Goal: Transaction & Acquisition: Purchase product/service

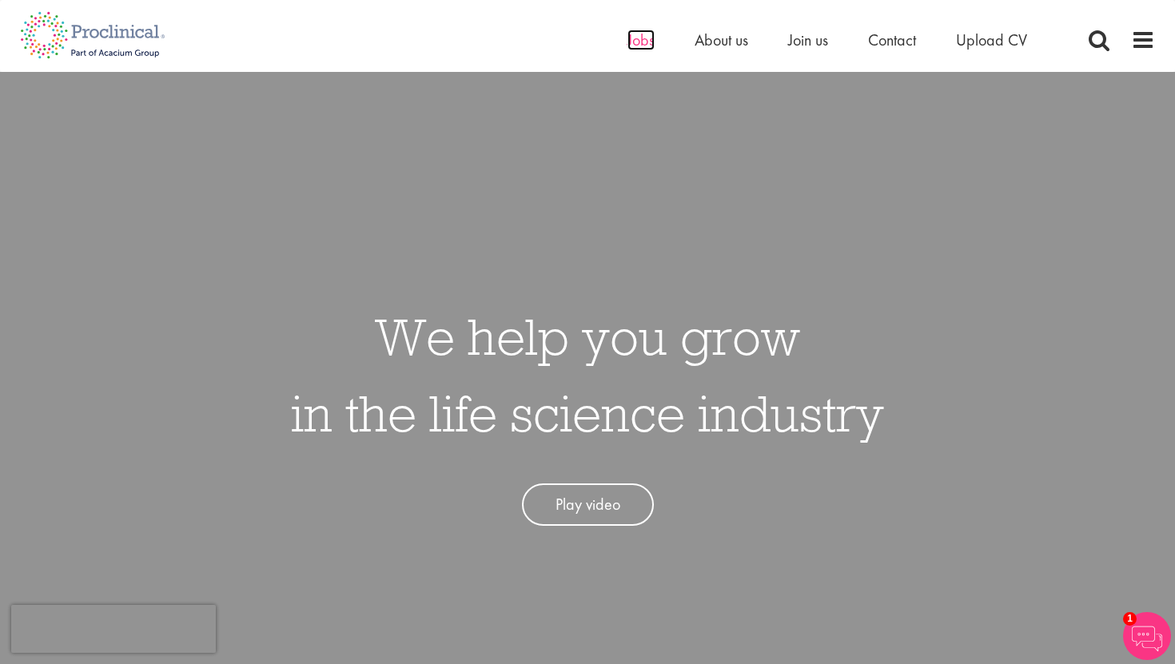
click at [633, 38] on span "Jobs" at bounding box center [641, 40] width 27 height 21
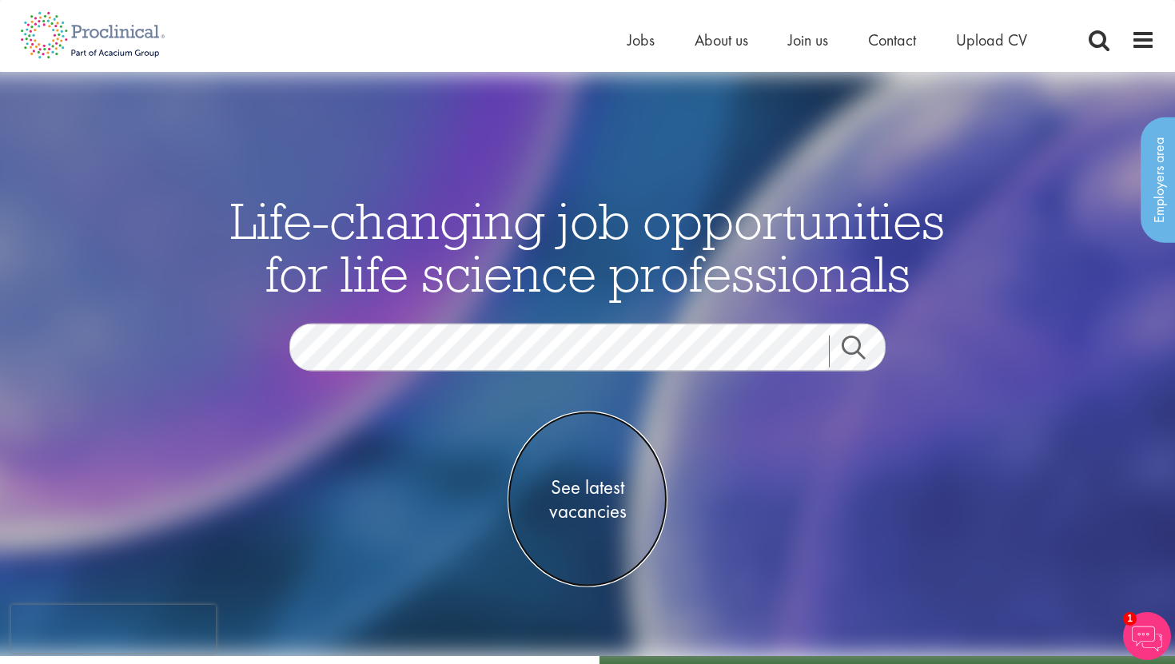
click at [585, 494] on span "See latest vacancies" at bounding box center [588, 500] width 160 height 48
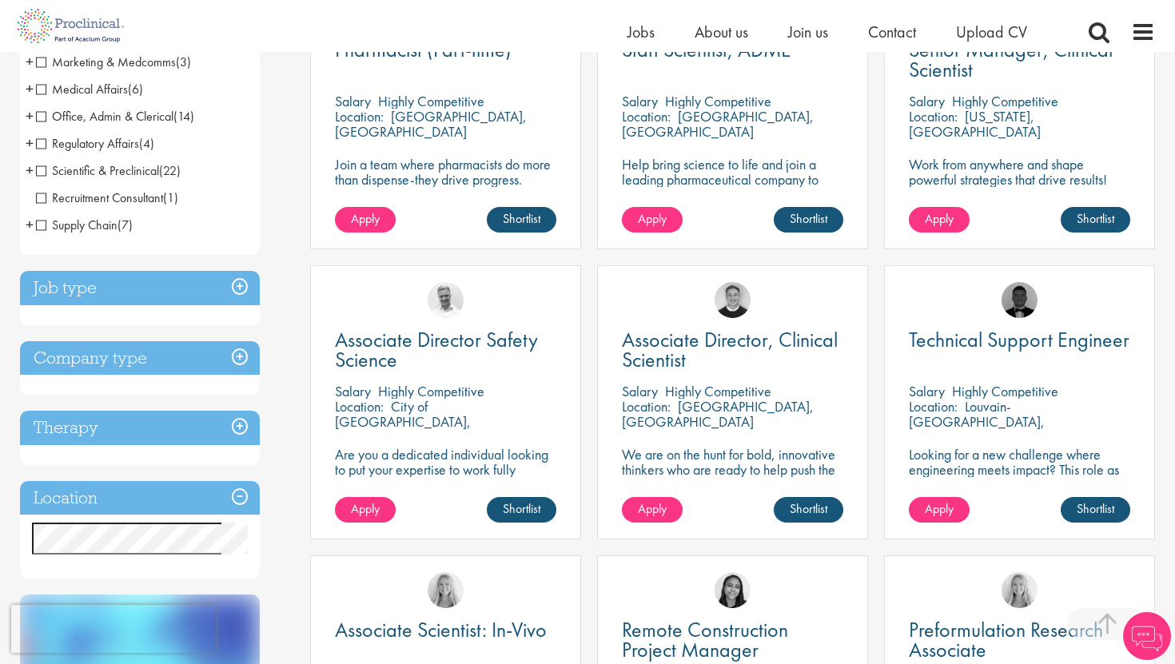
scroll to position [389, 0]
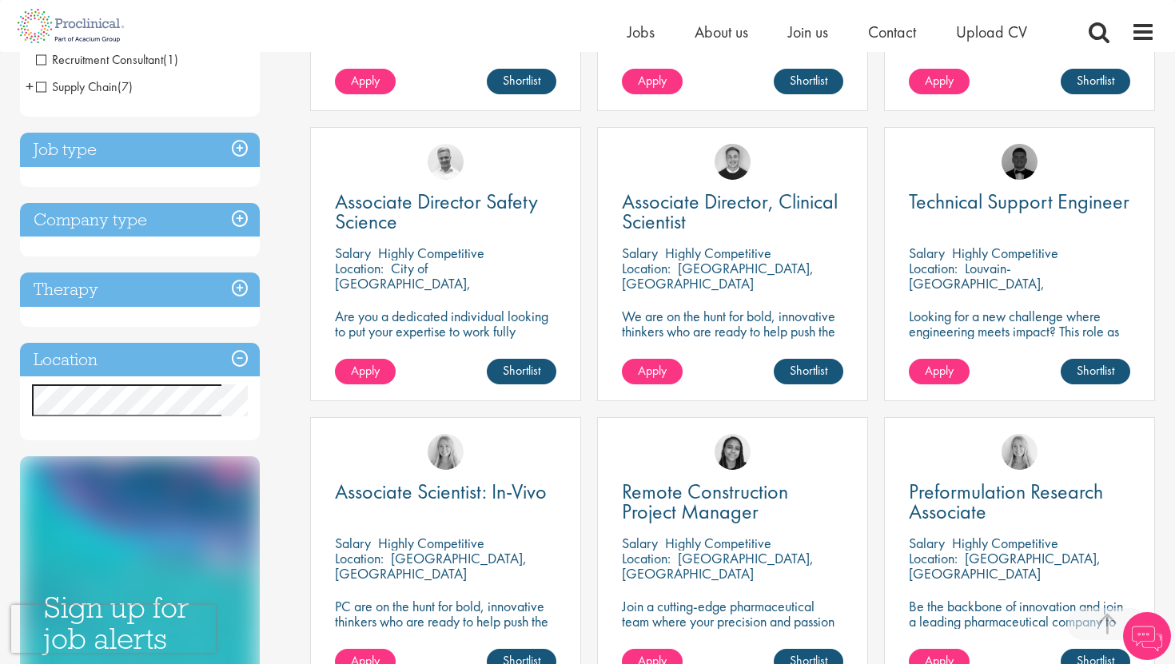
scroll to position [526, 0]
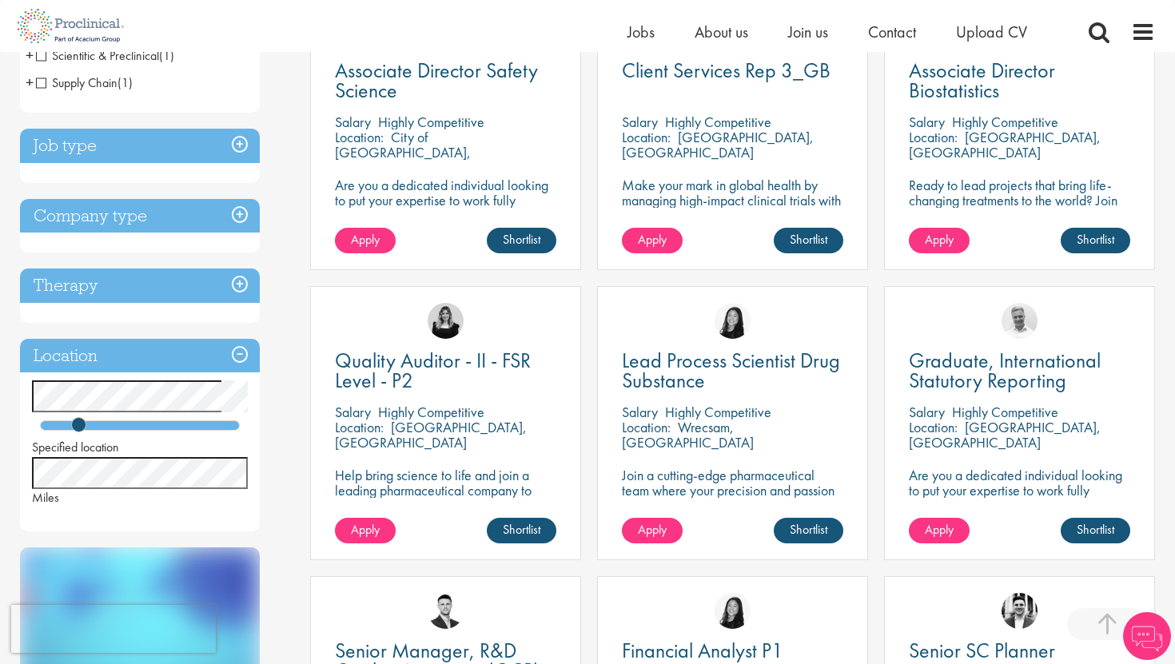
scroll to position [369, 0]
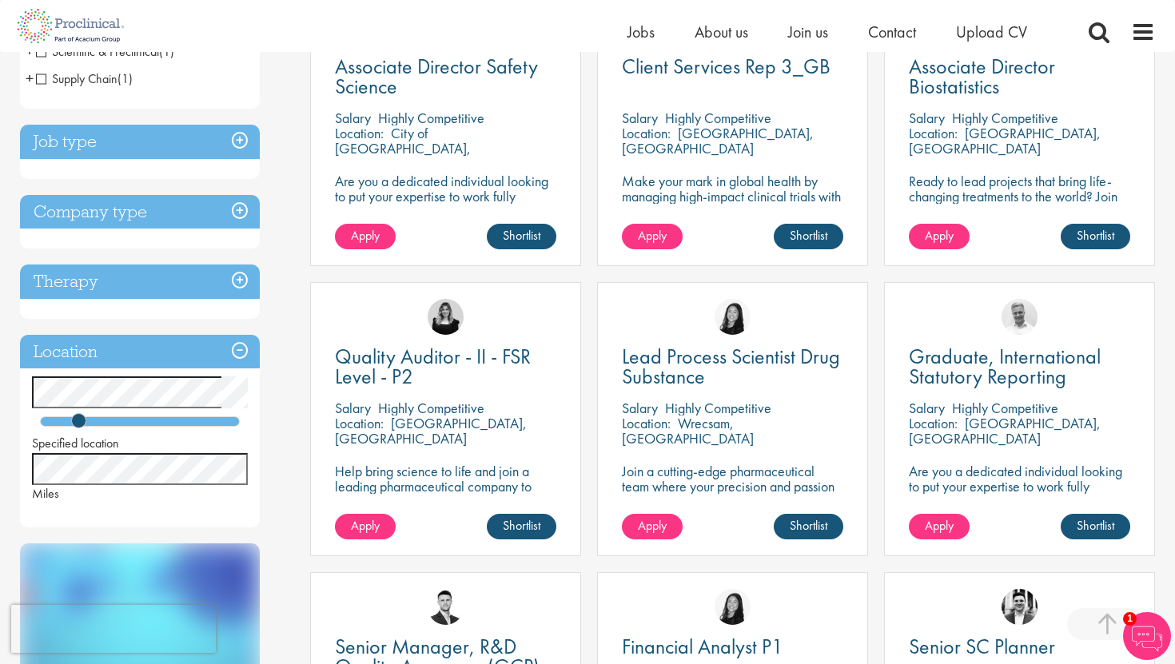
click at [586, 361] on div "Quality Auditor - II - FSR Level - P2 Salary Highly Competitive Location: Londo…" at bounding box center [445, 427] width 287 height 290
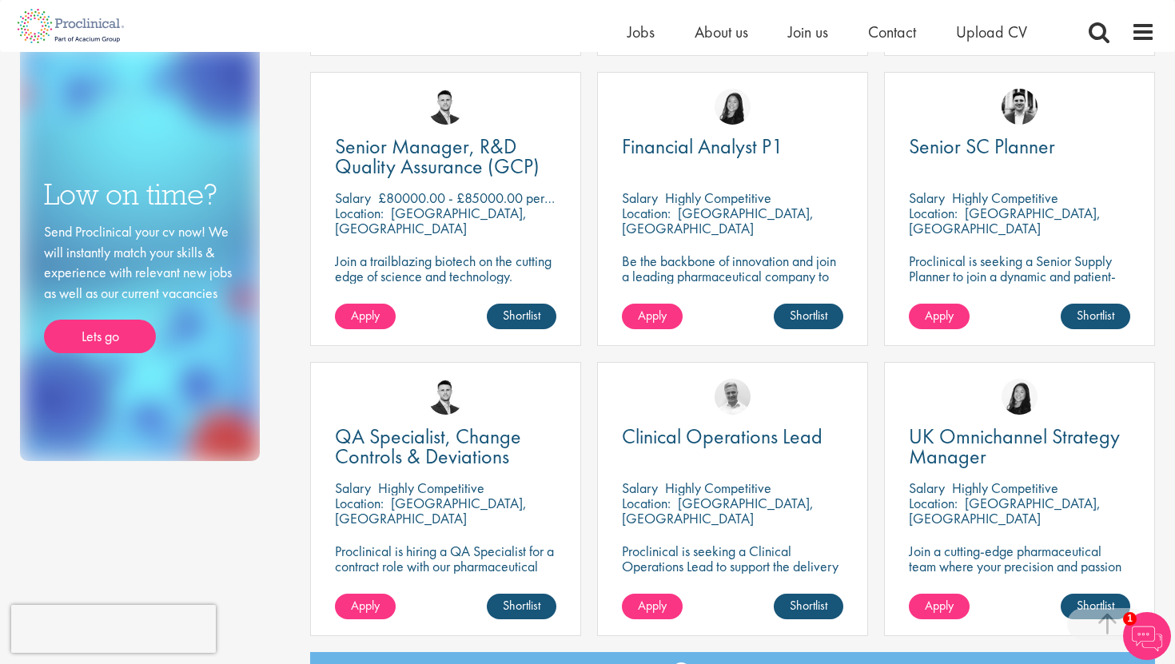
scroll to position [908, 0]
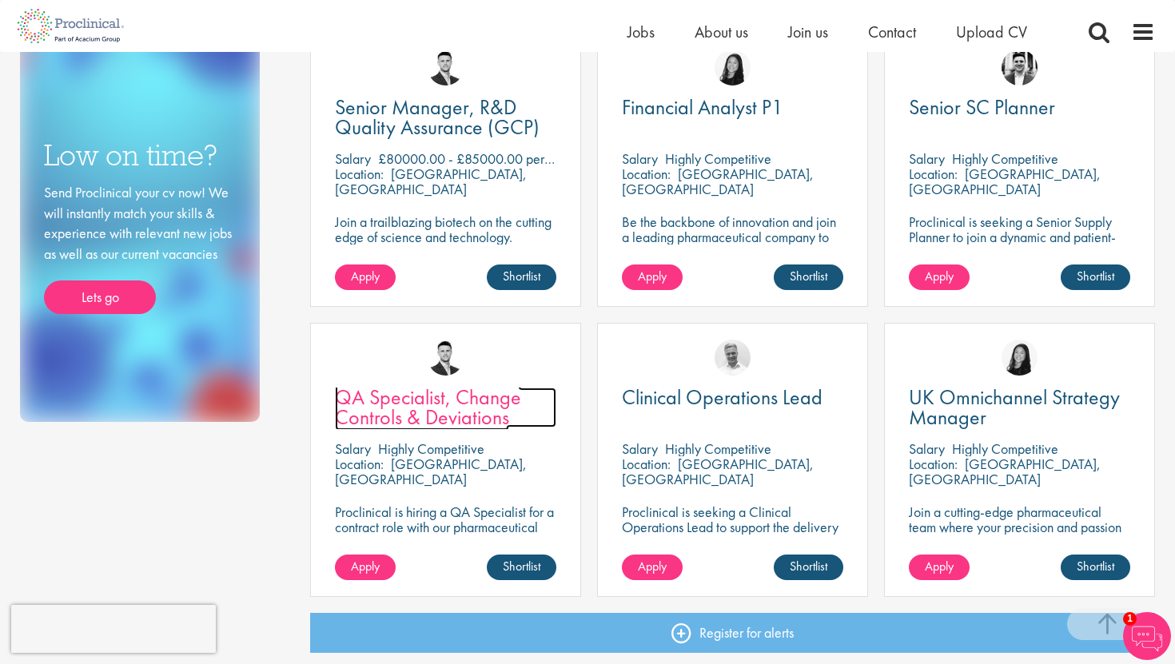
click at [442, 392] on span "QA Specialist, Change Controls & Deviations" at bounding box center [428, 407] width 186 height 47
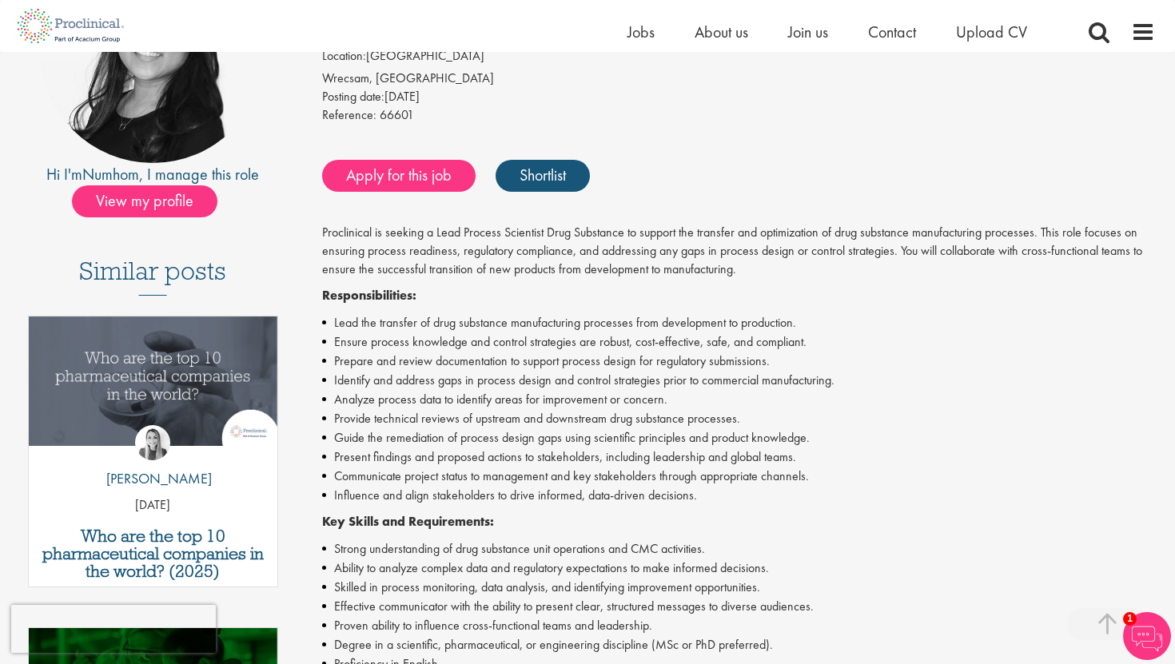
scroll to position [242, 0]
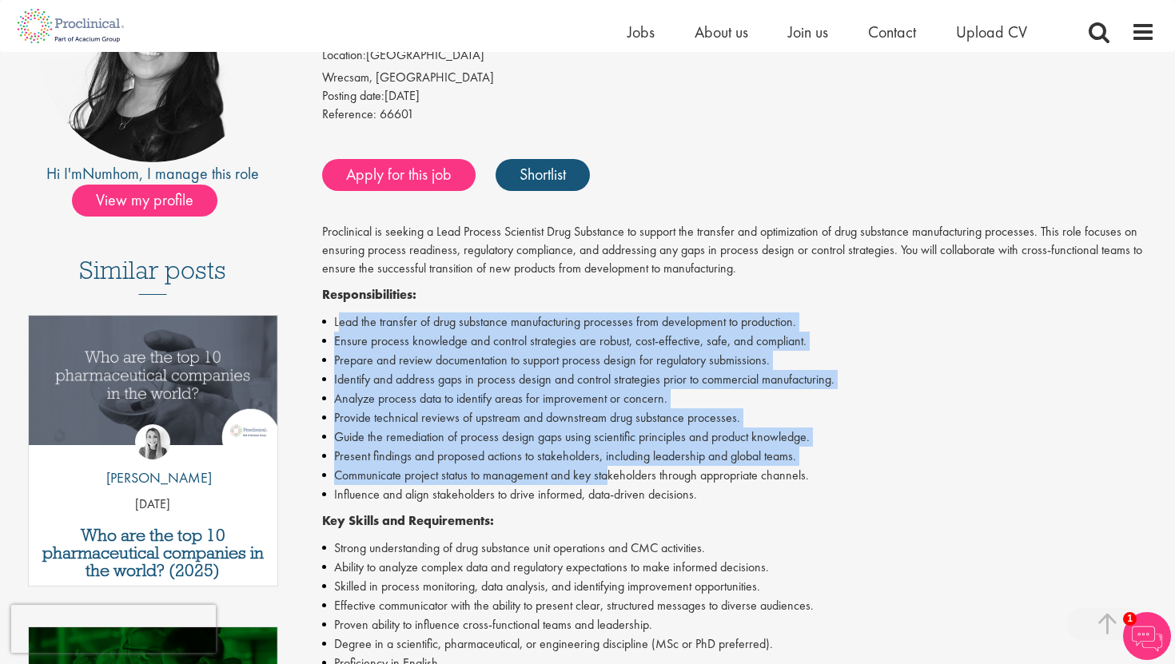
drag, startPoint x: 338, startPoint y: 315, endPoint x: 606, endPoint y: 483, distance: 316.2
click at [606, 483] on ul "Lead the transfer of drug substance manufacturing processes from development to…" at bounding box center [739, 409] width 834 height 192
click at [499, 482] on li "Communicate project status to management and key stakeholders through appropria…" at bounding box center [739, 475] width 834 height 19
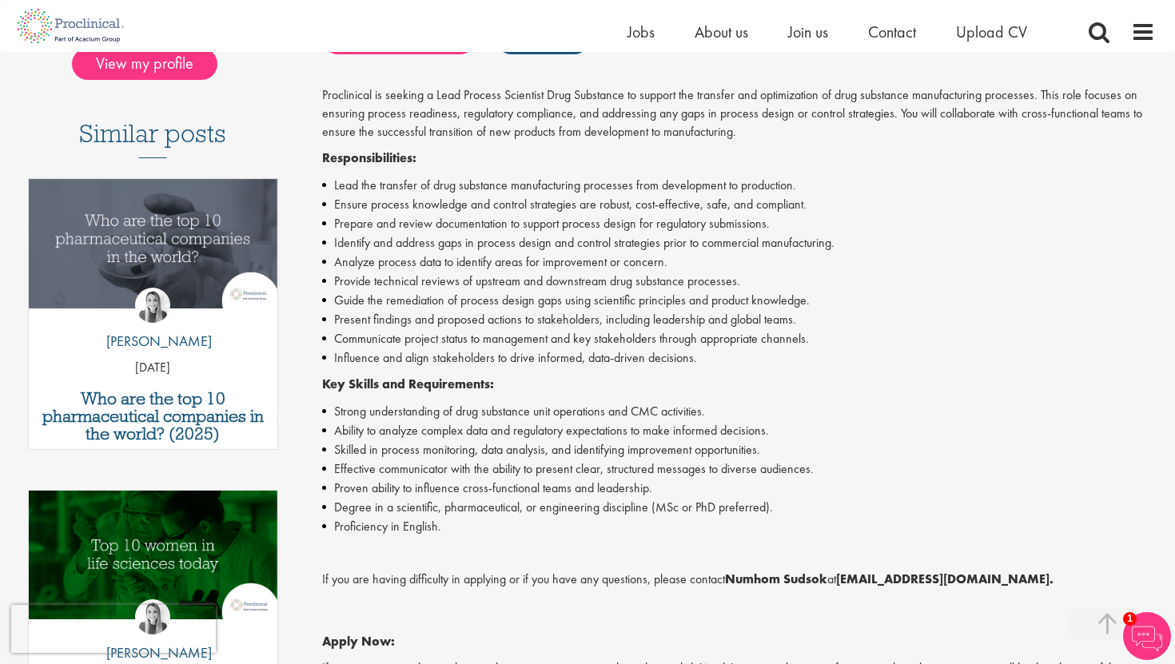
scroll to position [384, 0]
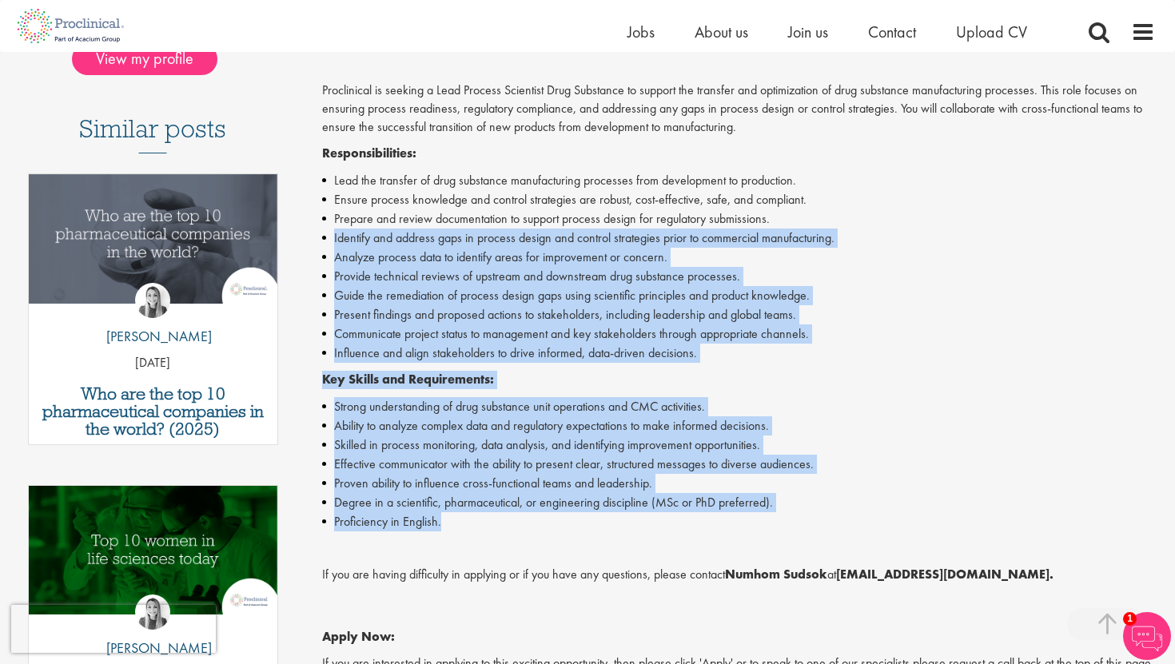
drag, startPoint x: 515, startPoint y: 523, endPoint x: 318, endPoint y: 233, distance: 350.6
click at [318, 232] on div "Lead Process Scientist Drug Substance Salary: Highly Competitive Job type: Cont…" at bounding box center [733, 388] width 870 height 1186
click at [353, 471] on li "Effective communicator with the ability to present clear, structured messages t…" at bounding box center [739, 464] width 834 height 19
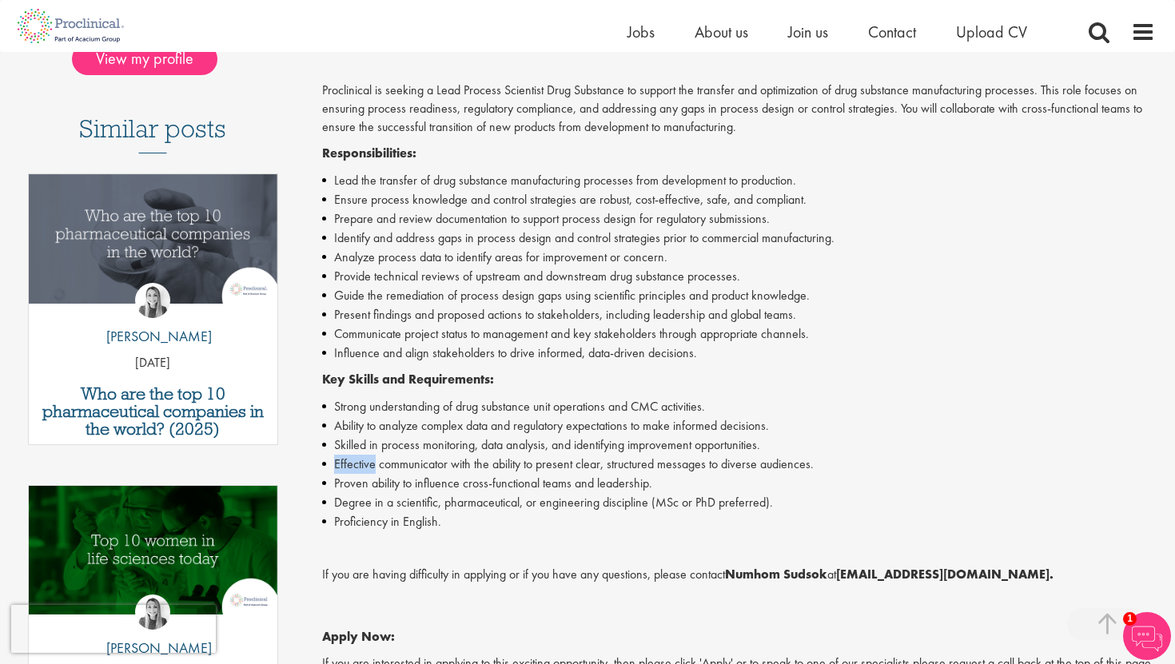
click at [353, 471] on li "Effective communicator with the ability to present clear, structured messages t…" at bounding box center [739, 464] width 834 height 19
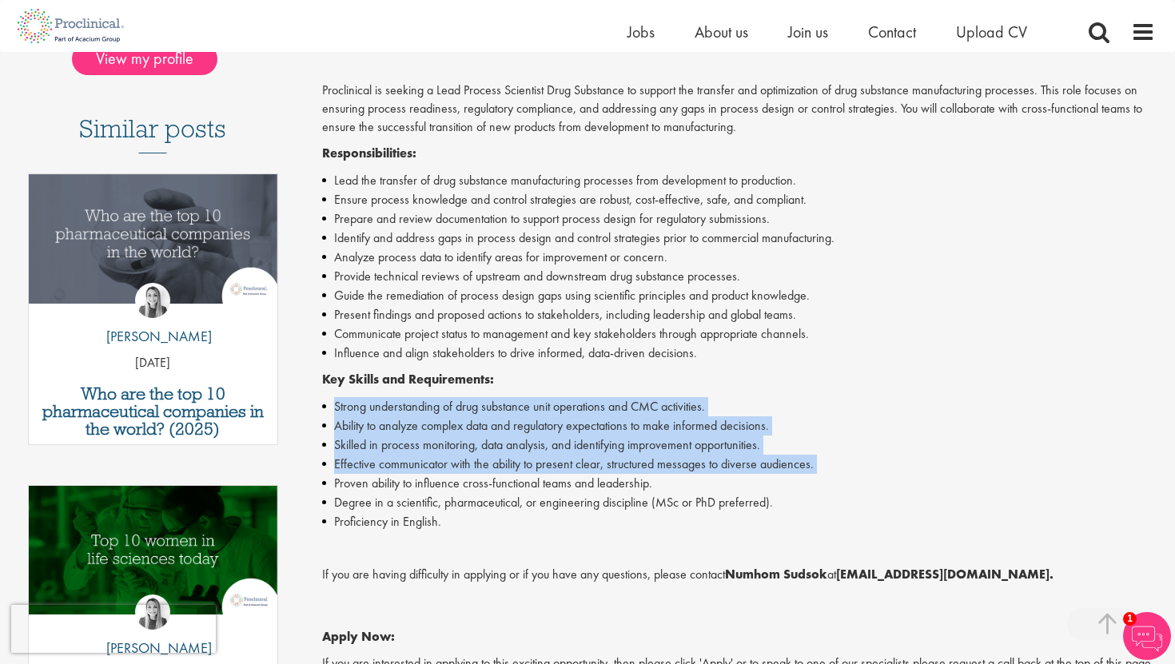
drag, startPoint x: 353, startPoint y: 471, endPoint x: 353, endPoint y: 400, distance: 71.2
click at [353, 400] on ul "Strong understanding of drug substance unit operations and CMC activities. Abil…" at bounding box center [739, 464] width 834 height 134
click at [353, 402] on li "Strong understanding of drug substance unit operations and CMC activities." at bounding box center [739, 406] width 834 height 19
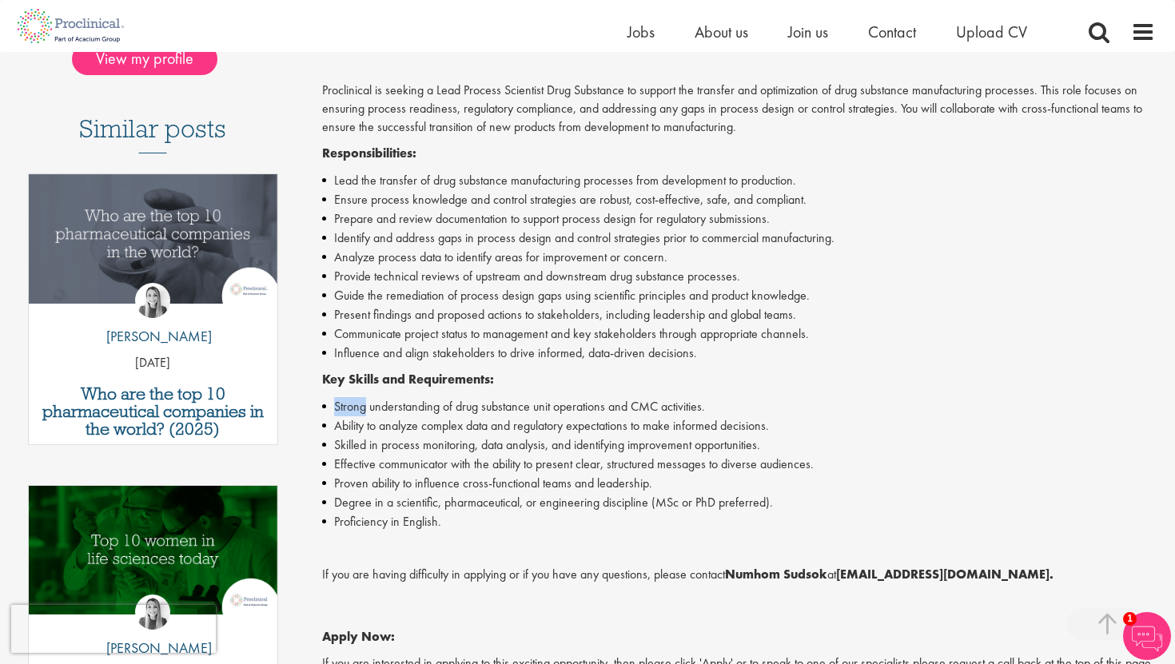
click at [353, 402] on li "Strong understanding of drug substance unit operations and CMC activities." at bounding box center [739, 406] width 834 height 19
click at [365, 357] on li "Influence and align stakeholders to drive informed, data-driven decisions." at bounding box center [739, 353] width 834 height 19
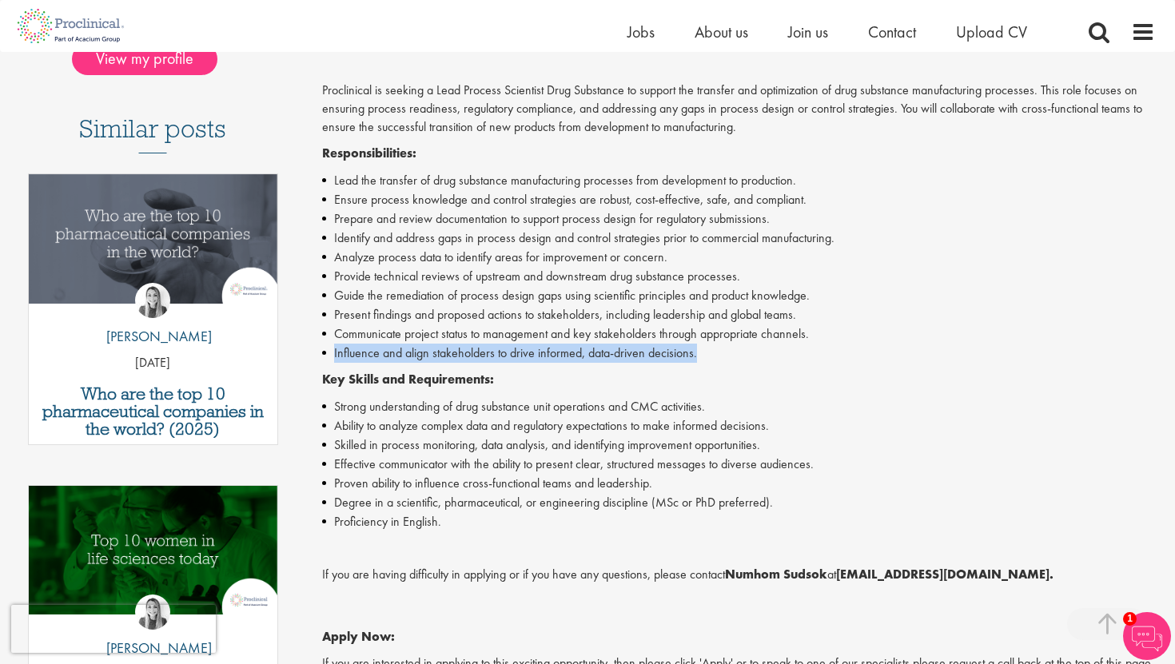
click at [365, 357] on li "Influence and align stakeholders to drive informed, data-driven decisions." at bounding box center [739, 353] width 834 height 19
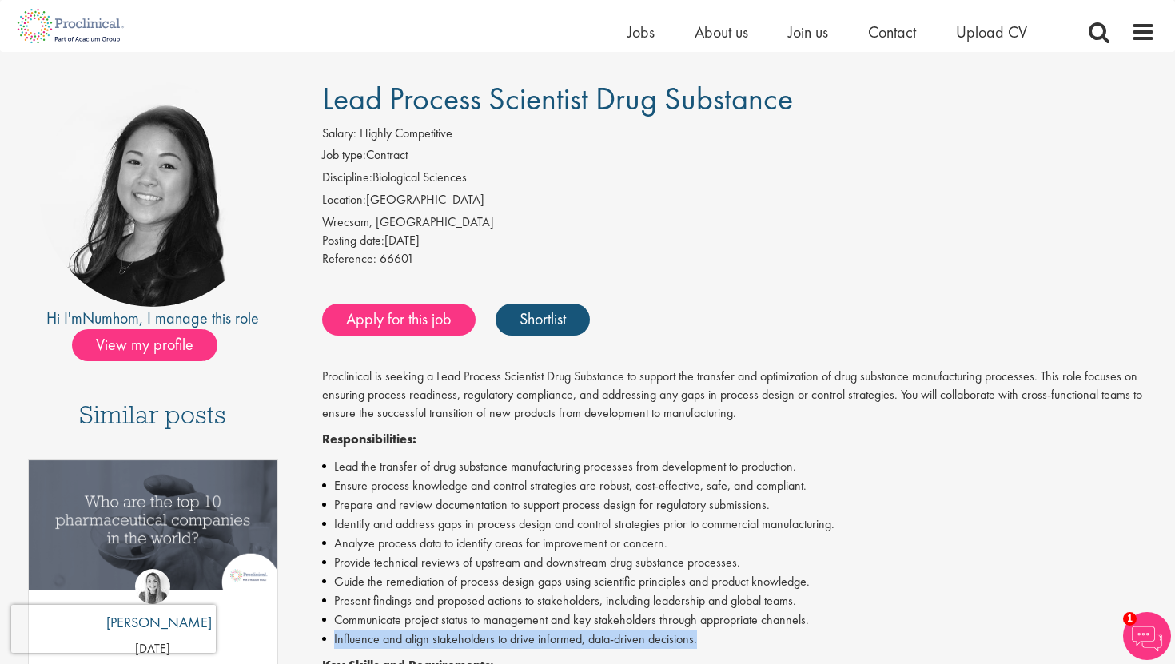
scroll to position [100, 0]
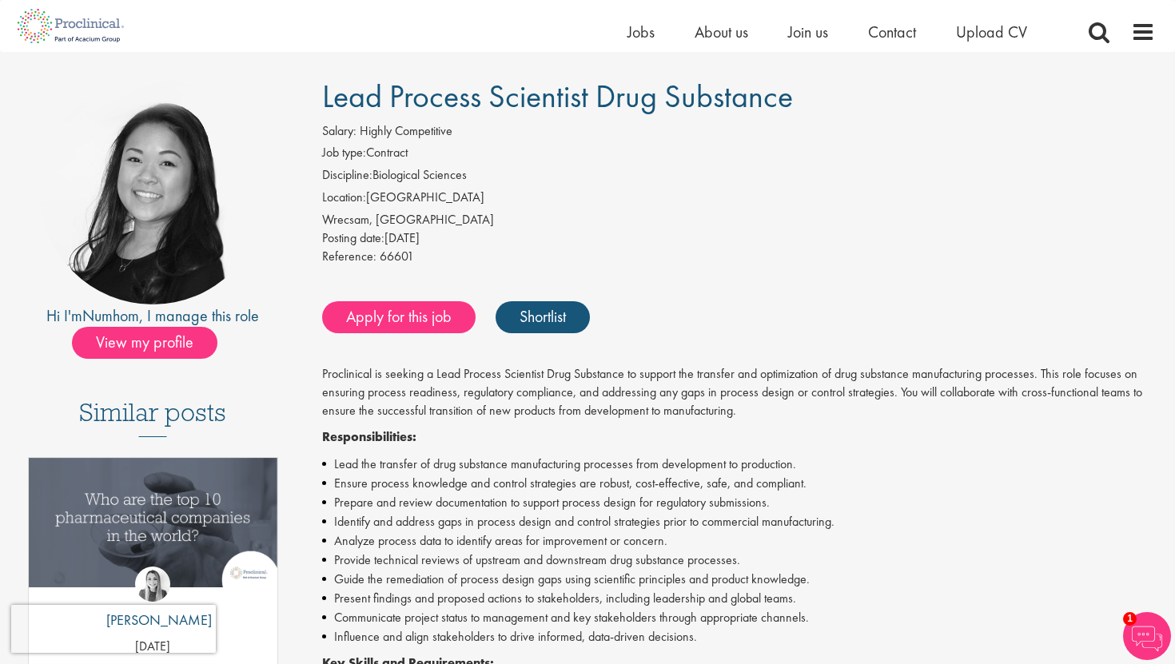
click at [740, 382] on p "Proclinical is seeking a Lead Process Scientist Drug Substance to support the t…" at bounding box center [739, 392] width 834 height 55
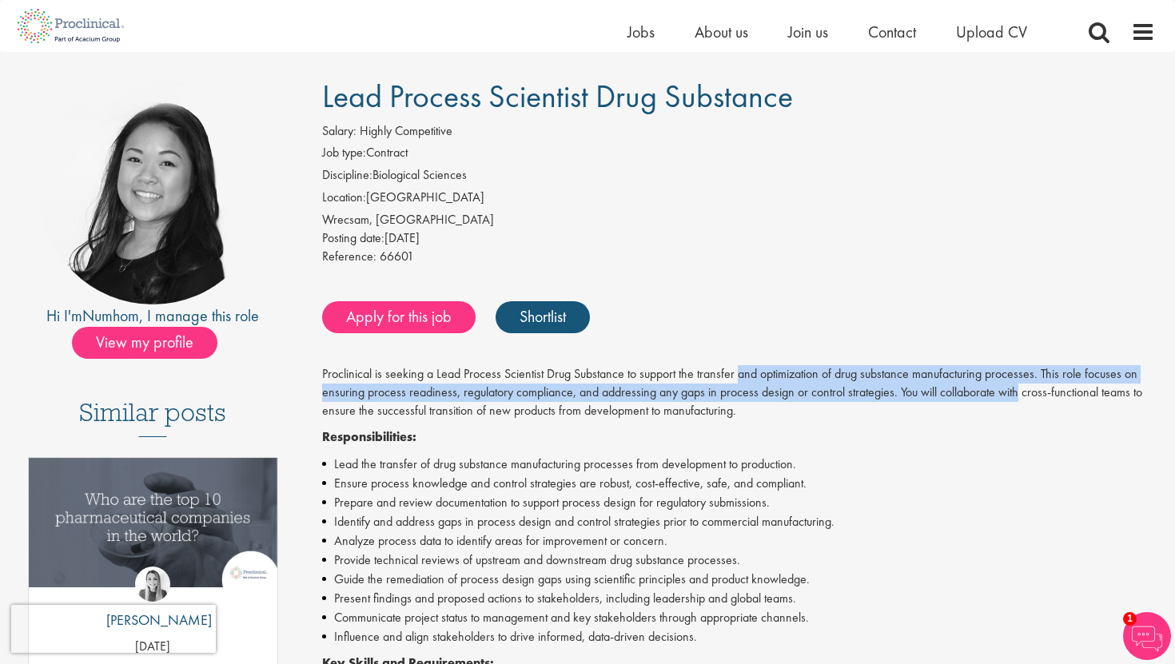
drag, startPoint x: 740, startPoint y: 382, endPoint x: 1011, endPoint y: 388, distance: 271.1
click at [1011, 388] on p "Proclinical is seeking a Lead Process Scientist Drug Substance to support the t…" at bounding box center [739, 392] width 834 height 55
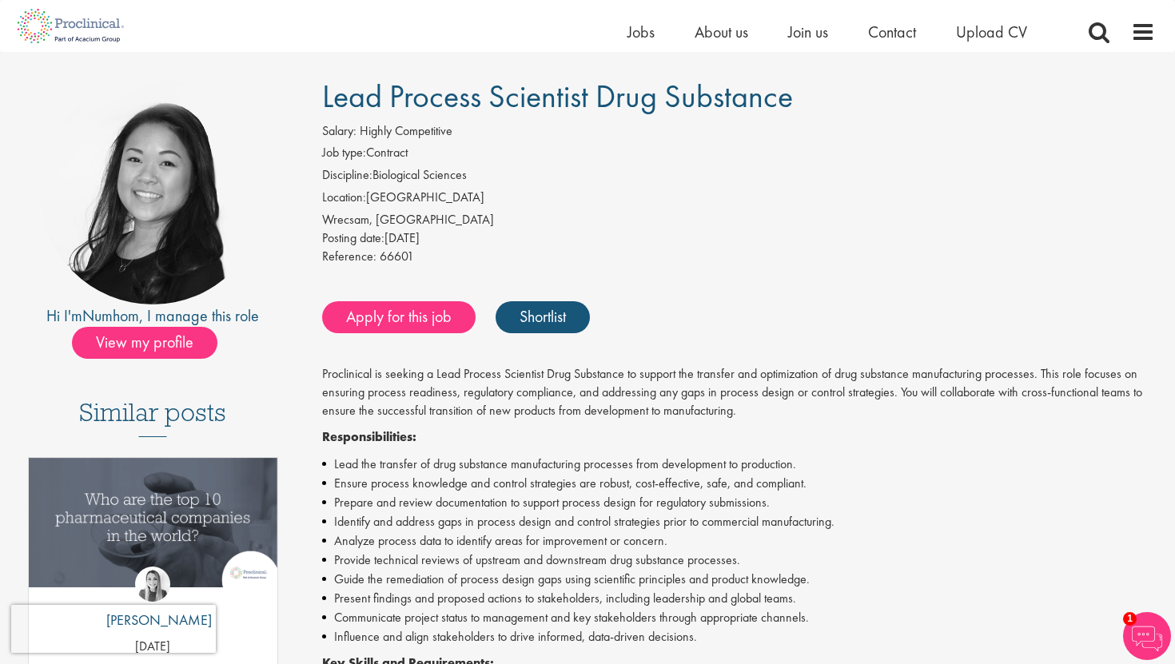
click at [339, 394] on p "Proclinical is seeking a Lead Process Scientist Drug Substance to support the t…" at bounding box center [739, 392] width 834 height 55
drag, startPoint x: 339, startPoint y: 394, endPoint x: 543, endPoint y: 394, distance: 203.9
click at [543, 394] on p "Proclinical is seeking a Lead Process Scientist Drug Substance to support the t…" at bounding box center [739, 392] width 834 height 55
drag, startPoint x: 543, startPoint y: 394, endPoint x: 477, endPoint y: 394, distance: 66.4
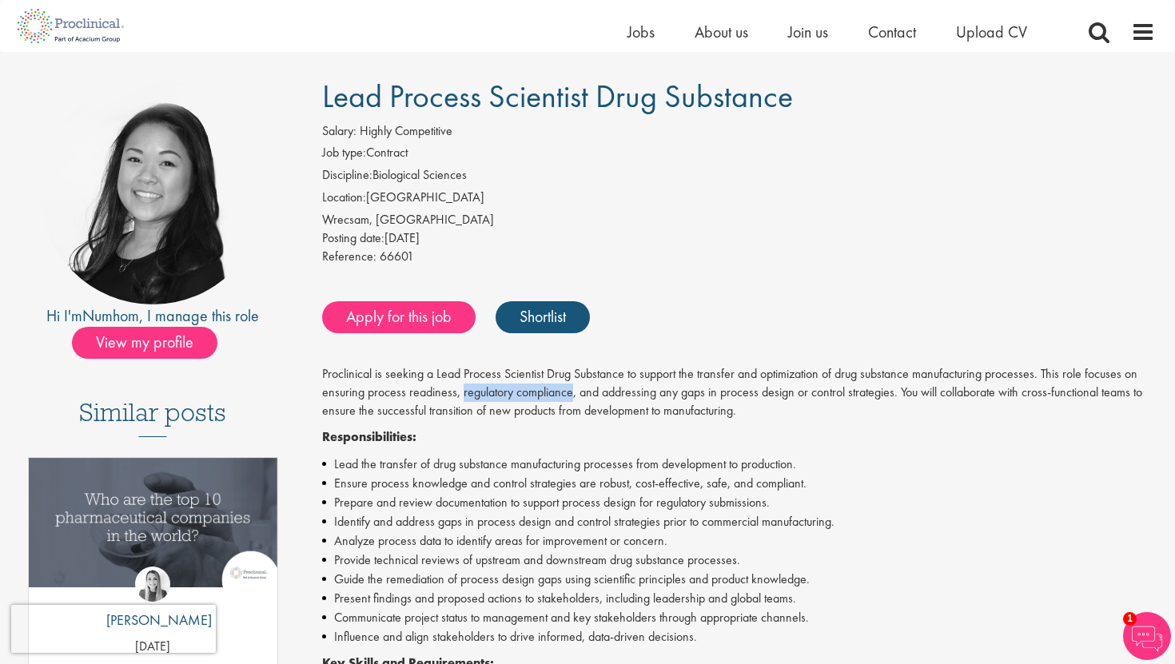
click at [477, 394] on p "Proclinical is seeking a Lead Process Scientist Drug Substance to support the t…" at bounding box center [739, 392] width 834 height 55
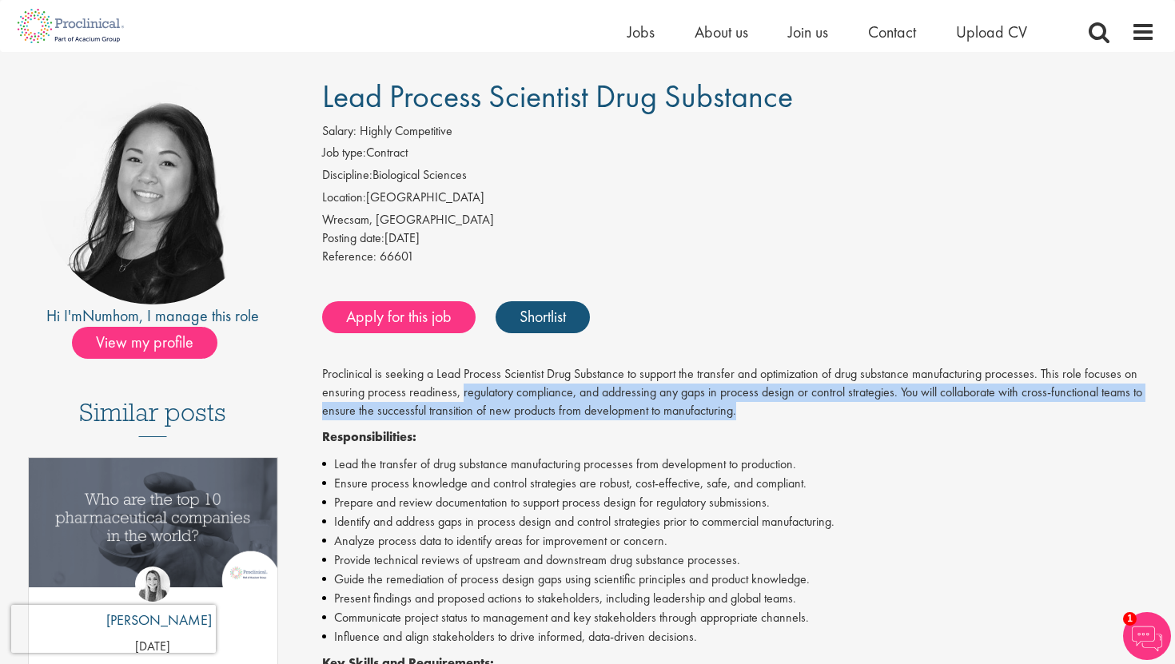
drag, startPoint x: 477, startPoint y: 394, endPoint x: 772, endPoint y: 414, distance: 295.7
click at [772, 414] on p "Proclinical is seeking a Lead Process Scientist Drug Substance to support the t…" at bounding box center [739, 392] width 834 height 55
click at [369, 406] on p "Proclinical is seeking a Lead Process Scientist Drug Substance to support the t…" at bounding box center [739, 392] width 834 height 55
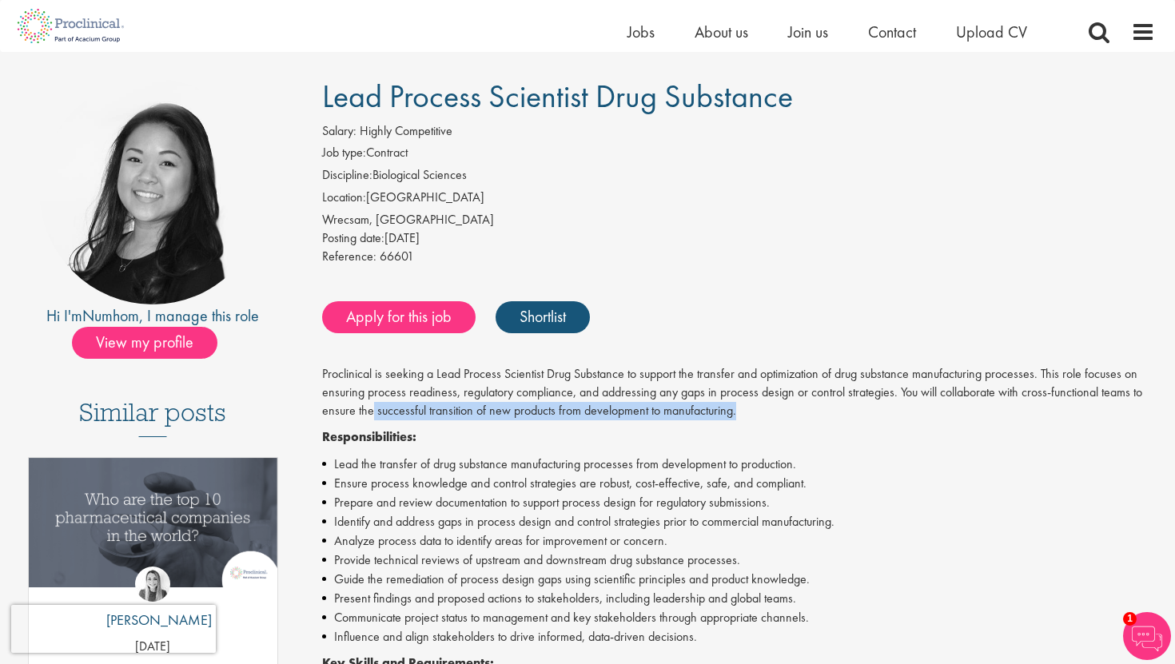
drag, startPoint x: 369, startPoint y: 406, endPoint x: 766, endPoint y: 405, distance: 396.6
click at [766, 405] on p "Proclinical is seeking a Lead Process Scientist Drug Substance to support the t…" at bounding box center [739, 392] width 834 height 55
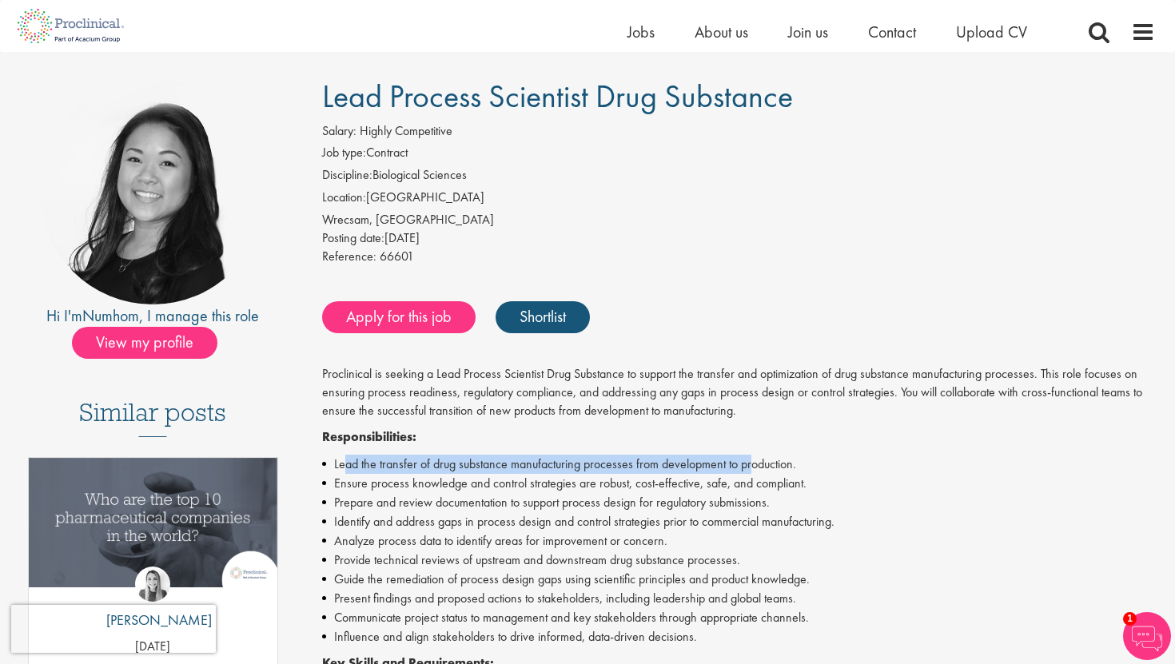
drag, startPoint x: 346, startPoint y: 469, endPoint x: 749, endPoint y: 463, distance: 403.0
click at [749, 463] on li "Lead the transfer of drug substance manufacturing processes from development to…" at bounding box center [739, 464] width 834 height 19
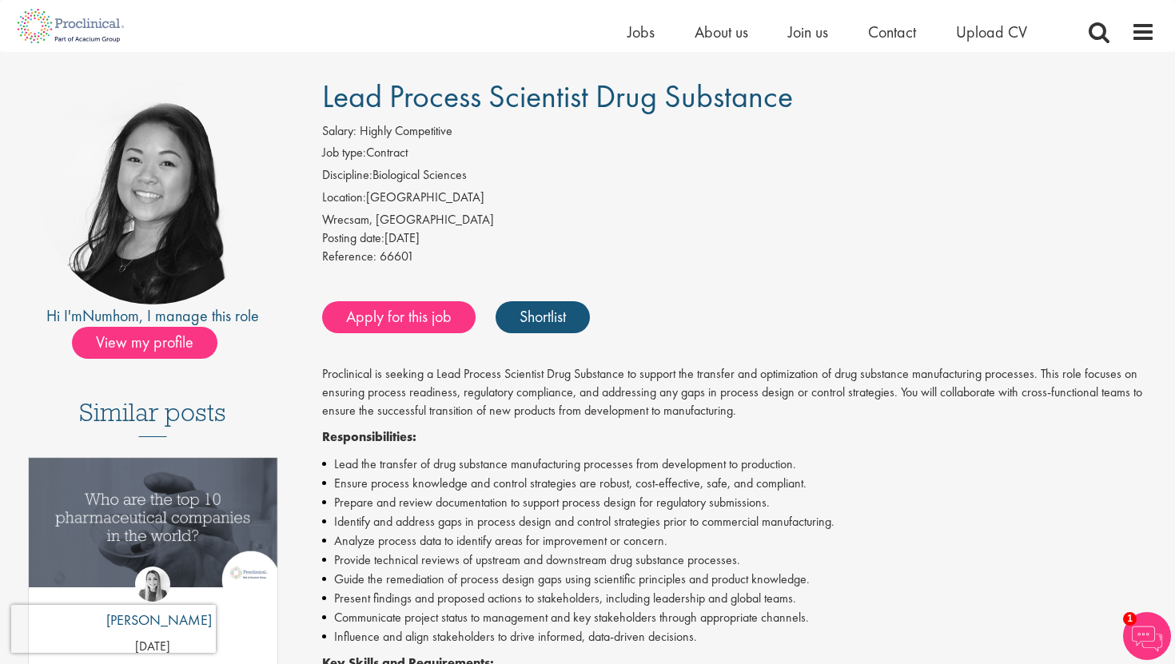
click at [363, 474] on li "Ensure process knowledge and control strategies are robust, cost-effective, saf…" at bounding box center [739, 483] width 834 height 19
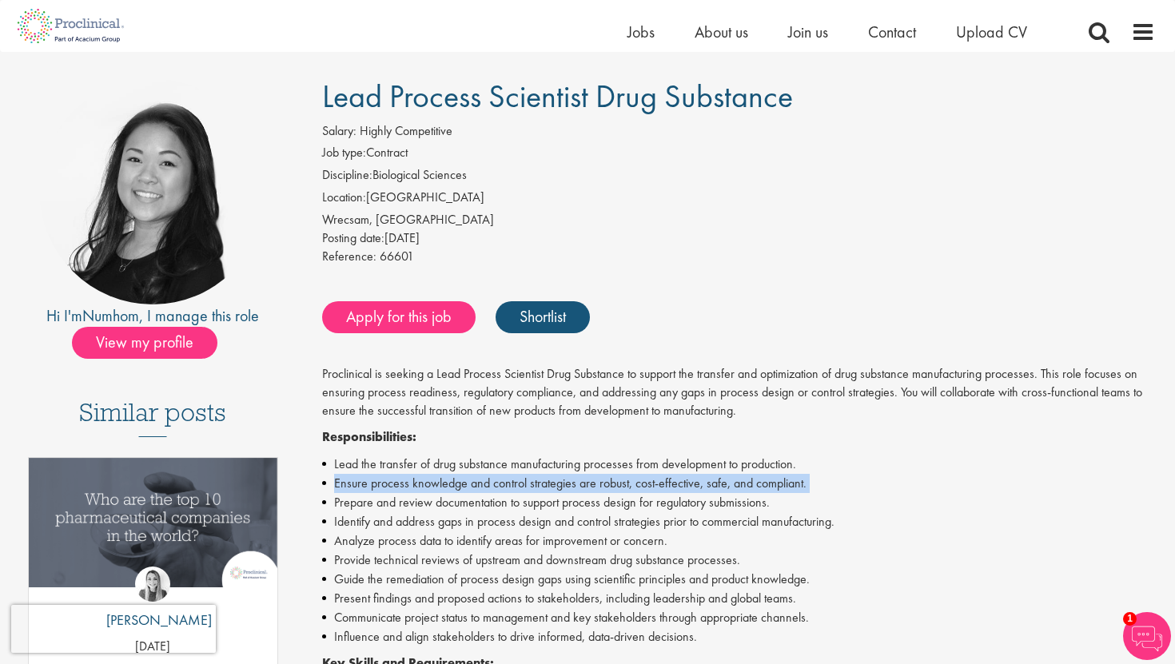
click at [363, 474] on li "Ensure process knowledge and control strategies are robust, cost-effective, saf…" at bounding box center [739, 483] width 834 height 19
click at [370, 492] on li "Ensure process knowledge and control strategies are robust, cost-effective, saf…" at bounding box center [739, 483] width 834 height 19
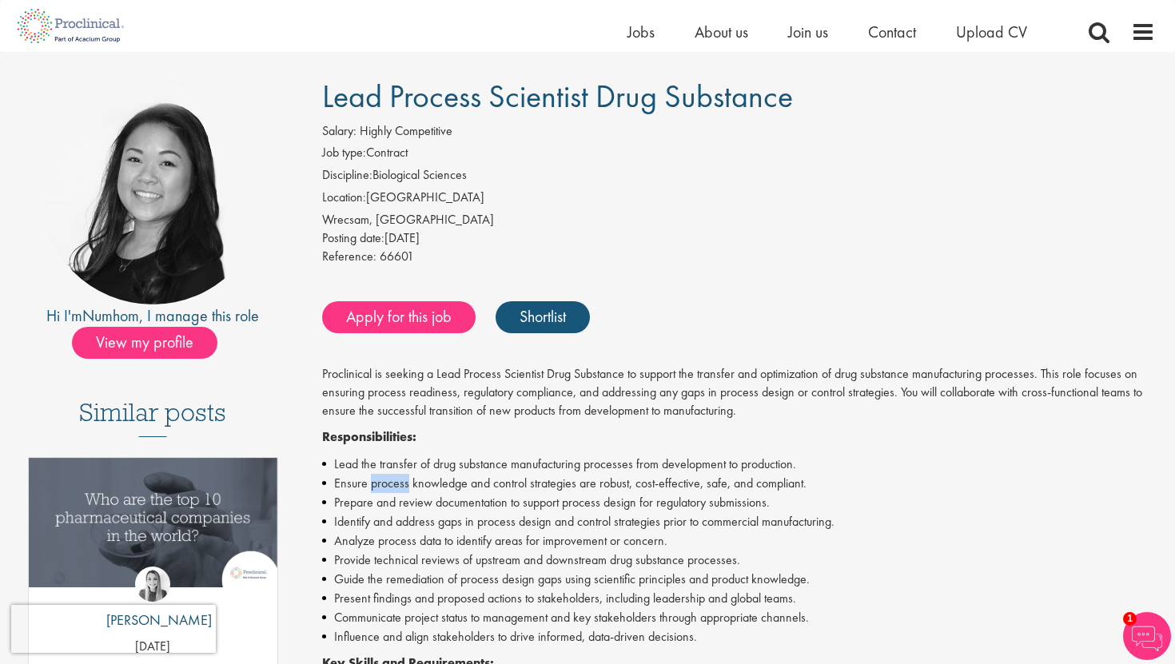
click at [370, 492] on li "Ensure process knowledge and control strategies are robust, cost-effective, saf…" at bounding box center [739, 483] width 834 height 19
click at [509, 509] on li "Prepare and review documentation to support process design for regulatory submi…" at bounding box center [739, 502] width 834 height 19
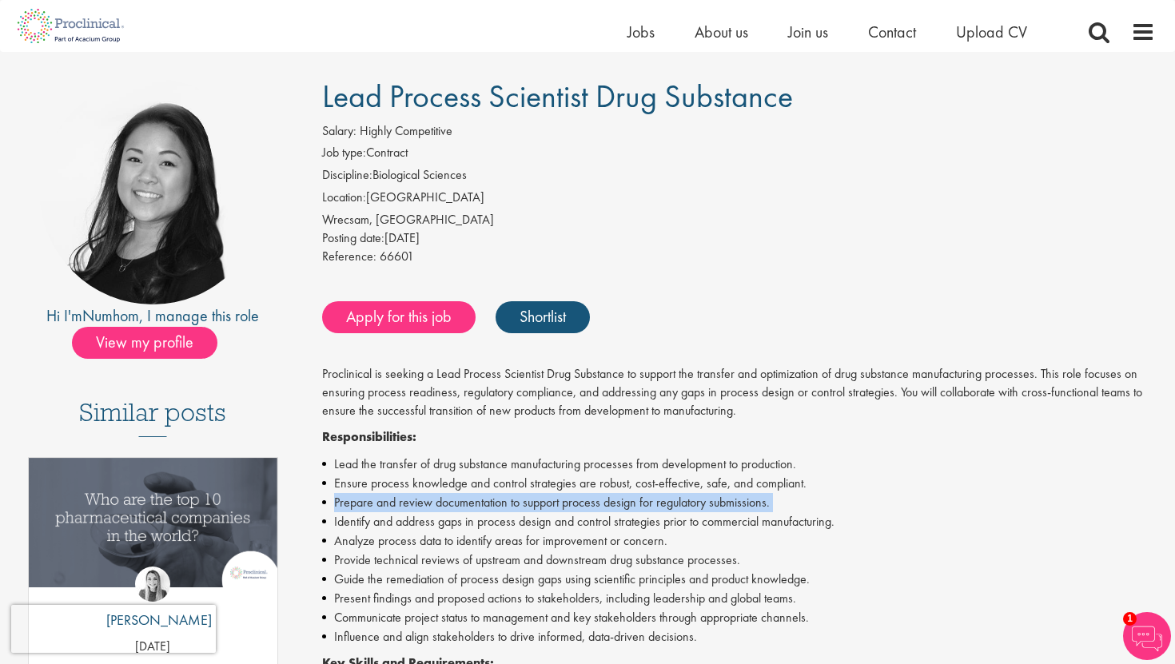
click at [509, 509] on li "Prepare and review documentation to support process design for regulatory submi…" at bounding box center [739, 502] width 834 height 19
click at [509, 525] on li "Identify and address gaps in process design and control strategies prior to com…" at bounding box center [739, 522] width 834 height 19
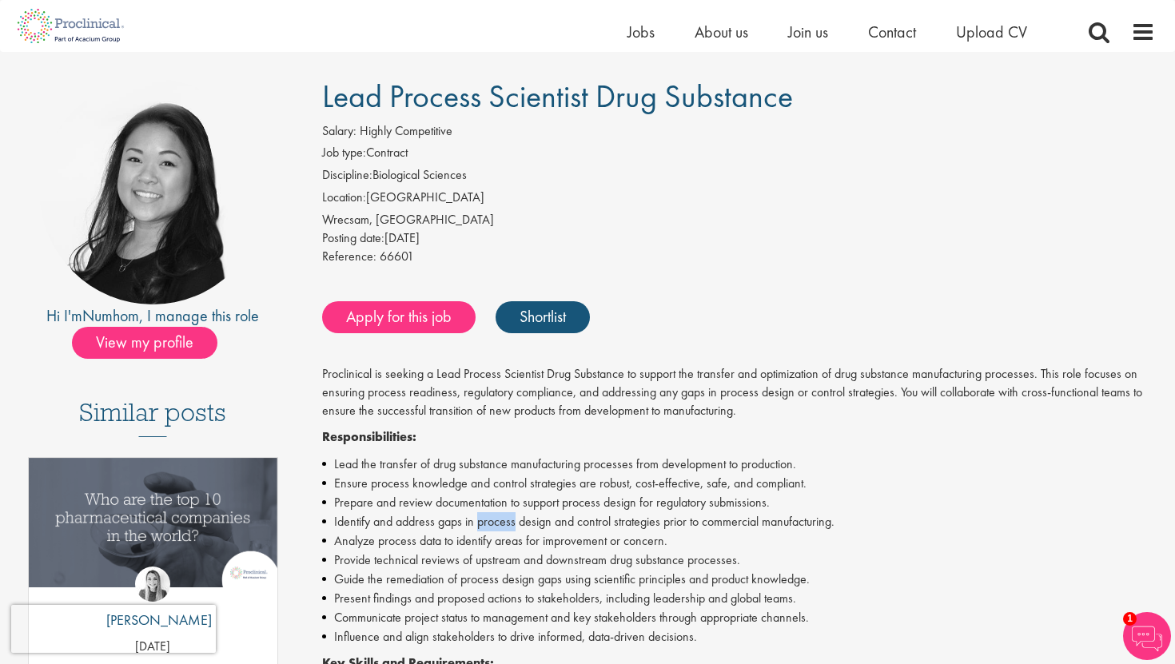
click at [509, 525] on li "Identify and address gaps in process design and control strategies prior to com…" at bounding box center [739, 522] width 834 height 19
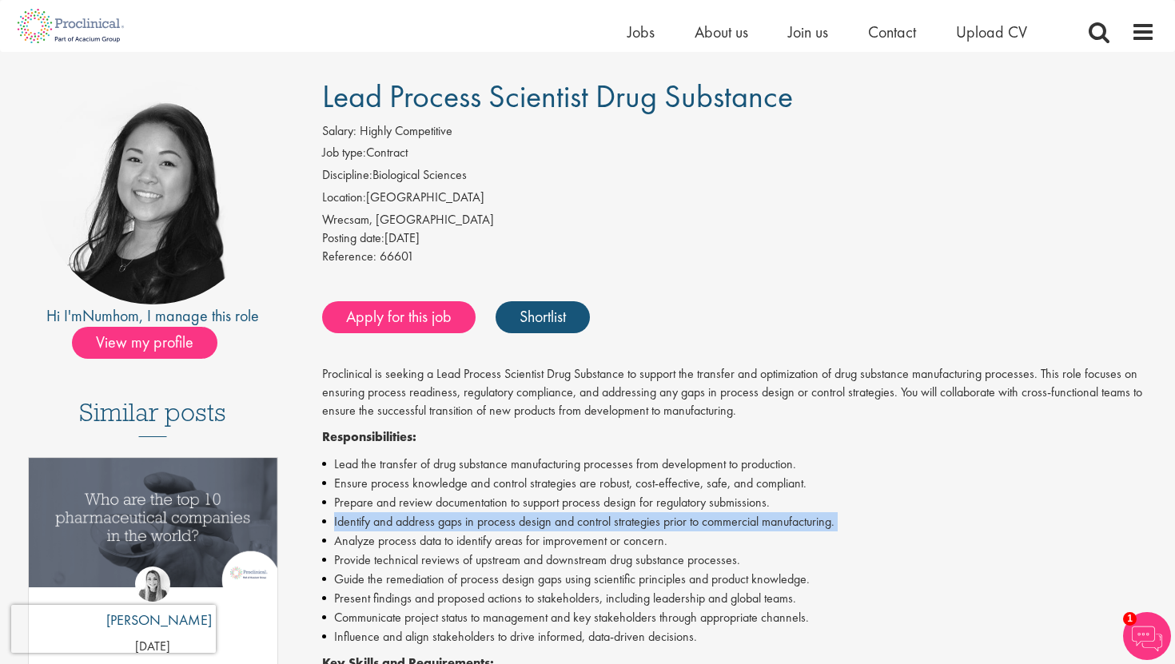
click at [509, 525] on li "Identify and address gaps in process design and control strategies prior to com…" at bounding box center [739, 522] width 834 height 19
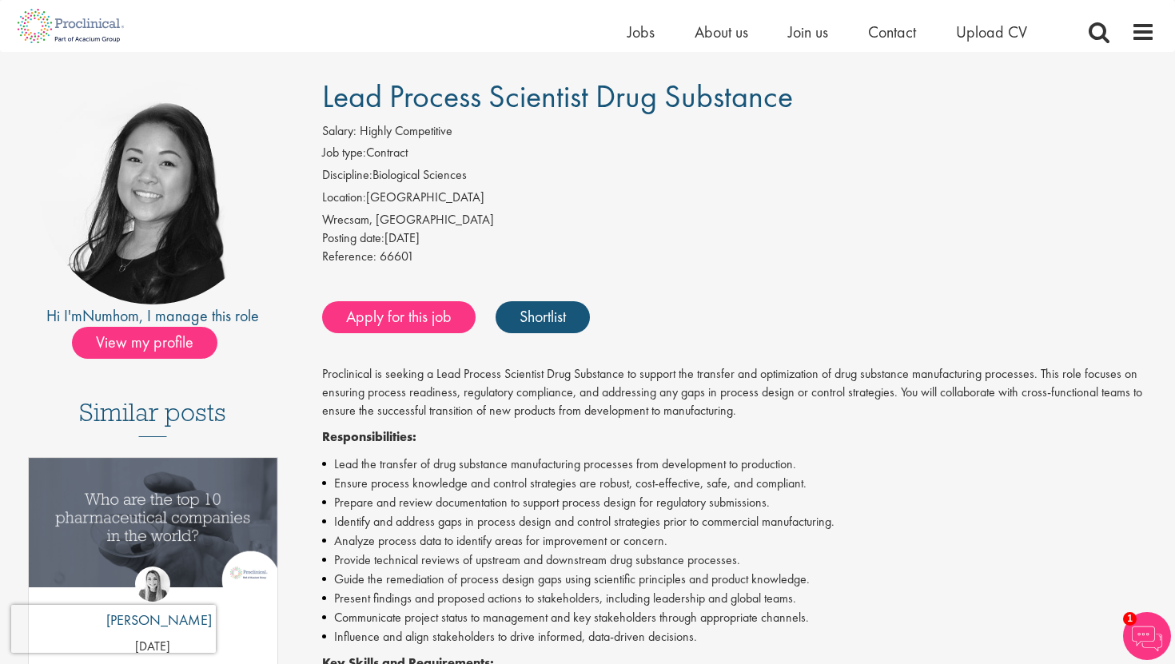
click at [475, 548] on li "Analyze process data to identify areas for improvement or concern." at bounding box center [739, 541] width 834 height 19
click at [455, 557] on li "Provide technical reviews of upstream and downstream drug substance processes." at bounding box center [739, 560] width 834 height 19
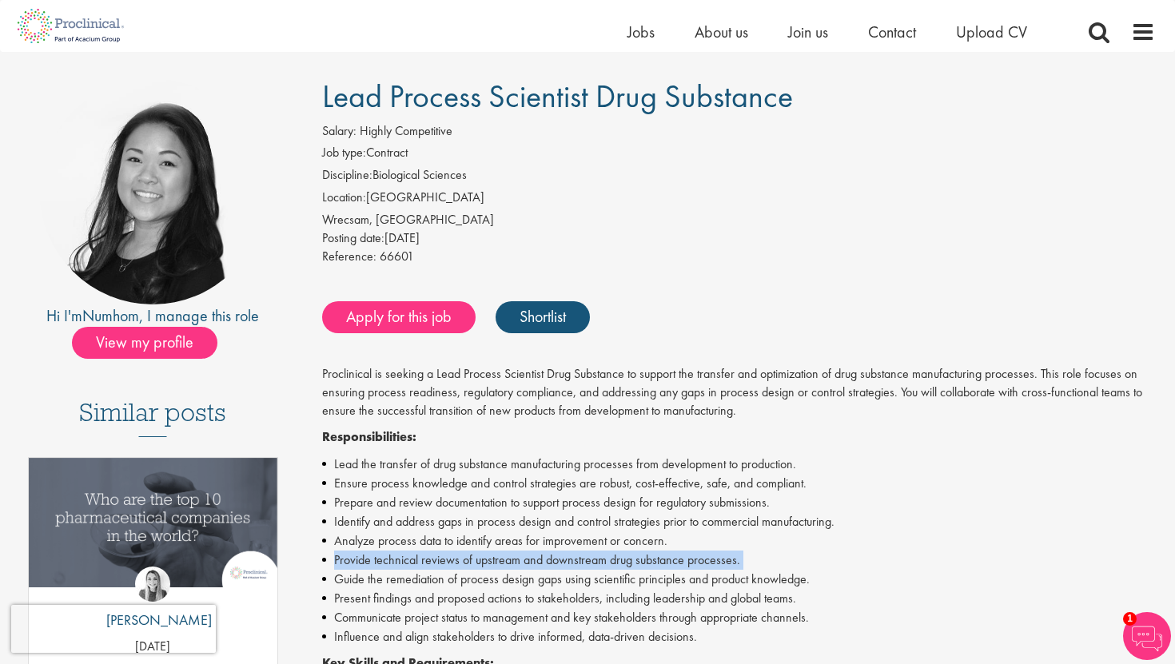
click at [455, 557] on li "Provide technical reviews of upstream and downstream drug substance processes." at bounding box center [739, 560] width 834 height 19
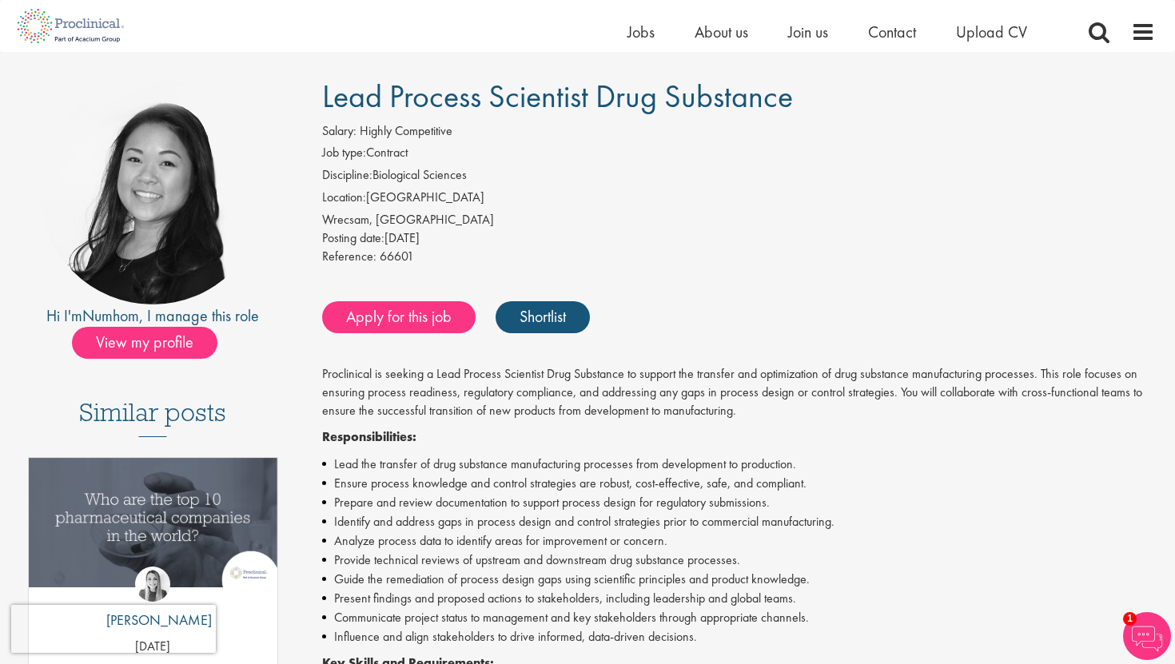
click at [477, 546] on li "Analyze process data to identify areas for improvement or concern." at bounding box center [739, 541] width 834 height 19
click at [467, 561] on li "Provide technical reviews of upstream and downstream drug substance processes." at bounding box center [739, 560] width 834 height 19
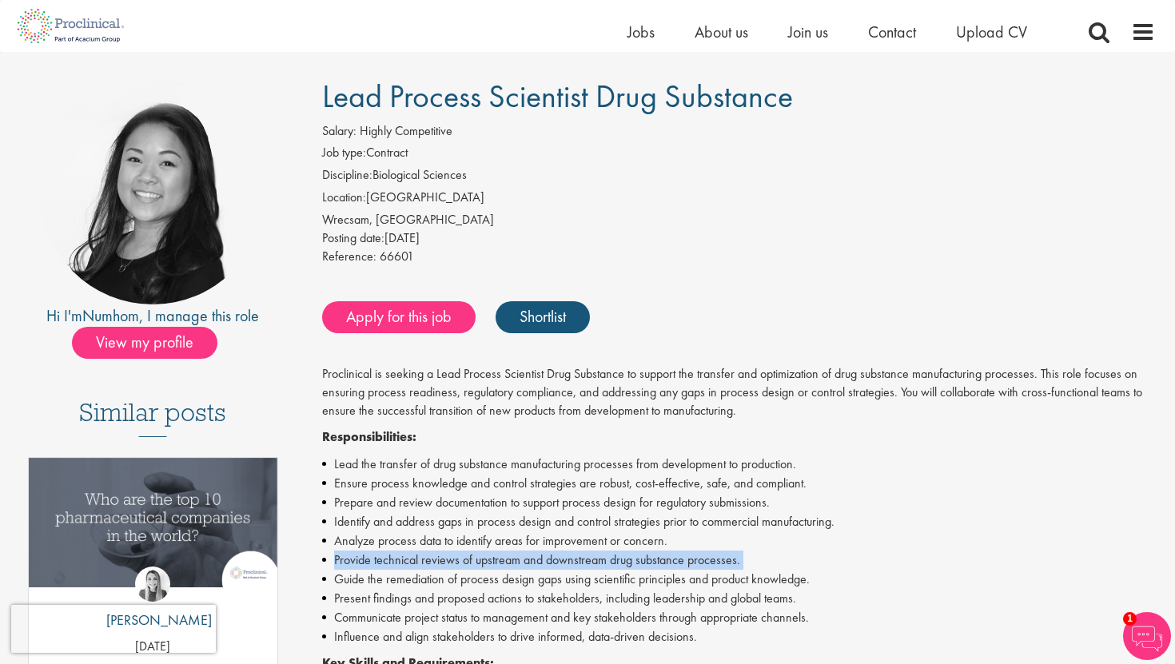
click at [467, 561] on li "Provide technical reviews of upstream and downstream drug substance processes." at bounding box center [739, 560] width 834 height 19
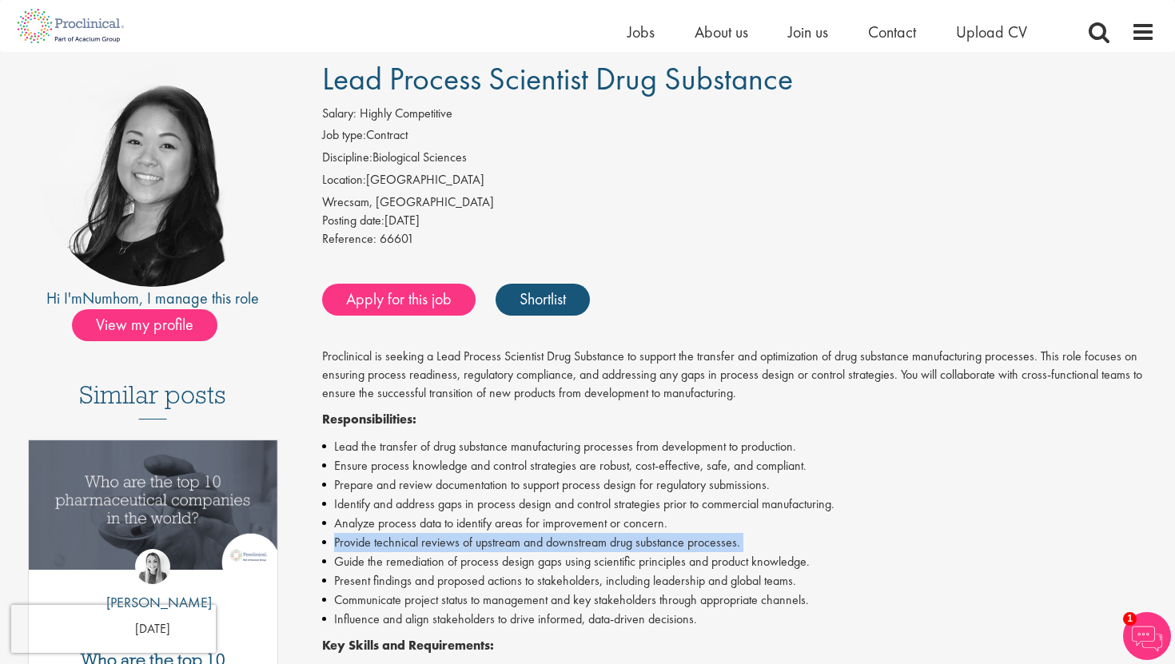
scroll to position [118, 0]
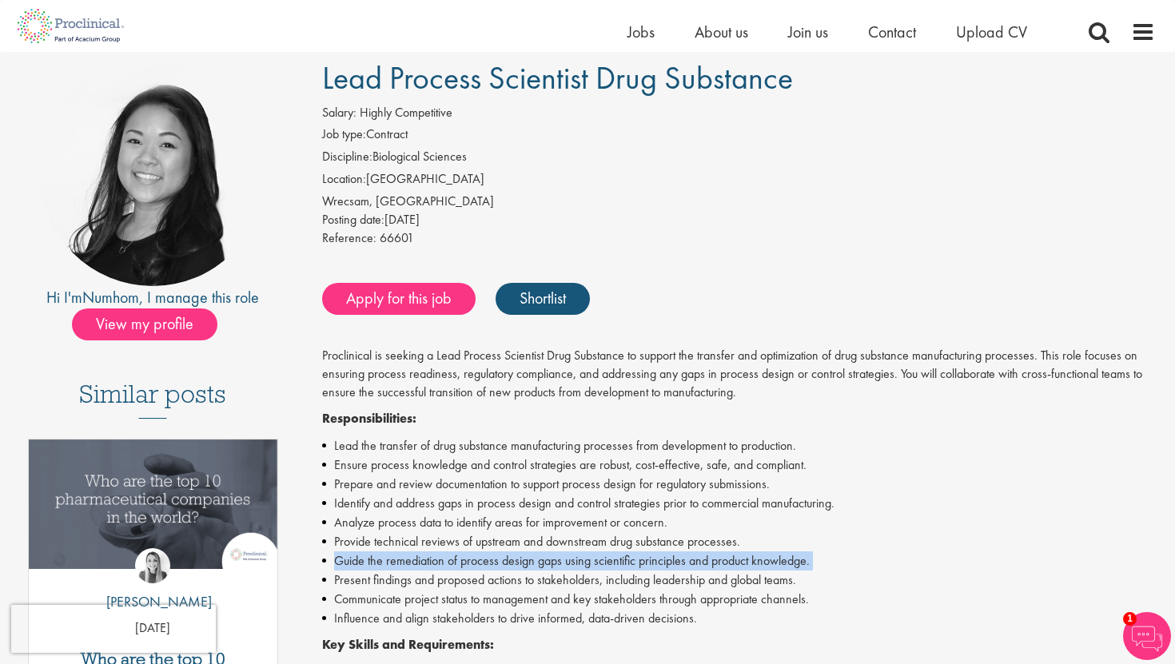
click at [467, 561] on li "Guide the remediation of process design gaps using scientific principles and pr…" at bounding box center [739, 561] width 834 height 19
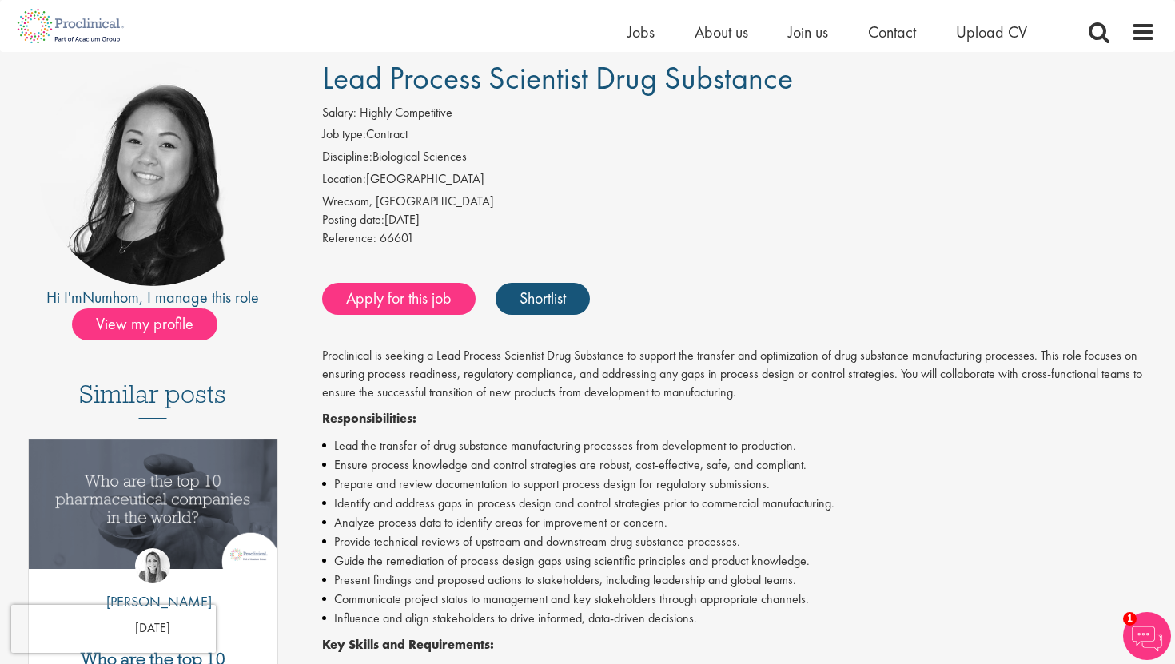
click at [468, 534] on li "Provide technical reviews of upstream and downstream drug substance processes." at bounding box center [739, 542] width 834 height 19
click at [394, 559] on li "Guide the remediation of process design gaps using scientific principles and pr…" at bounding box center [739, 561] width 834 height 19
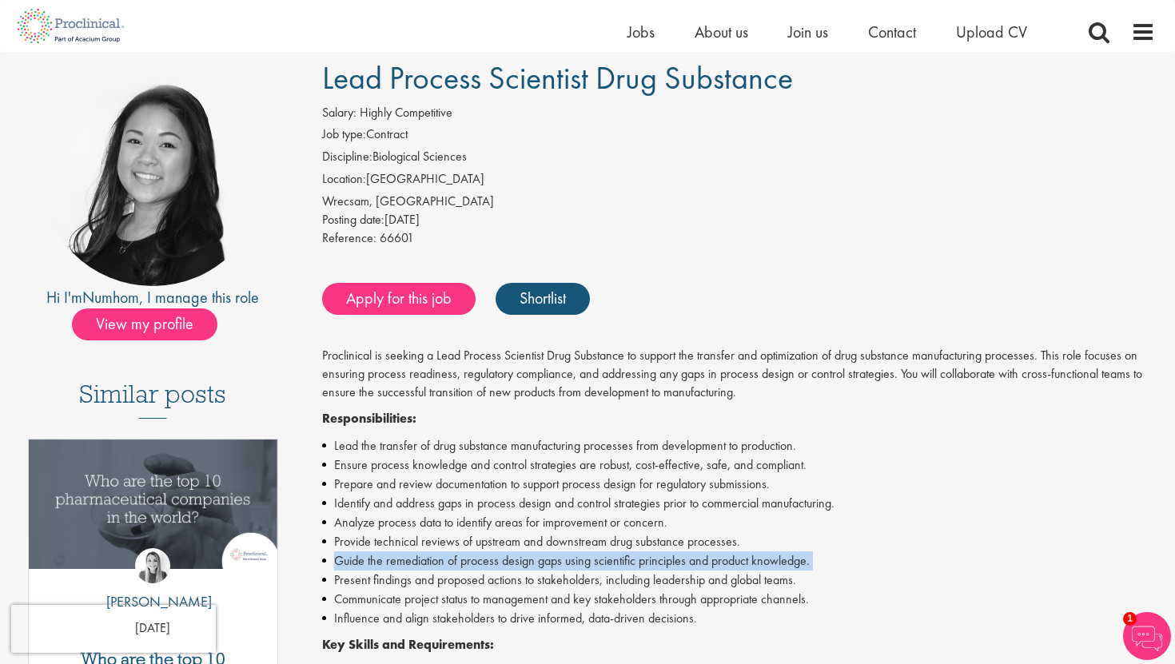
click at [394, 559] on li "Guide the remediation of process design gaps using scientific principles and pr…" at bounding box center [739, 561] width 834 height 19
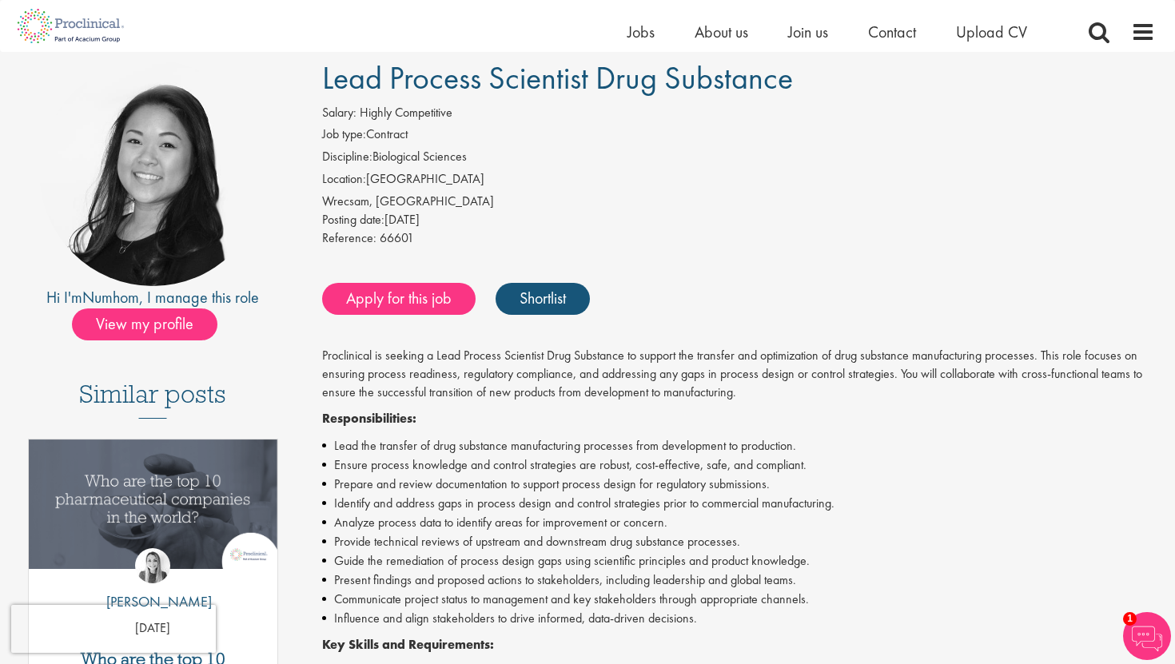
click at [422, 582] on li "Present findings and proposed actions to stakeholders, including leadership and…" at bounding box center [739, 580] width 834 height 19
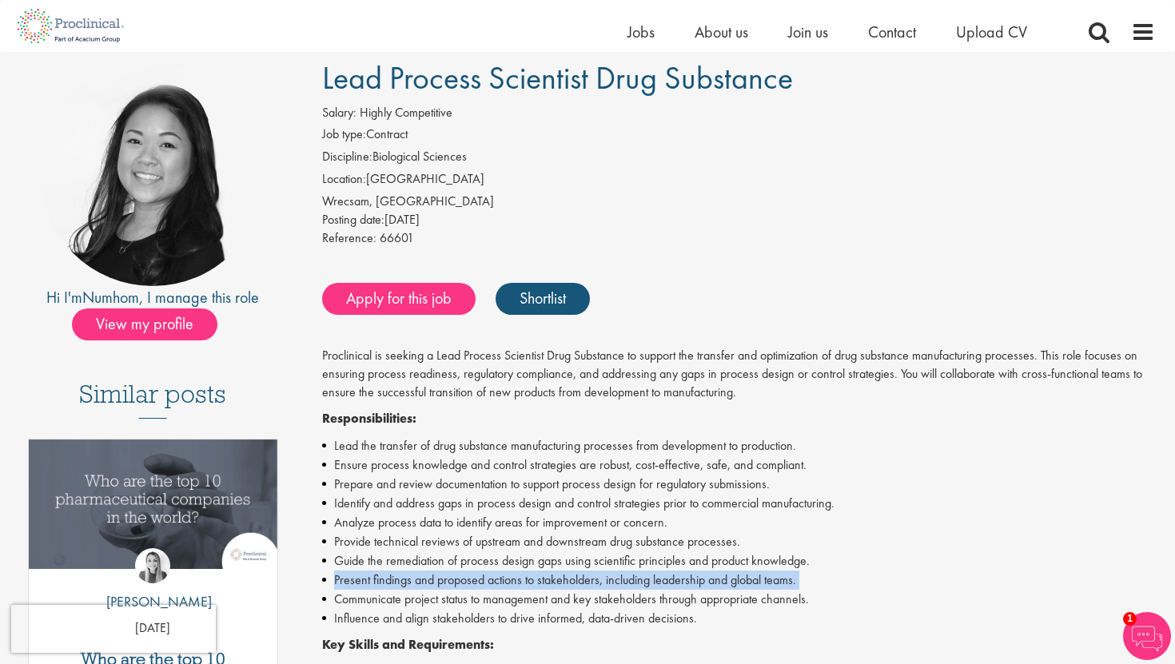
click at [422, 582] on li "Present findings and proposed actions to stakeholders, including leadership and…" at bounding box center [739, 580] width 834 height 19
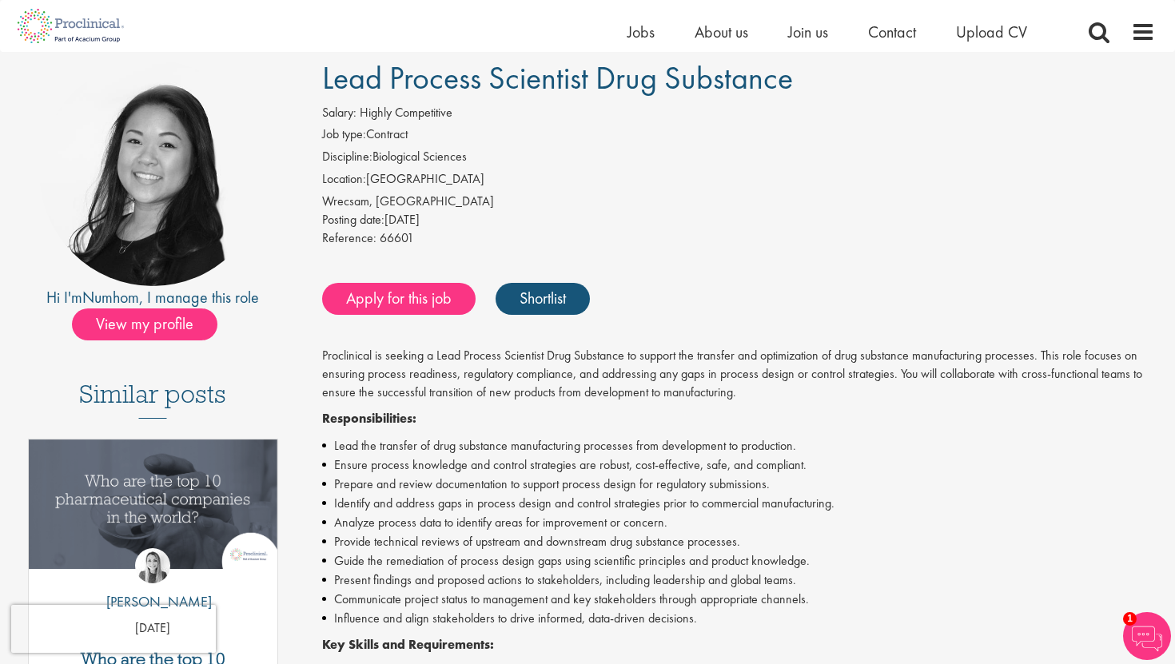
click at [449, 564] on li "Guide the remediation of process design gaps using scientific principles and pr…" at bounding box center [739, 561] width 834 height 19
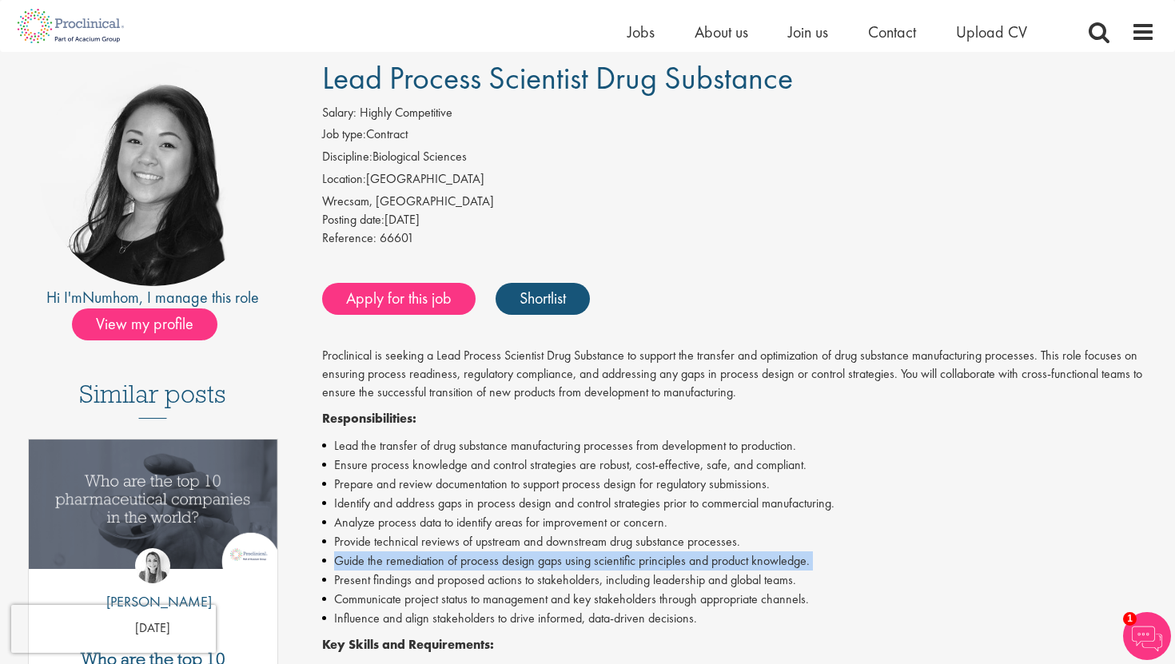
click at [449, 564] on li "Guide the remediation of process design gaps using scientific principles and pr…" at bounding box center [739, 561] width 834 height 19
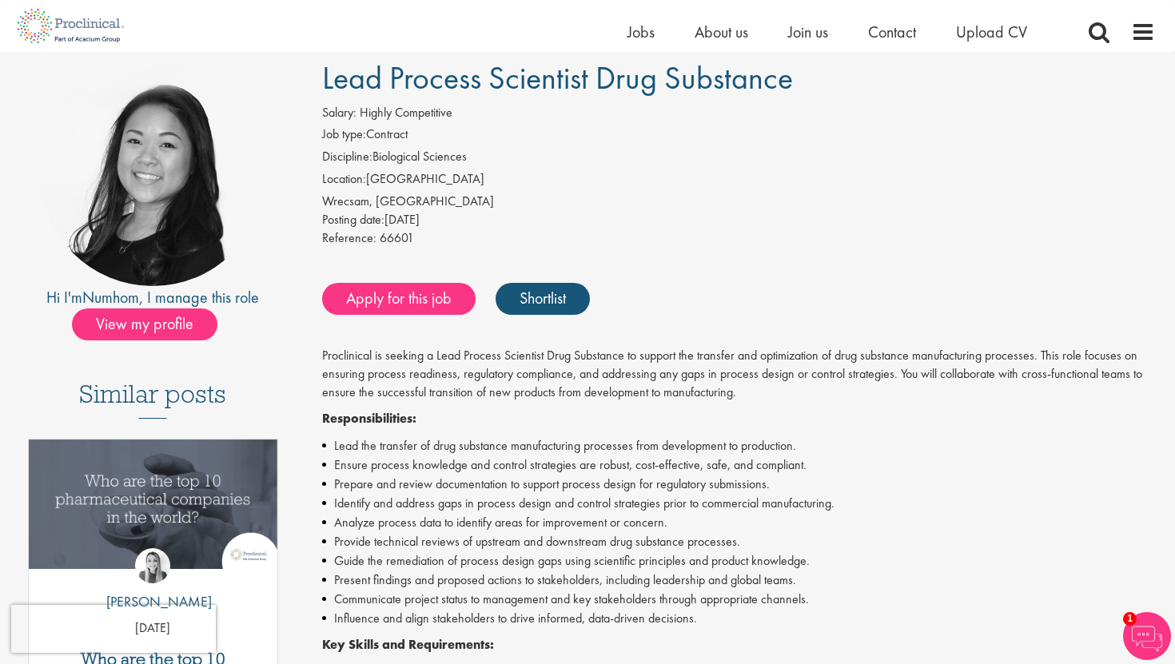
click at [475, 588] on li "Present findings and proposed actions to stakeholders, including leadership and…" at bounding box center [739, 580] width 834 height 19
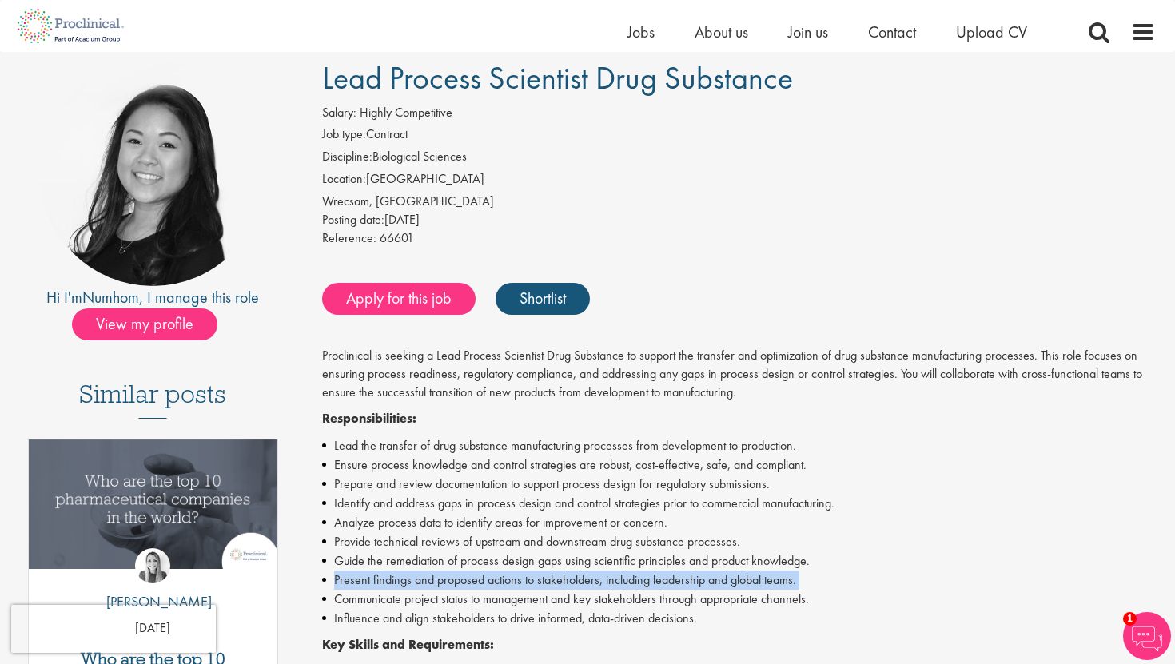
click at [475, 588] on li "Present findings and proposed actions to stakeholders, including leadership and…" at bounding box center [739, 580] width 834 height 19
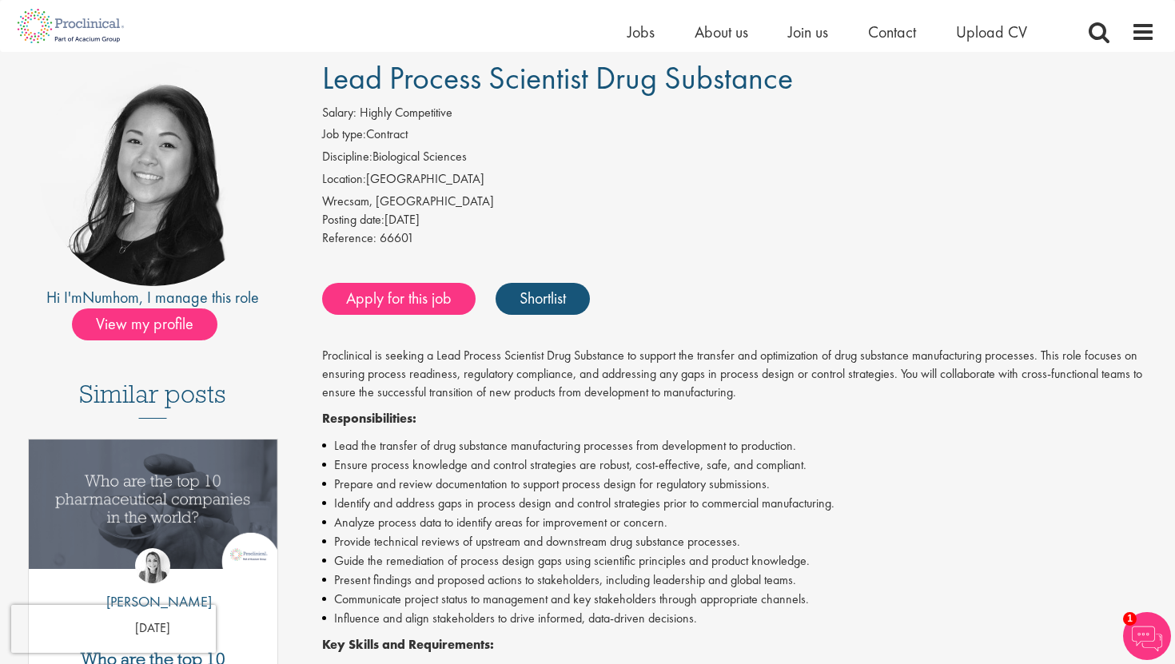
click at [548, 605] on li "Communicate project status to management and key stakeholders through appropria…" at bounding box center [739, 599] width 834 height 19
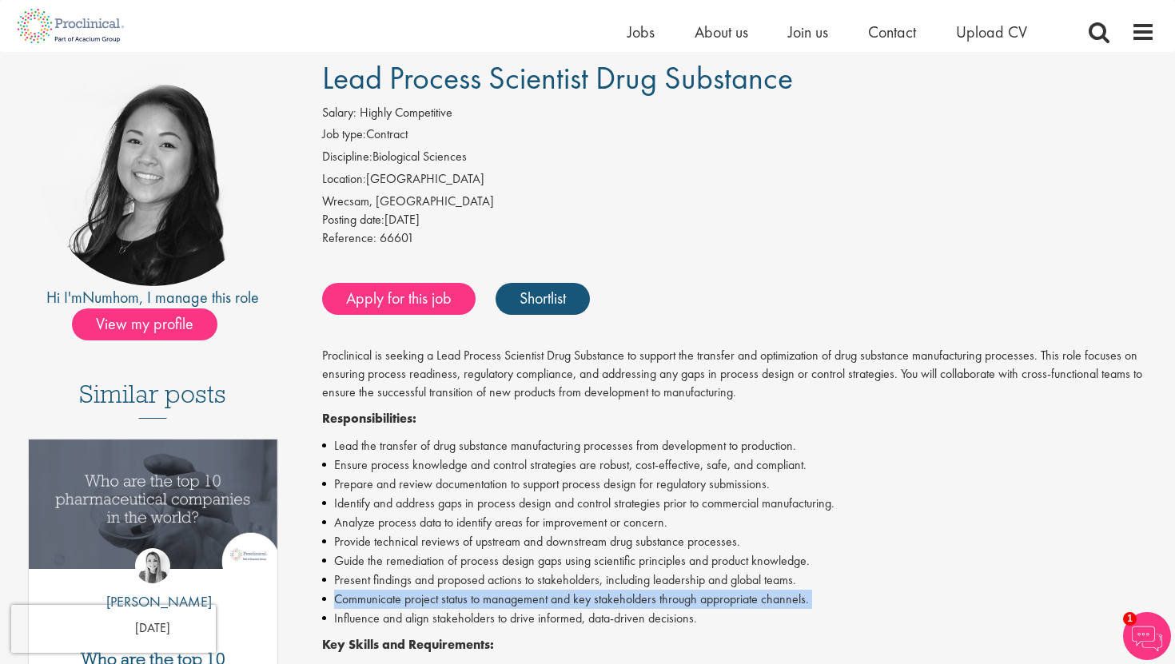
click at [548, 605] on li "Communicate project status to management and key stakeholders through appropria…" at bounding box center [739, 599] width 834 height 19
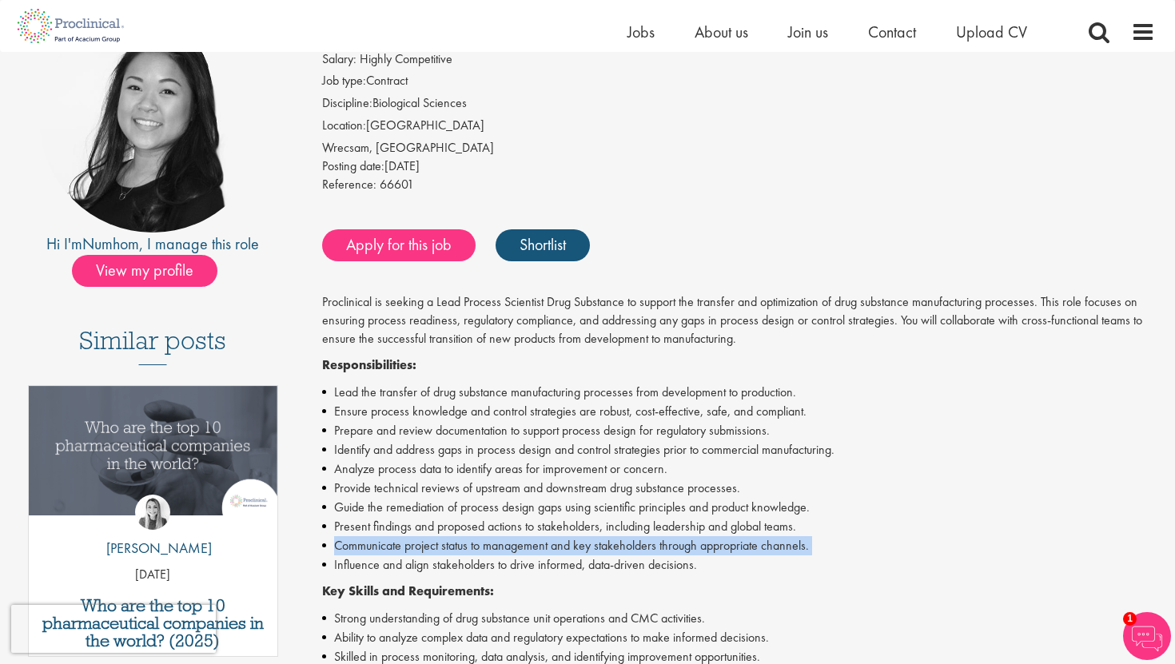
scroll to position [174, 0]
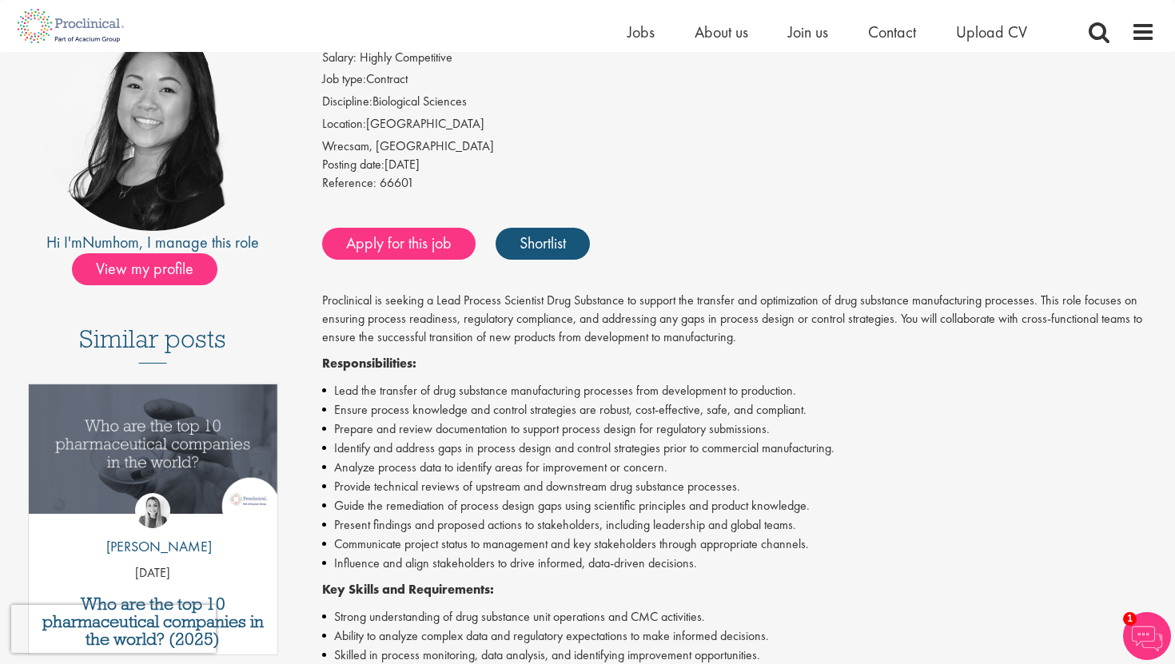
click at [397, 509] on li "Guide the remediation of process design gaps using scientific principles and pr…" at bounding box center [739, 506] width 834 height 19
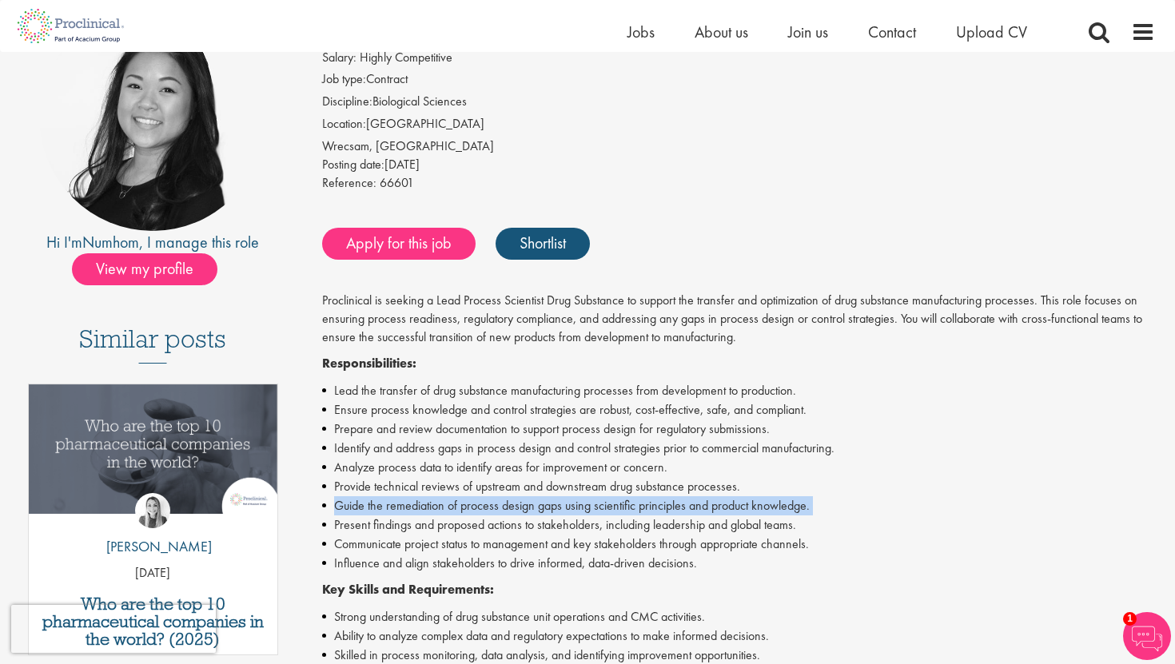
click at [397, 509] on li "Guide the remediation of process design gaps using scientific principles and pr…" at bounding box center [739, 506] width 834 height 19
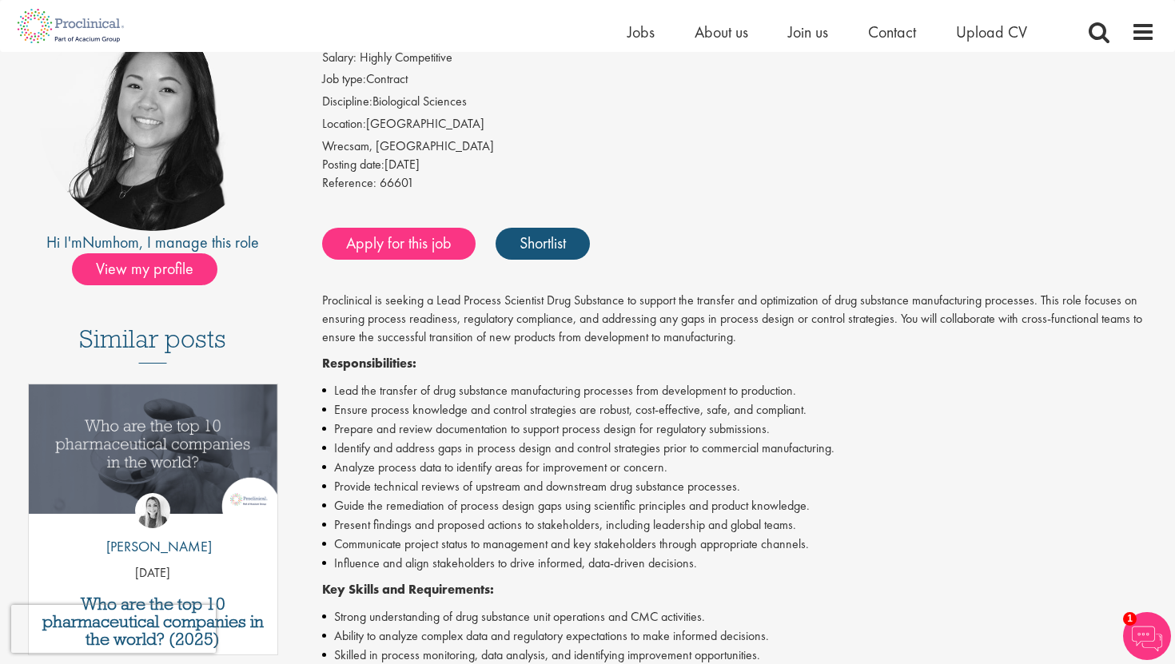
click at [424, 525] on li "Present findings and proposed actions to stakeholders, including leadership and…" at bounding box center [739, 525] width 834 height 19
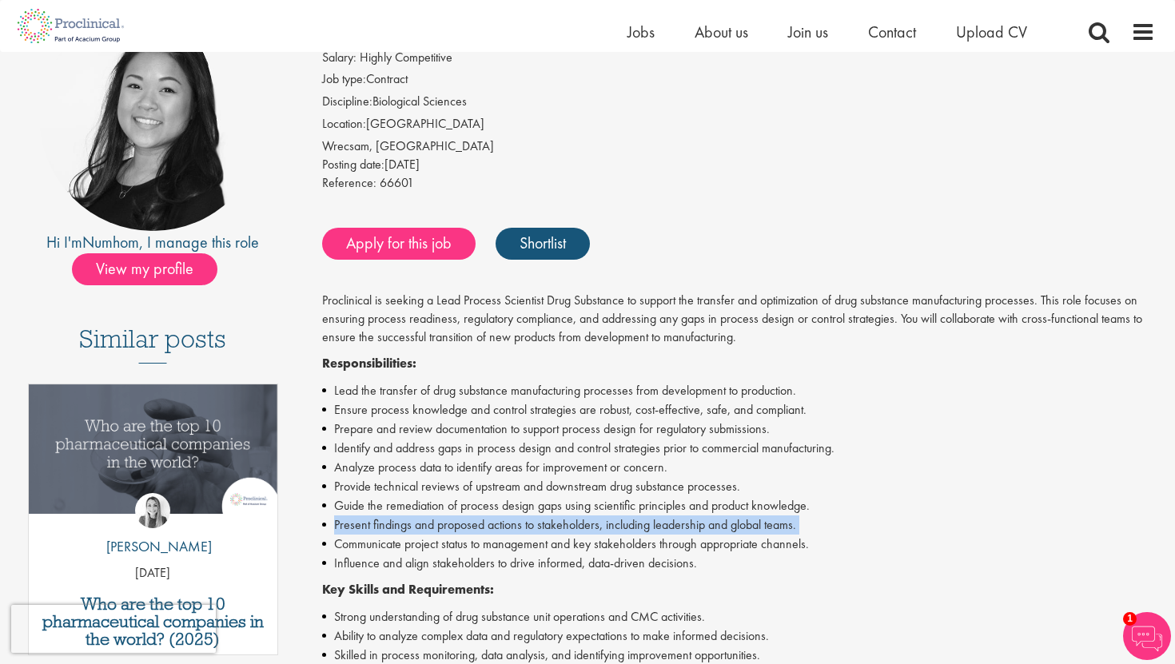
click at [424, 525] on li "Present findings and proposed actions to stakeholders, including leadership and…" at bounding box center [739, 525] width 834 height 19
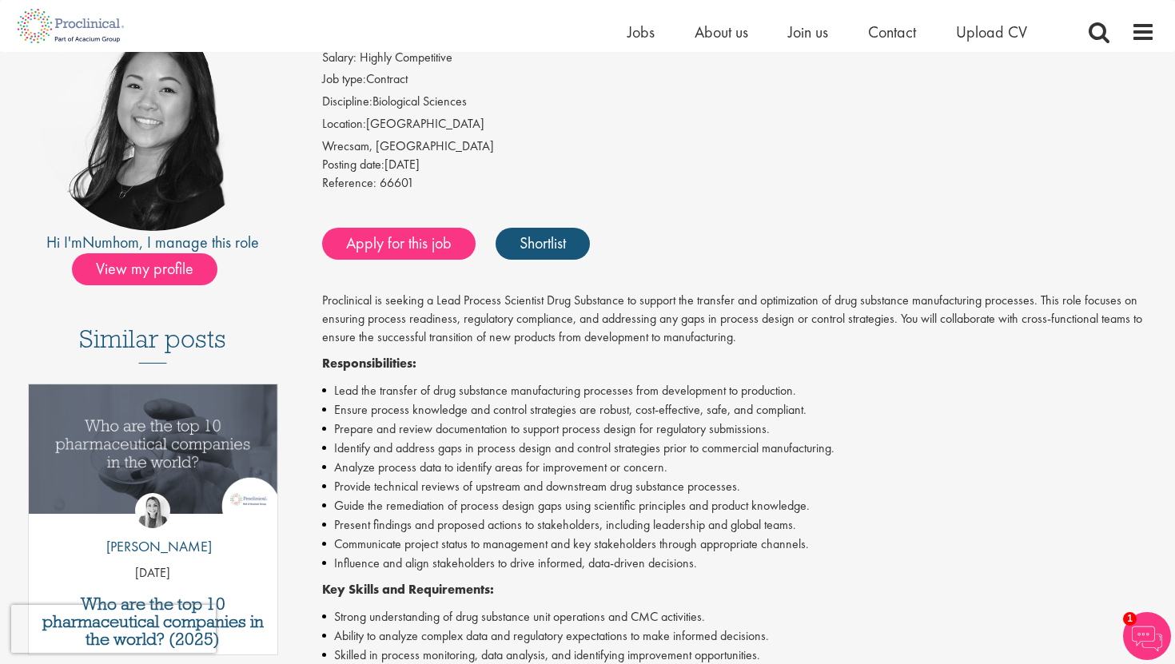
click at [436, 508] on li "Guide the remediation of process design gaps using scientific principles and pr…" at bounding box center [739, 506] width 834 height 19
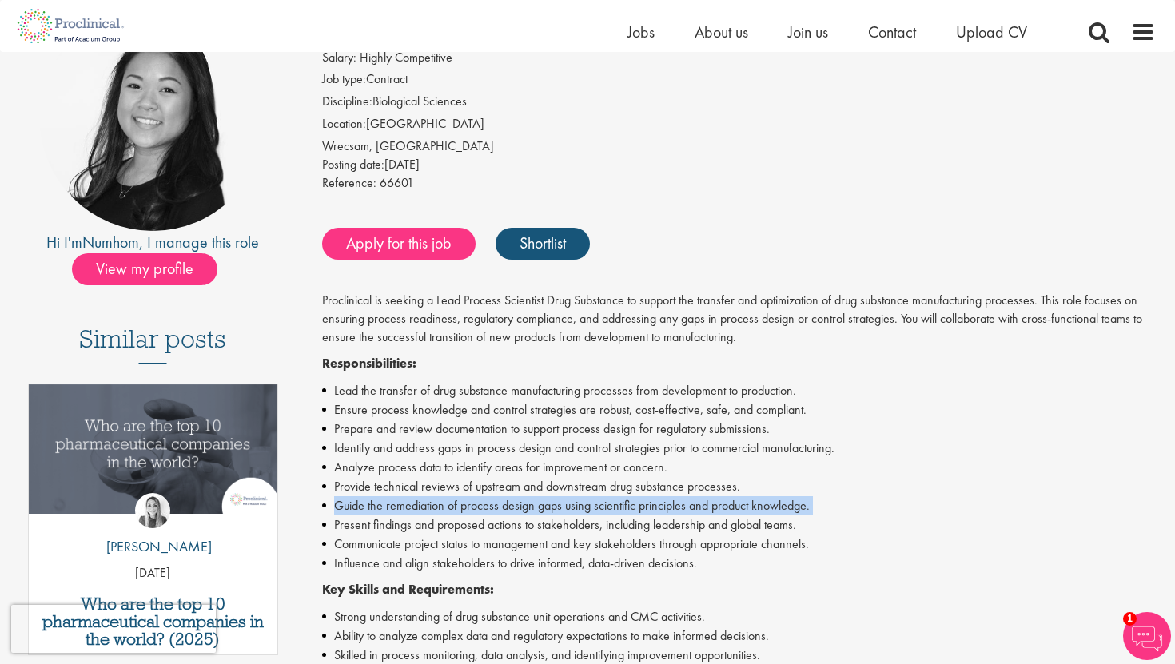
click at [436, 508] on li "Guide the remediation of process design gaps using scientific principles and pr…" at bounding box center [739, 506] width 834 height 19
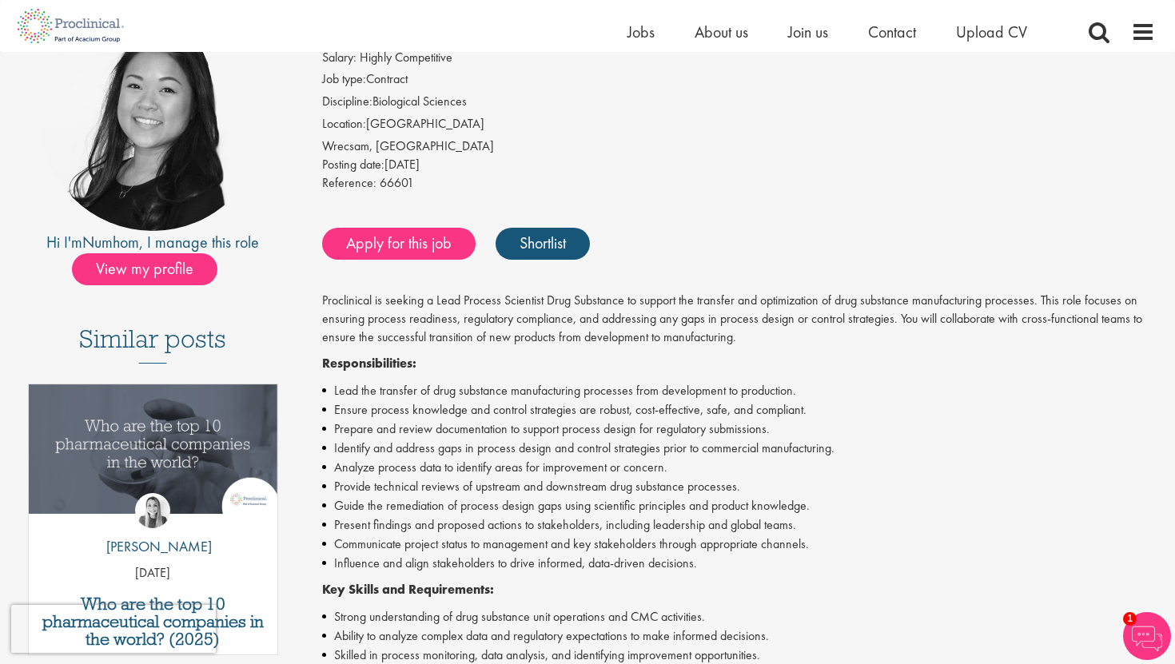
click at [435, 529] on li "Present findings and proposed actions to stakeholders, including leadership and…" at bounding box center [739, 525] width 834 height 19
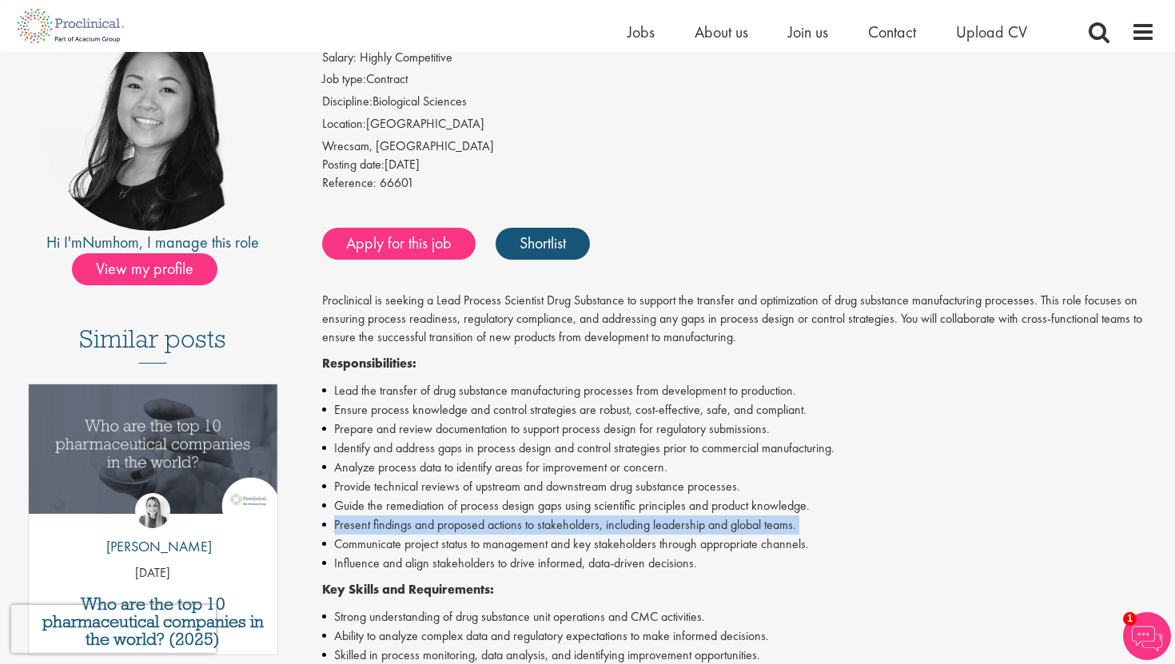
click at [435, 529] on li "Present findings and proposed actions to stakeholders, including leadership and…" at bounding box center [739, 525] width 834 height 19
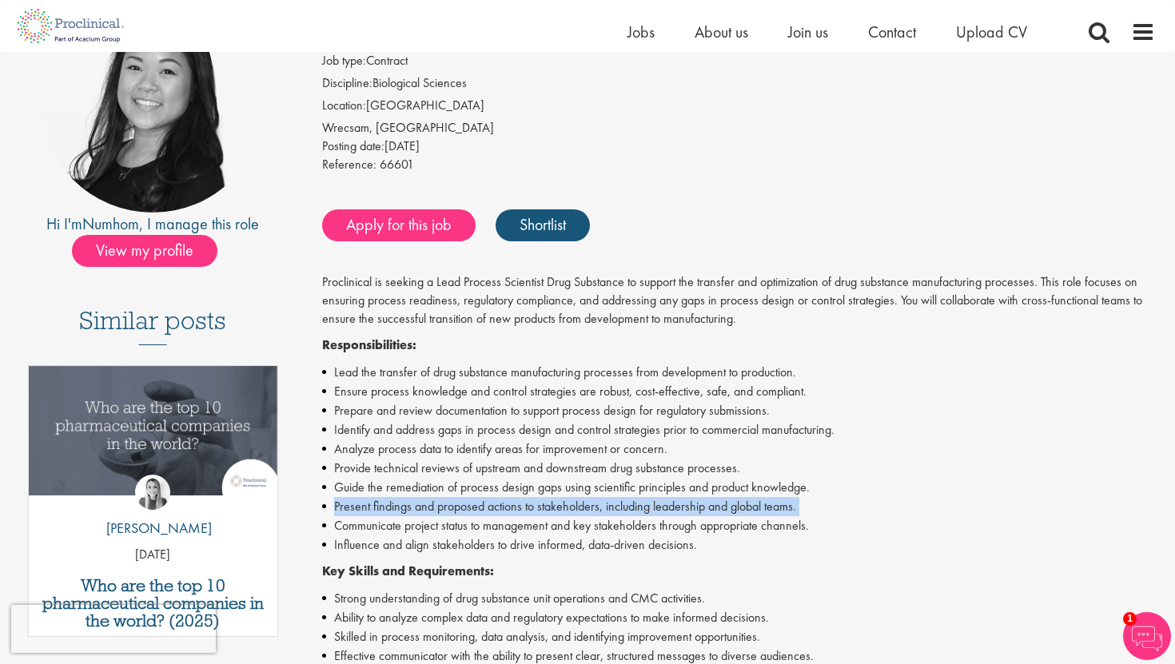
scroll to position [202, 0]
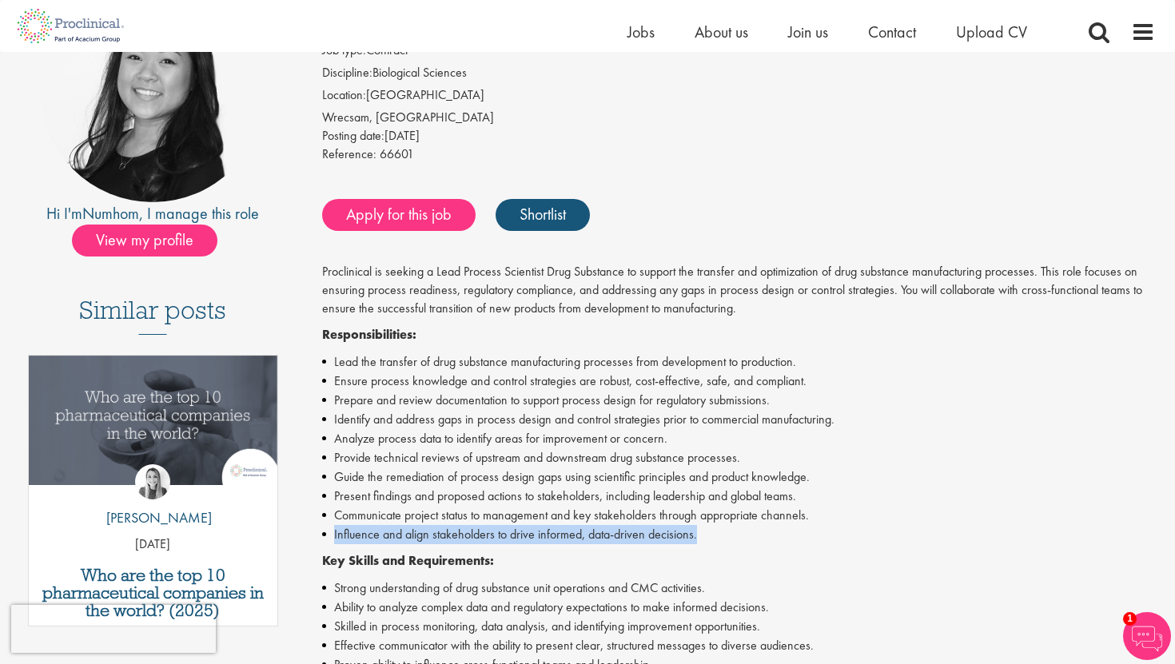
click at [435, 529] on li "Influence and align stakeholders to drive informed, data-driven decisions." at bounding box center [739, 534] width 834 height 19
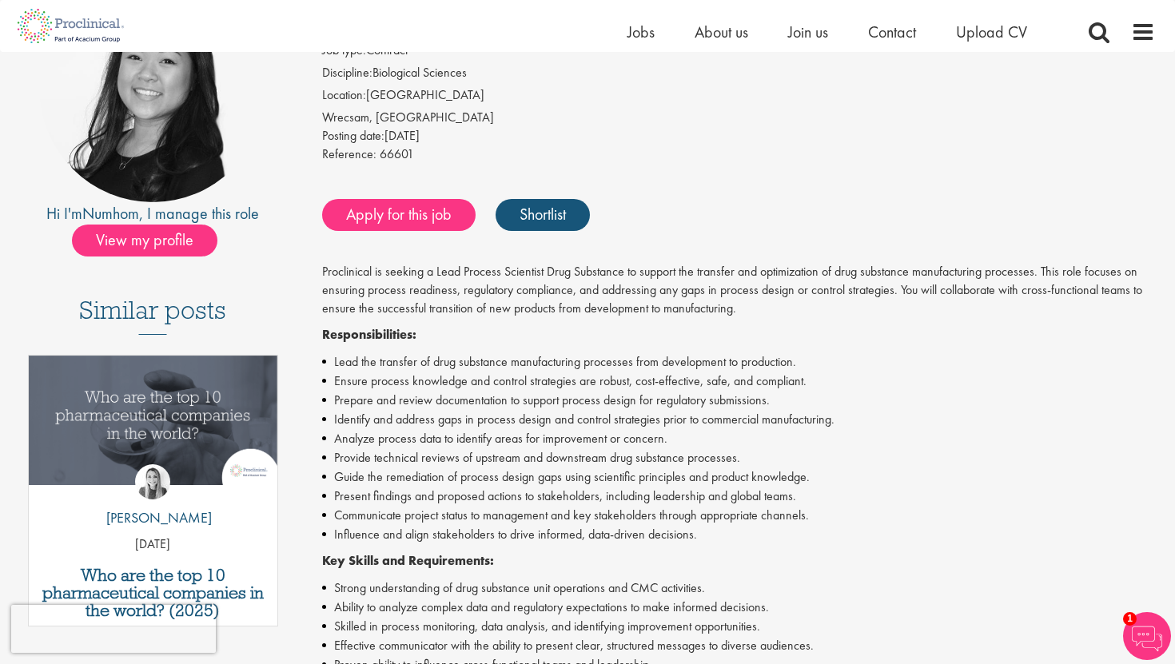
click at [425, 517] on li "Communicate project status to management and key stakeholders through appropria…" at bounding box center [739, 515] width 834 height 19
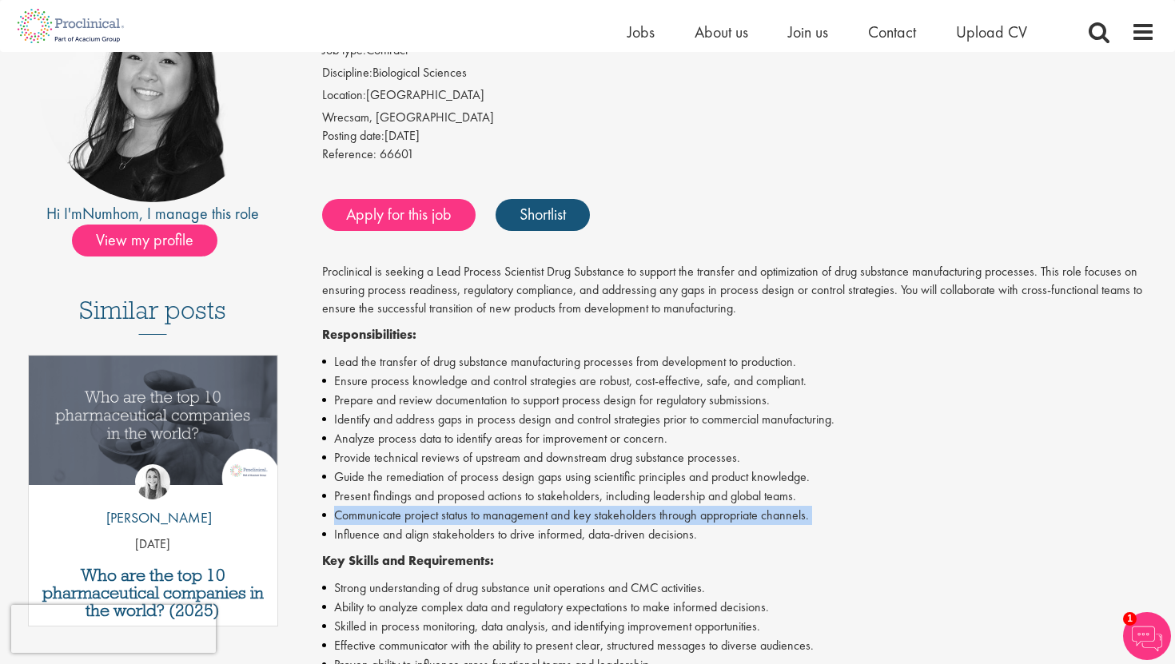
click at [425, 517] on li "Communicate project status to management and key stakeholders through appropria…" at bounding box center [739, 515] width 834 height 19
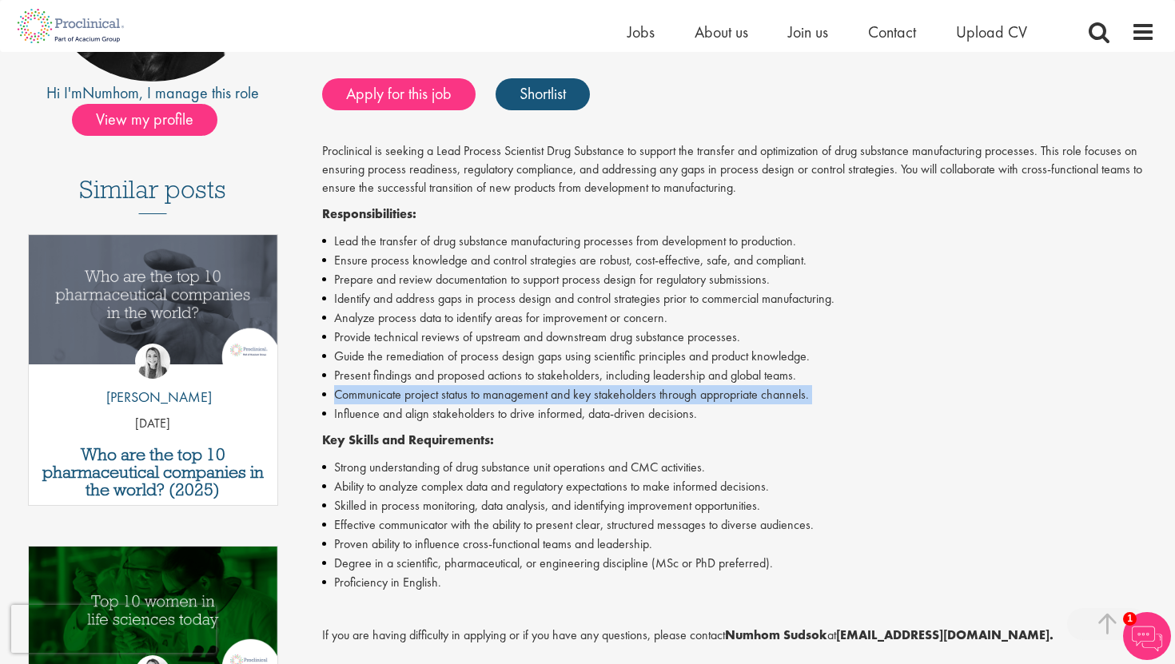
scroll to position [324, 0]
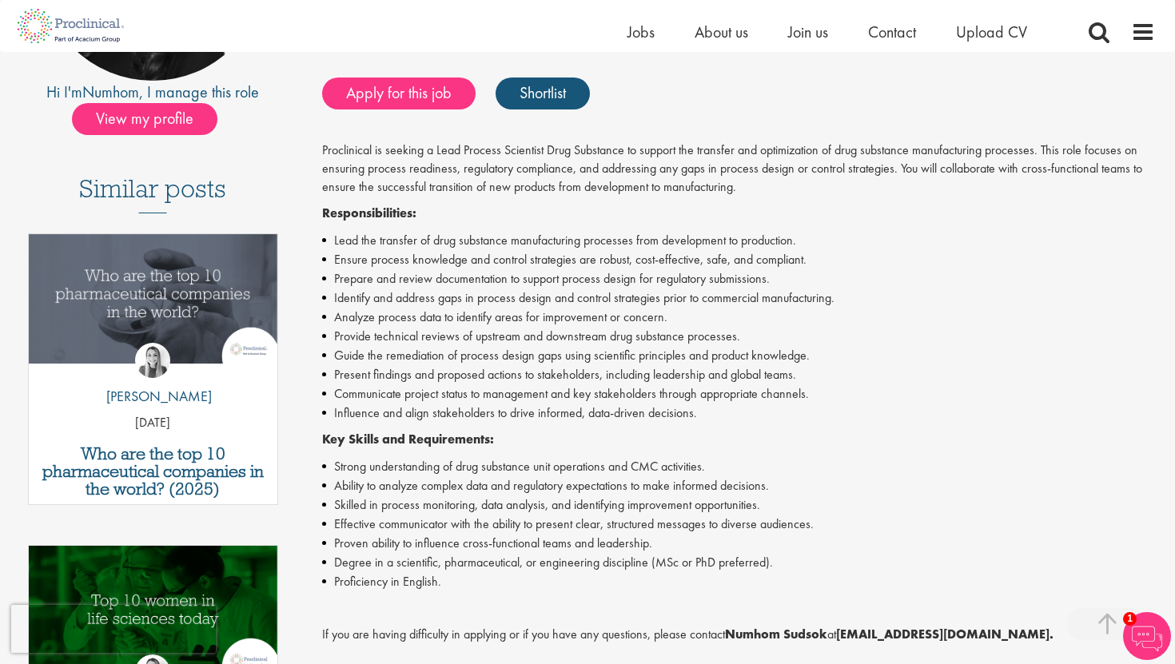
click at [377, 470] on li "Strong understanding of drug substance unit operations and CMC activities." at bounding box center [739, 466] width 834 height 19
click at [409, 561] on li "Degree in a scientific, pharmaceutical, or engineering discipline (MSc or PhD p…" at bounding box center [739, 562] width 834 height 19
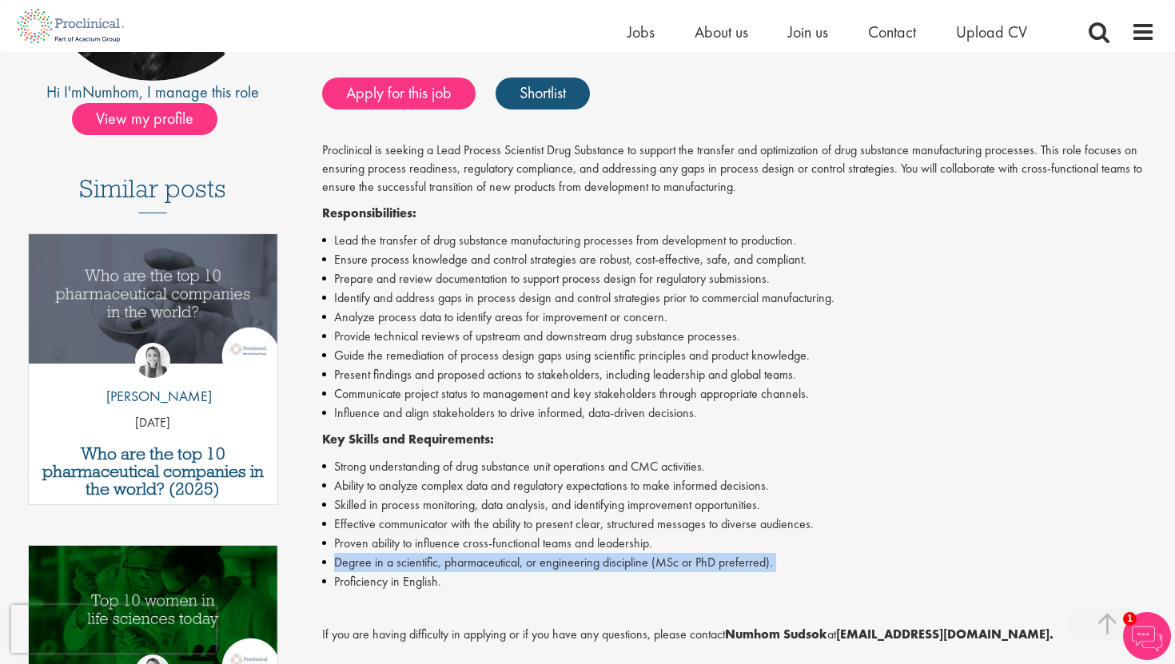
click at [409, 561] on li "Degree in a scientific, pharmaceutical, or engineering discipline (MSc or PhD p…" at bounding box center [739, 562] width 834 height 19
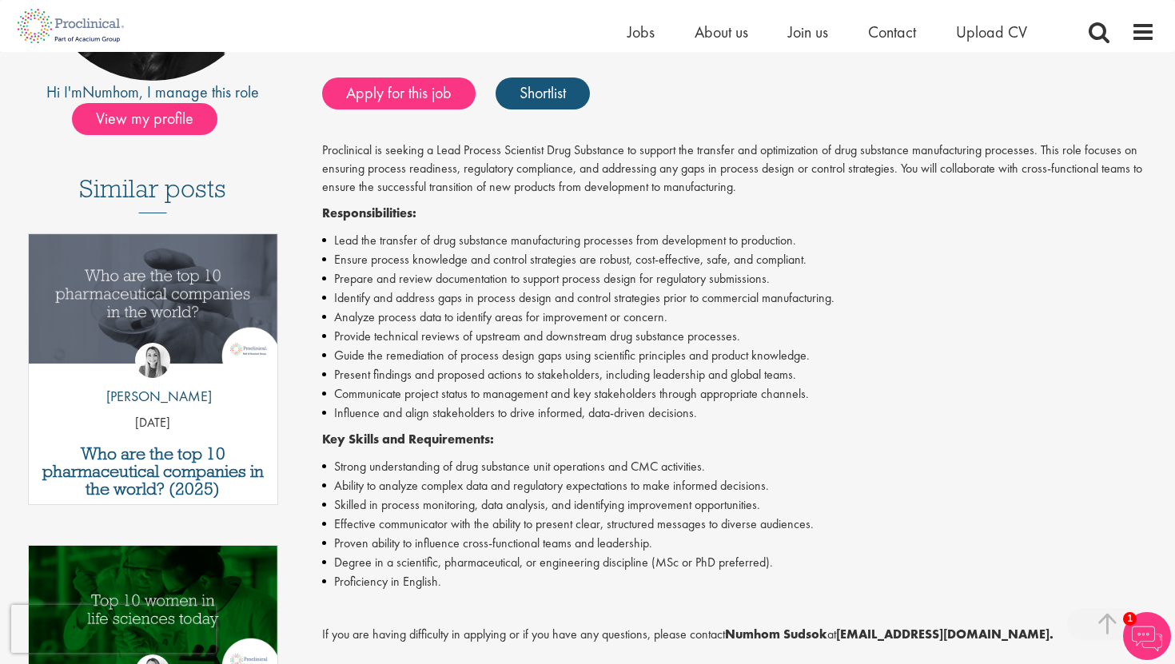
click at [449, 528] on li "Effective communicator with the ability to present clear, structured messages t…" at bounding box center [739, 524] width 834 height 19
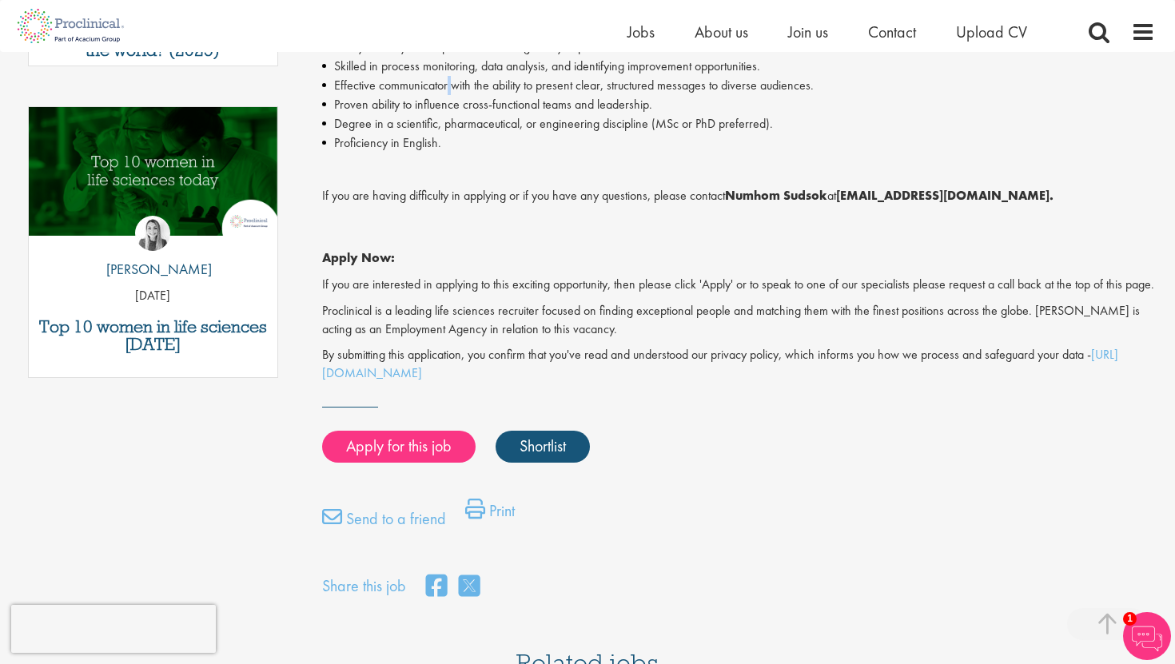
scroll to position [0, 0]
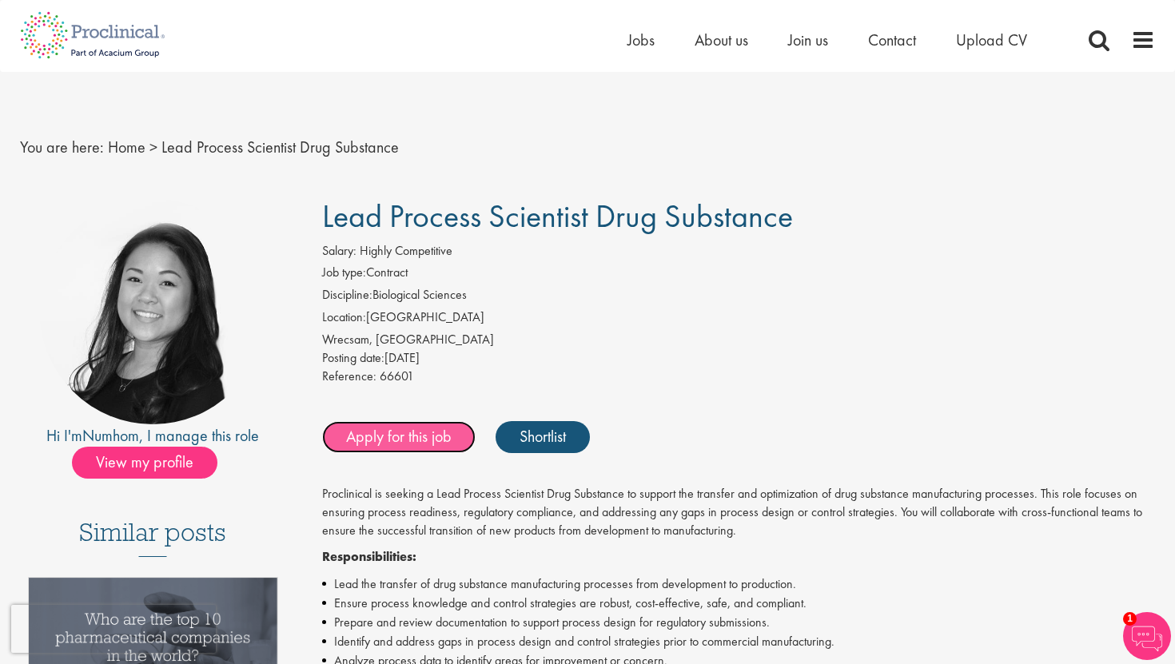
click at [408, 429] on link "Apply for this job" at bounding box center [399, 437] width 154 height 32
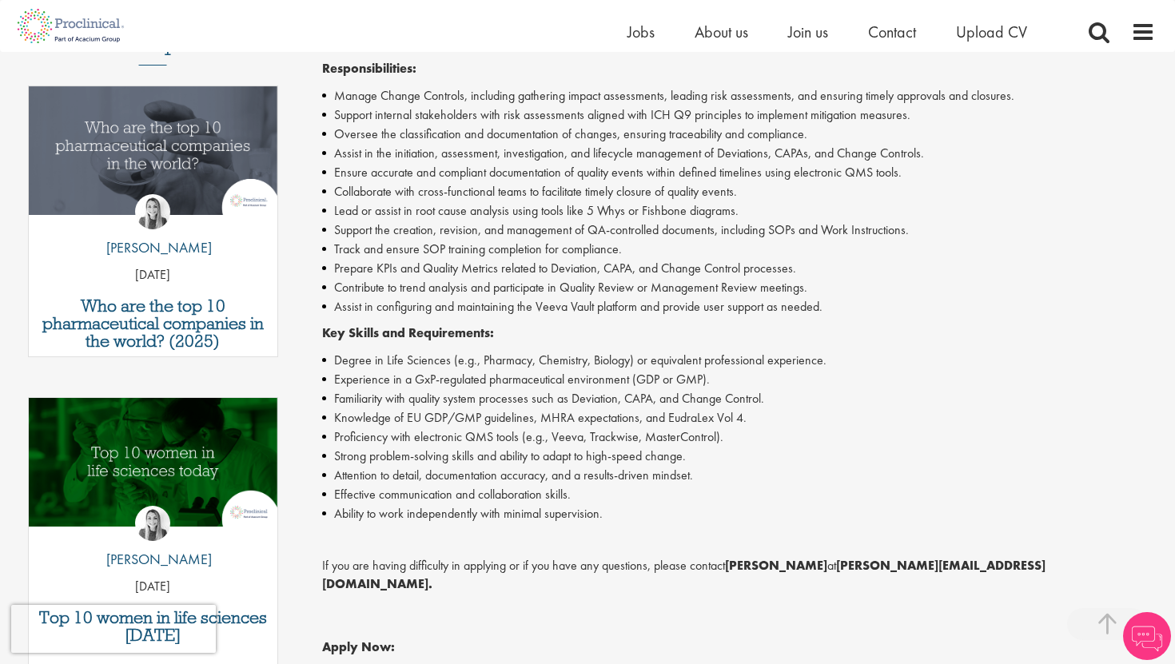
scroll to position [497, 0]
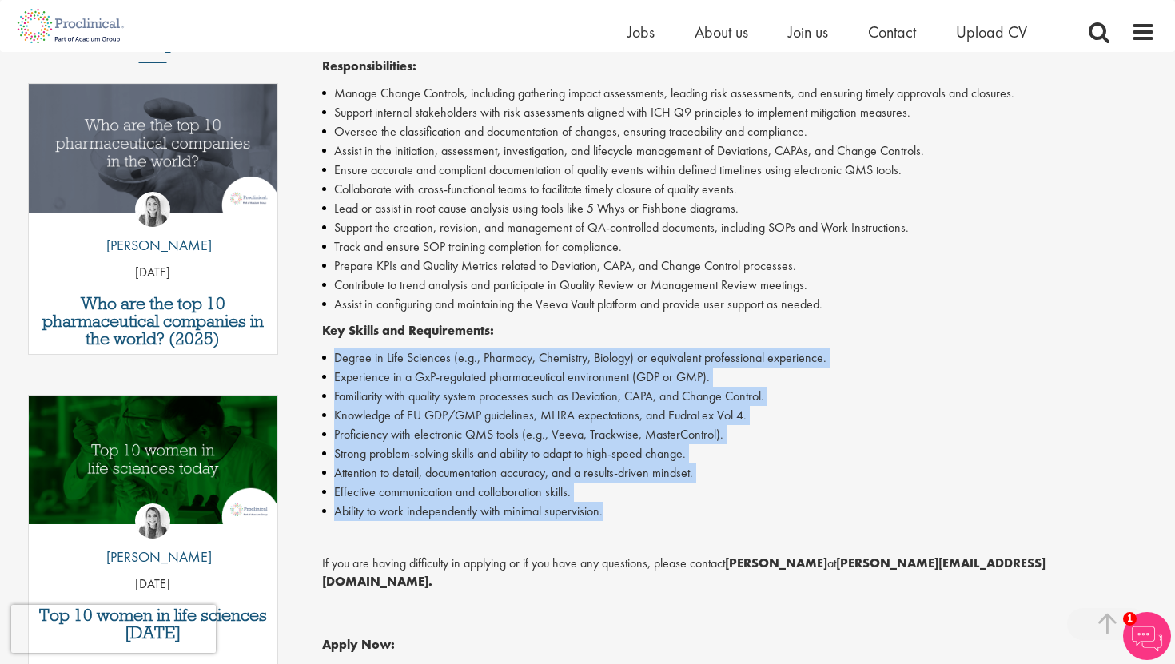
drag, startPoint x: 625, startPoint y: 516, endPoint x: 344, endPoint y: 344, distance: 329.1
click at [344, 344] on div "Help bring science to life and join a leading pharmaceutical company to play a …" at bounding box center [739, 368] width 834 height 801
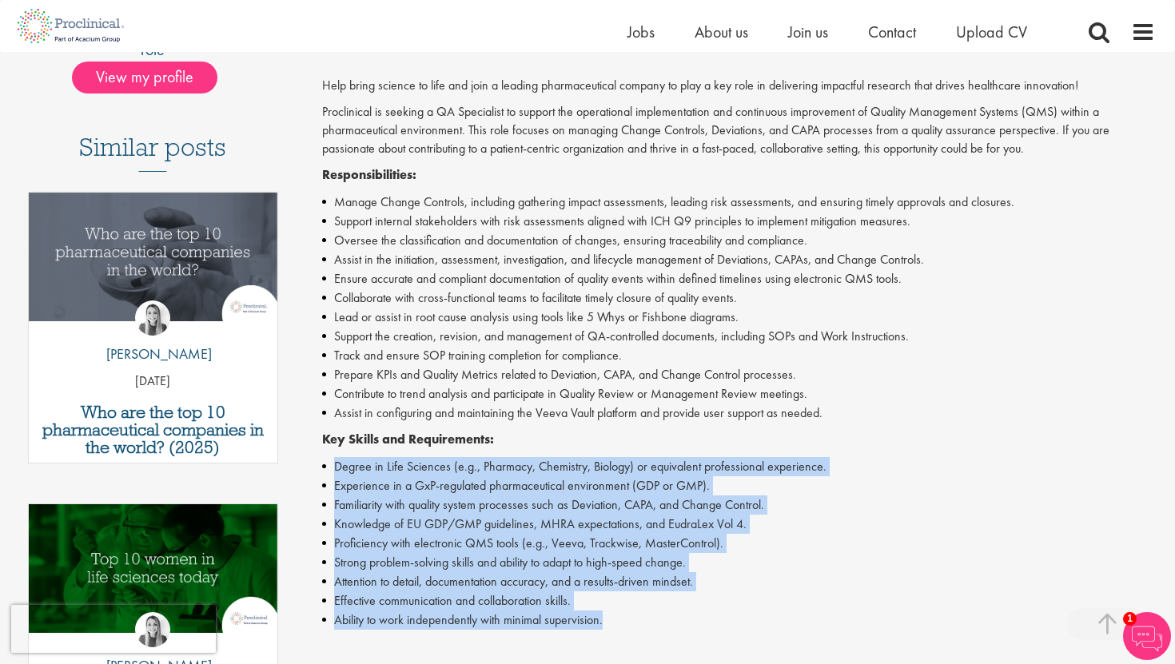
scroll to position [379, 0]
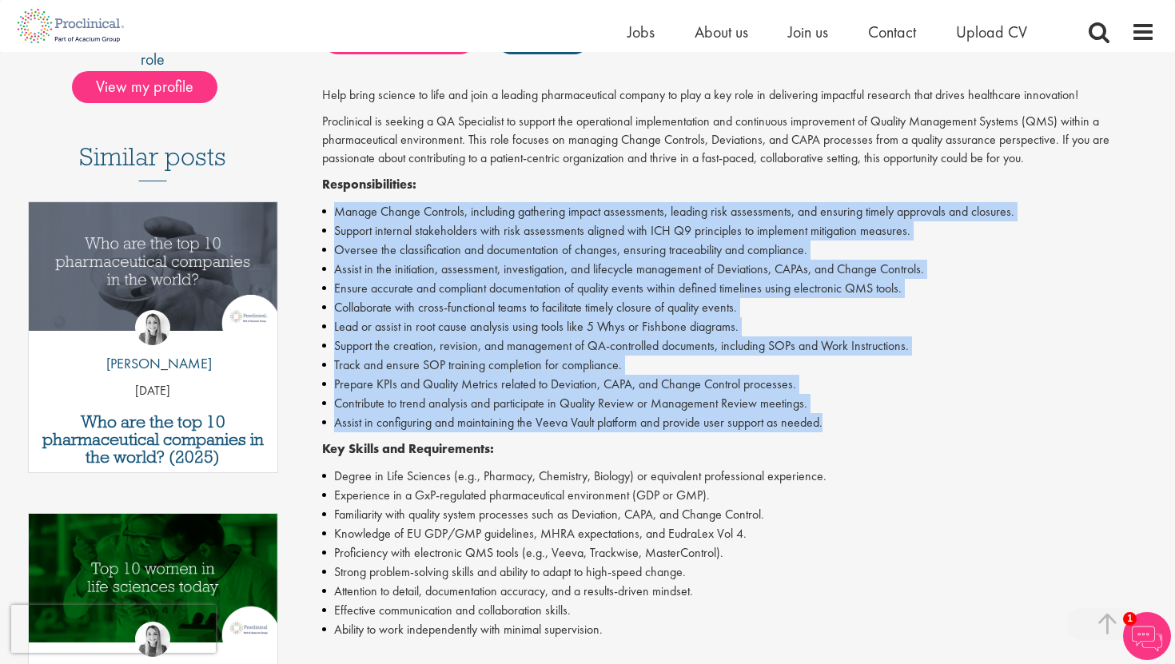
drag, startPoint x: 852, startPoint y: 427, endPoint x: 328, endPoint y: 206, distance: 568.4
click at [328, 206] on ul "Manage Change Controls, including gathering impact assessments, leading risk as…" at bounding box center [739, 317] width 834 height 230
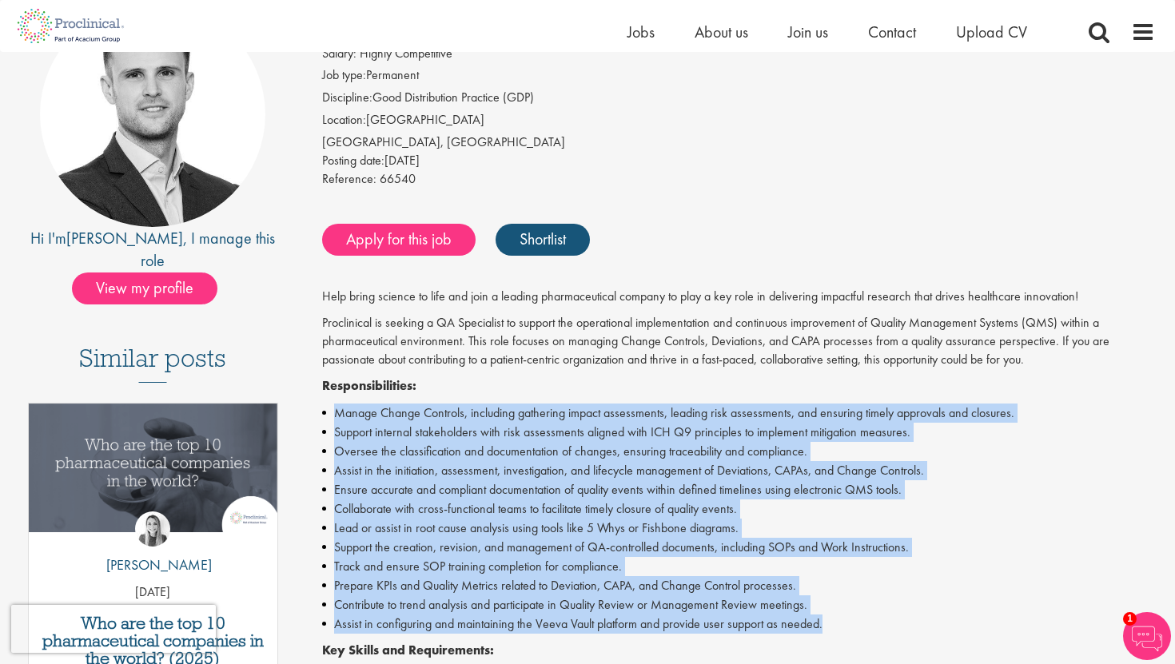
scroll to position [176, 0]
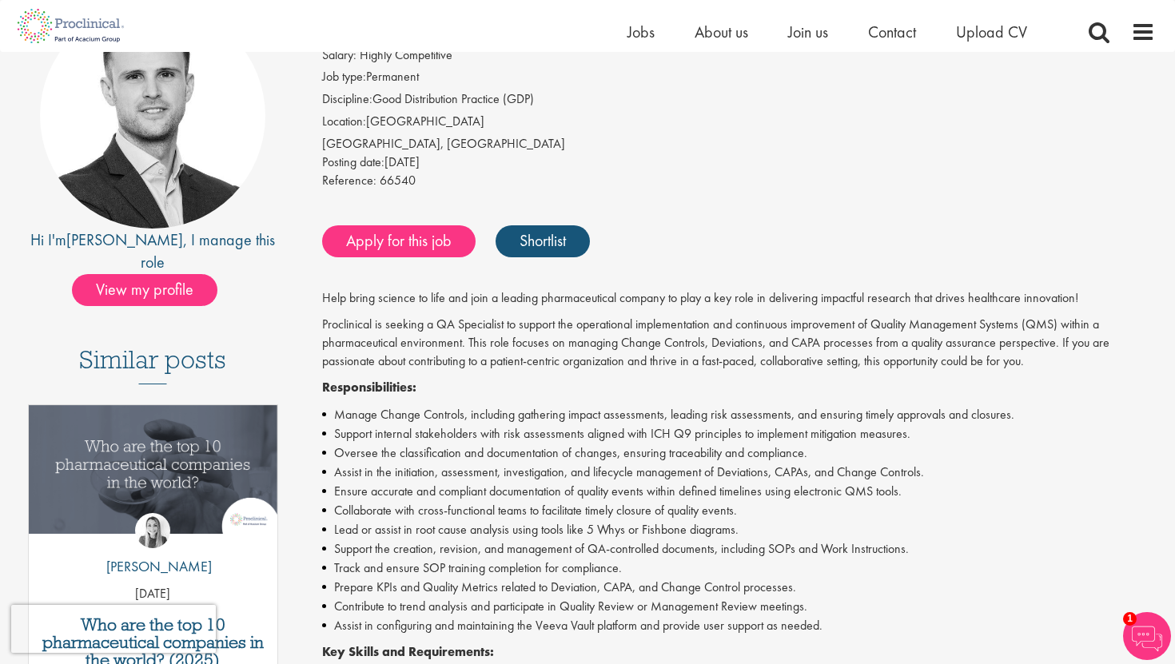
click at [481, 325] on p "Proclinical is seeking a QA Specialist to support the operational implementatio…" at bounding box center [739, 343] width 834 height 55
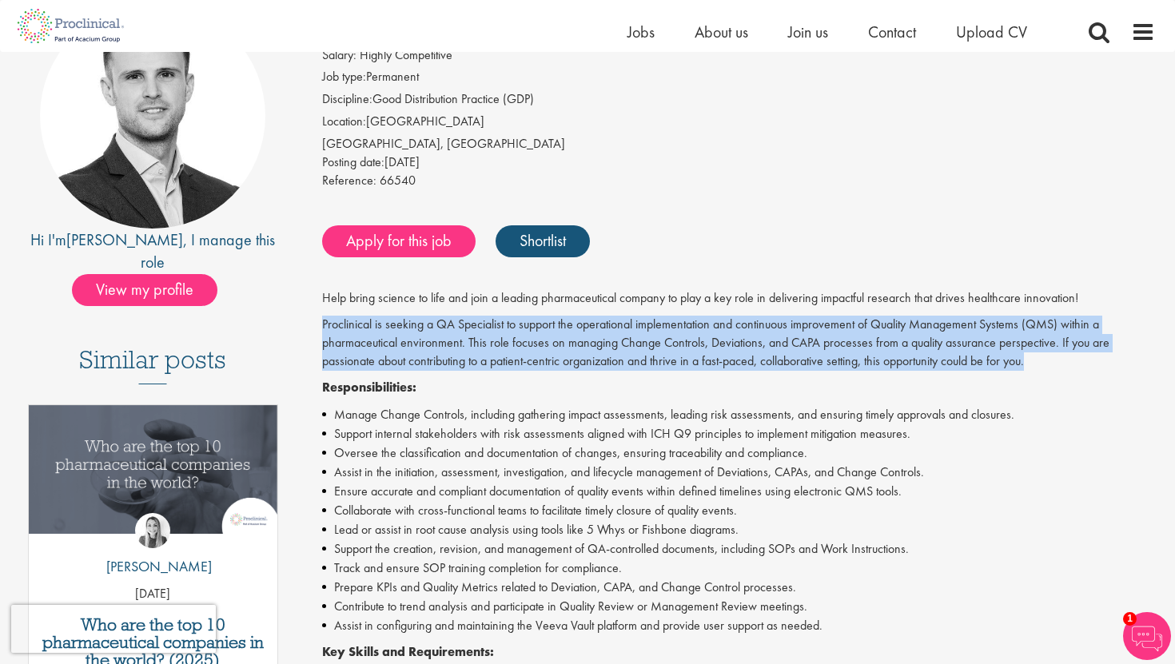
click at [481, 325] on p "Proclinical is seeking a QA Specialist to support the operational implementatio…" at bounding box center [739, 343] width 834 height 55
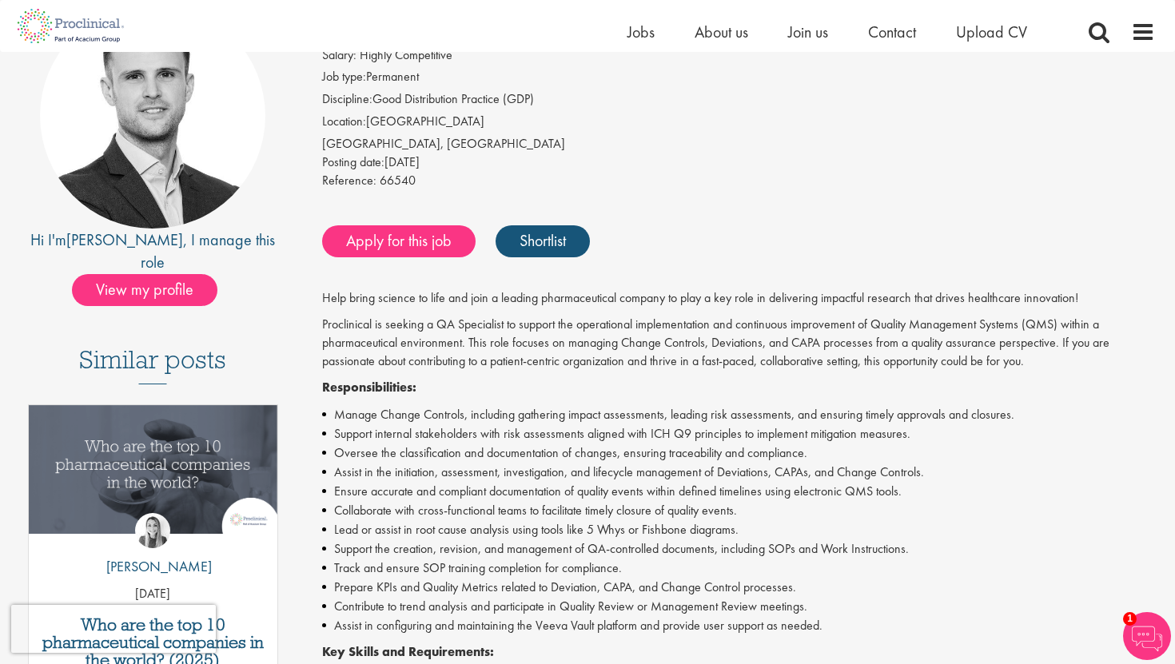
click at [489, 301] on p "Help bring science to life and join a leading pharmaceutical company to play a …" at bounding box center [739, 298] width 834 height 18
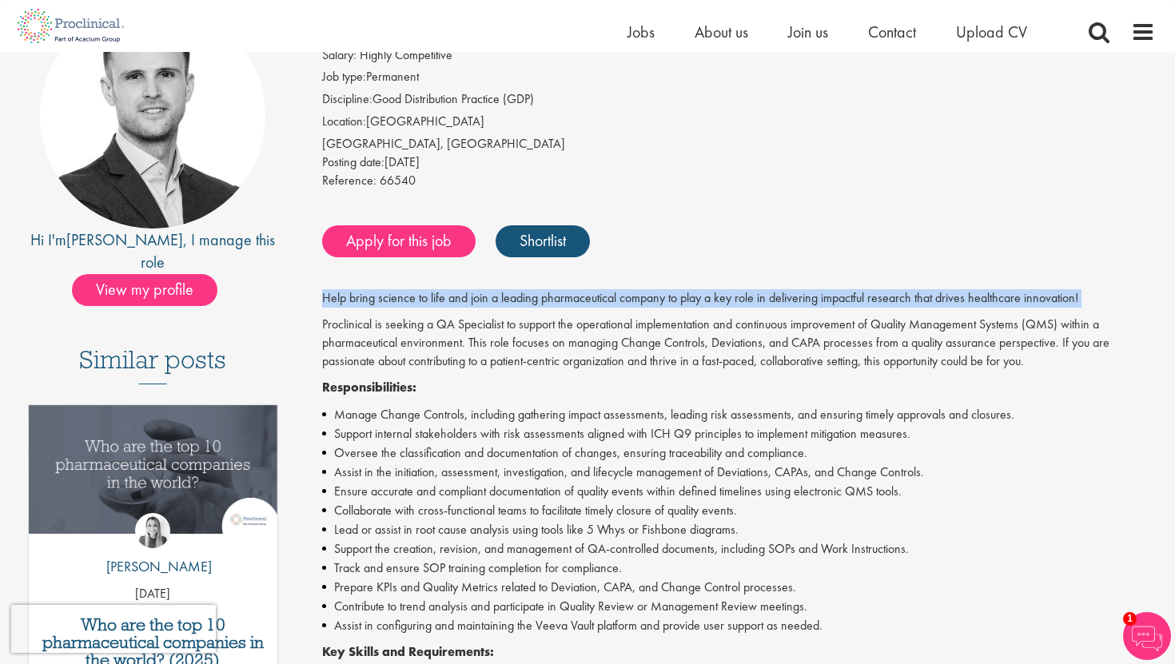
click at [489, 301] on p "Help bring science to life and join a leading pharmaceutical company to play a …" at bounding box center [739, 298] width 834 height 18
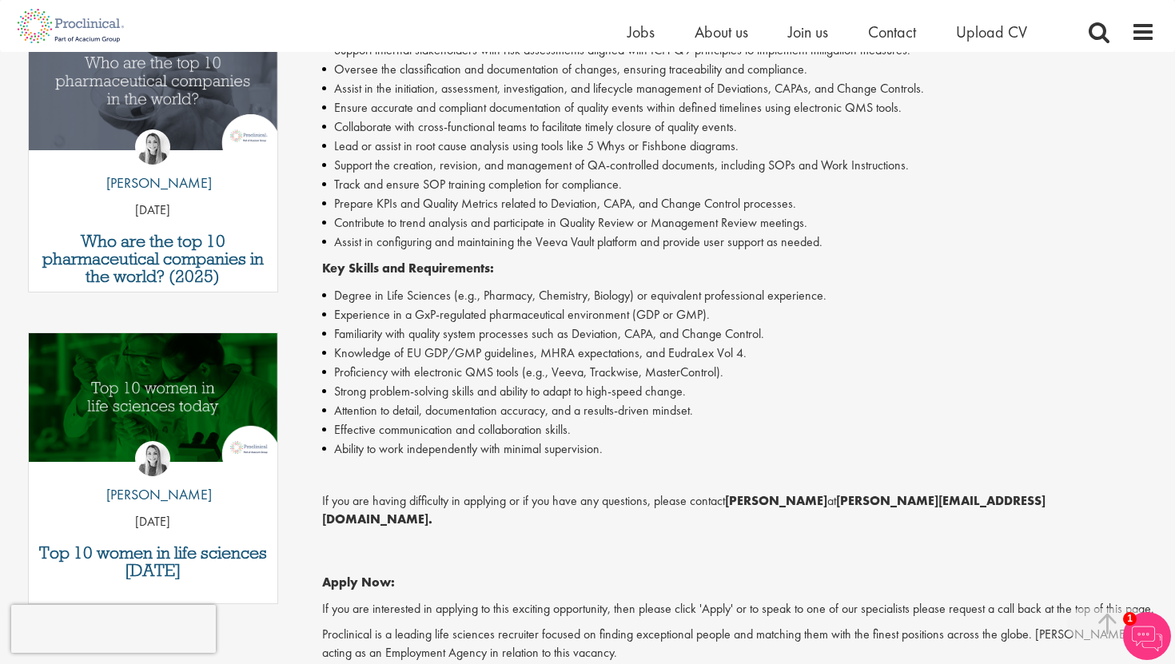
scroll to position [565, 0]
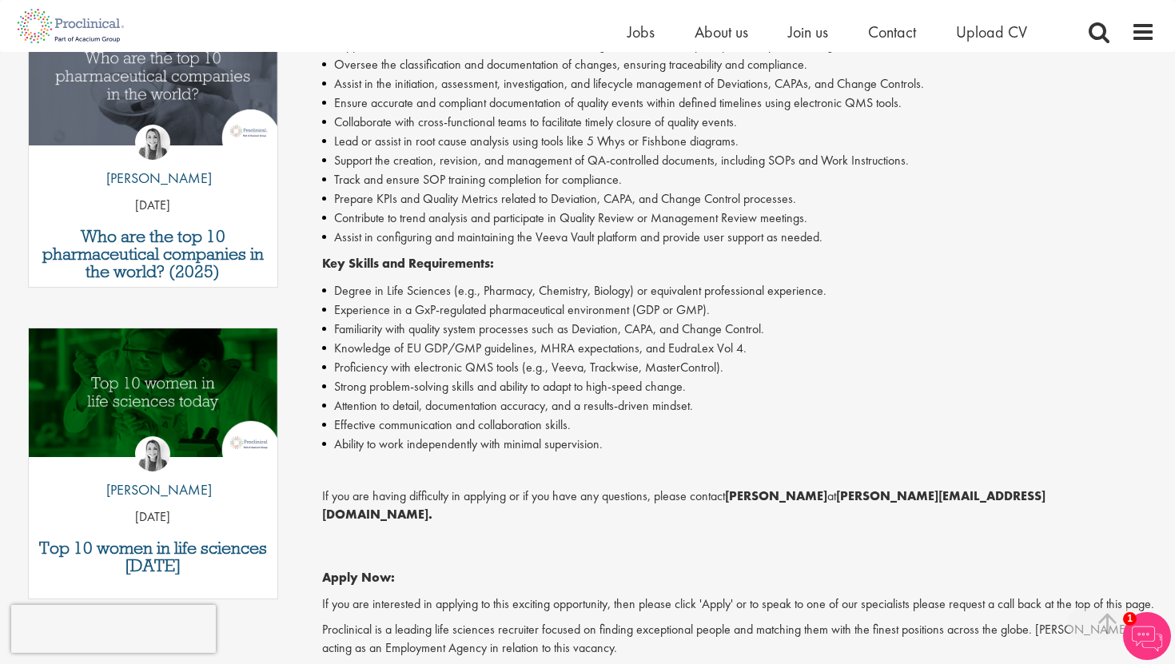
click at [446, 347] on li "Knowledge of EU GDP/GMP guidelines, MHRA expectations, and EudraLex Vol 4." at bounding box center [739, 348] width 834 height 19
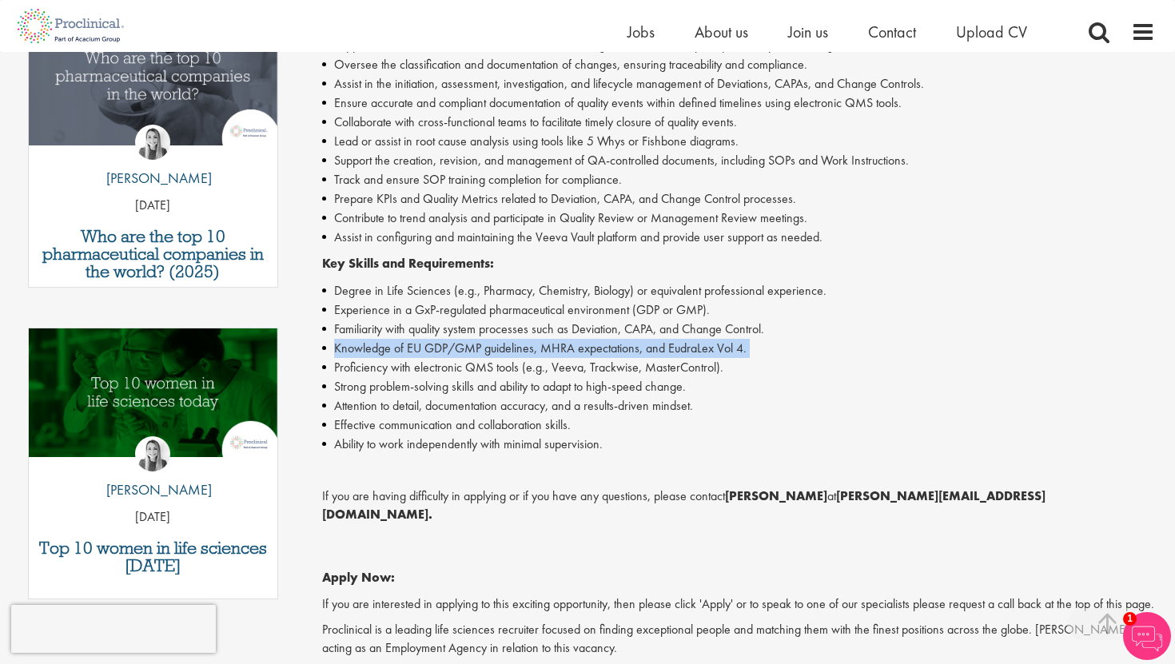
click at [446, 347] on li "Knowledge of EU GDP/GMP guidelines, MHRA expectations, and EudraLex Vol 4." at bounding box center [739, 348] width 834 height 19
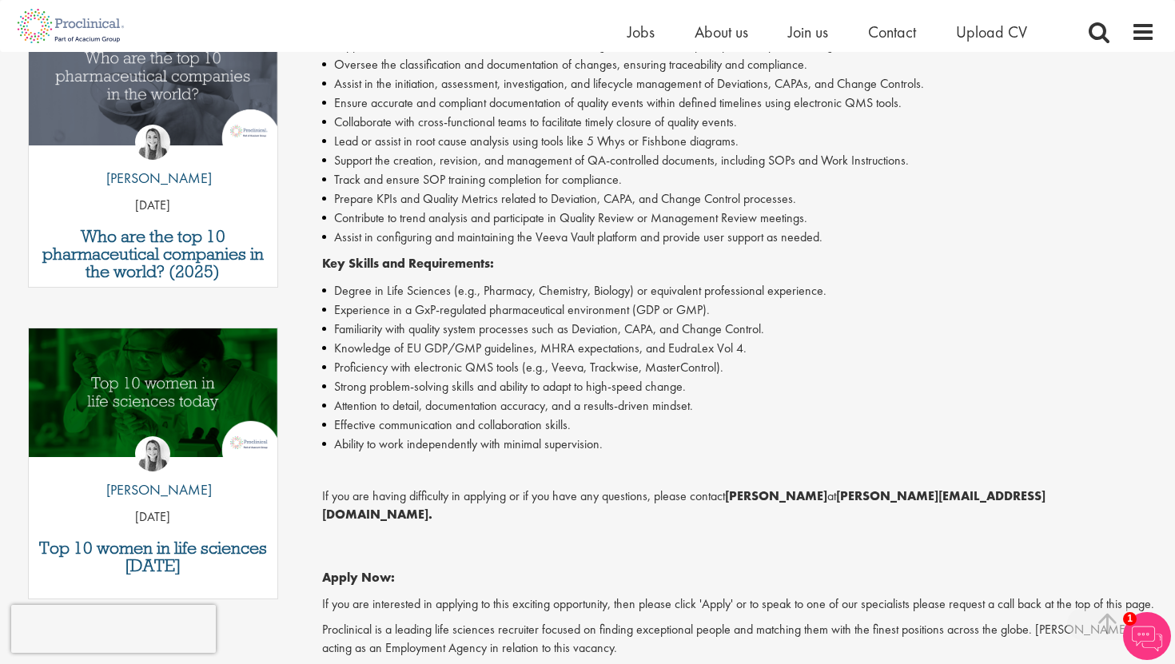
click at [426, 332] on li "Familiarity with quality system processes such as Deviation, CAPA, and Change C…" at bounding box center [739, 329] width 834 height 19
click at [425, 346] on li "Knowledge of EU GDP/GMP guidelines, MHRA expectations, and EudraLex Vol 4." at bounding box center [739, 348] width 834 height 19
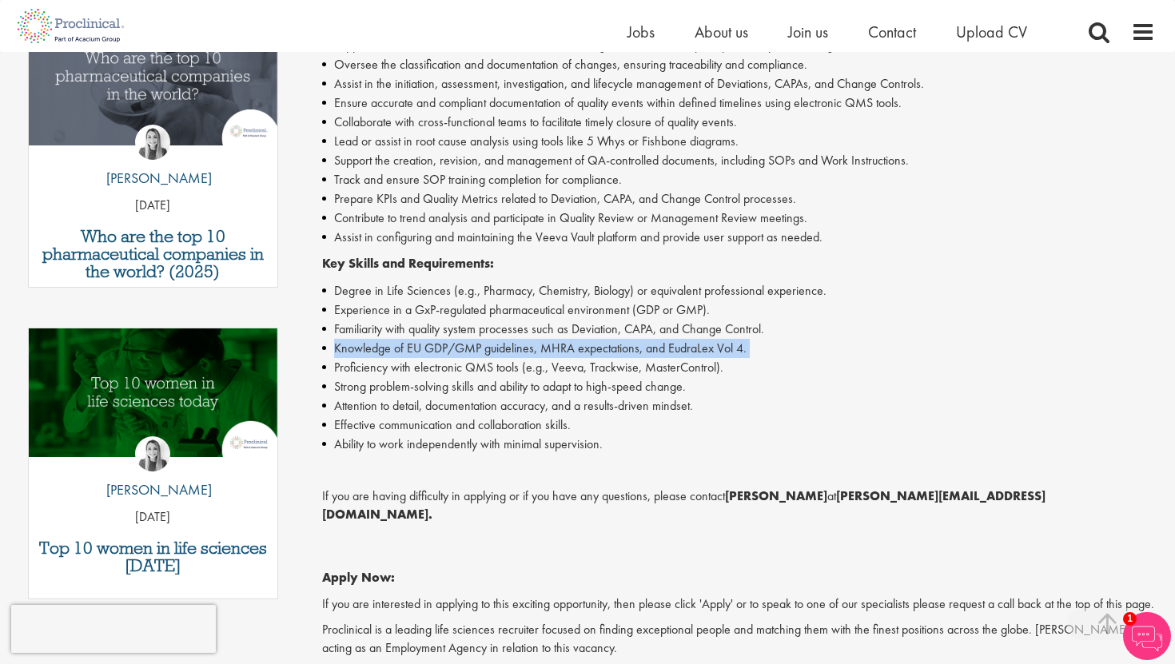
click at [425, 346] on li "Knowledge of EU GDP/GMP guidelines, MHRA expectations, and EudraLex Vol 4." at bounding box center [739, 348] width 834 height 19
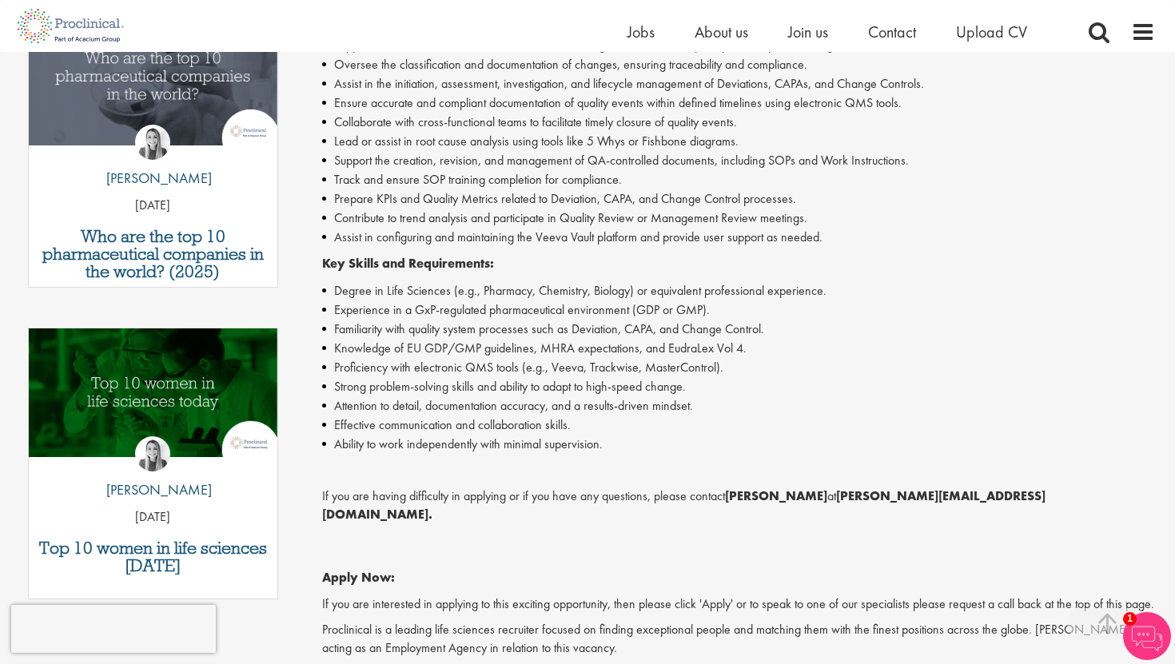
click at [415, 372] on li "Proficiency with electronic QMS tools (e.g., Veeva, Trackwise, MasterControl)." at bounding box center [739, 367] width 834 height 19
click at [415, 386] on li "Strong problem-solving skills and ability to adapt to high-speed change." at bounding box center [739, 386] width 834 height 19
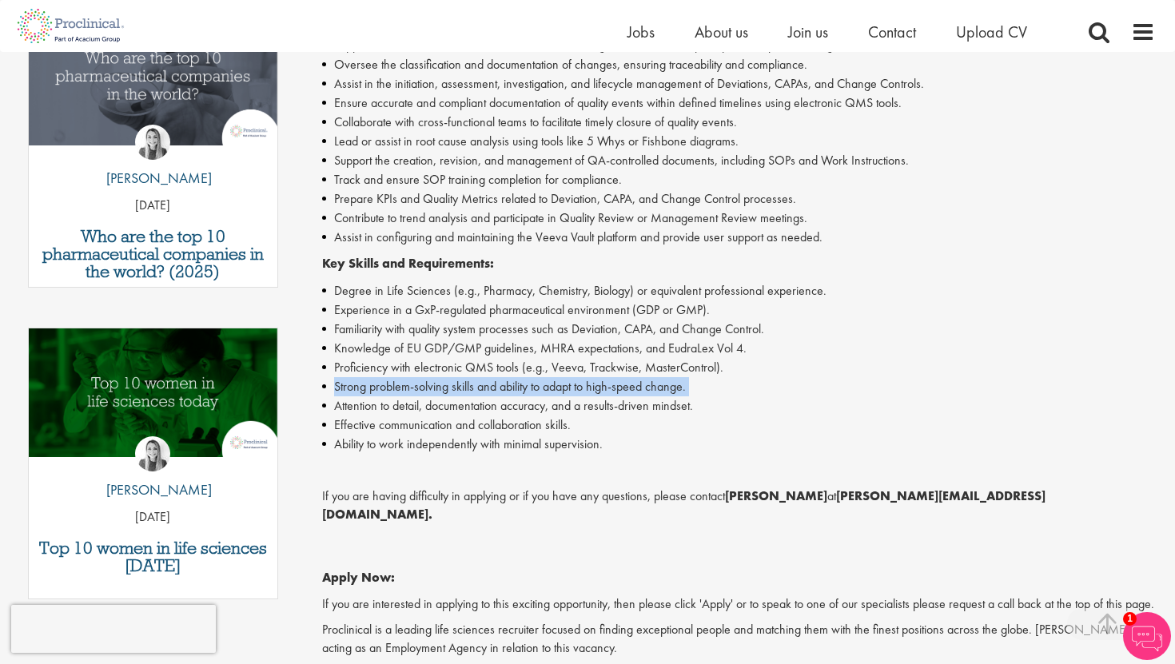
click at [415, 386] on li "Strong problem-solving skills and ability to adapt to high-speed change." at bounding box center [739, 386] width 834 height 19
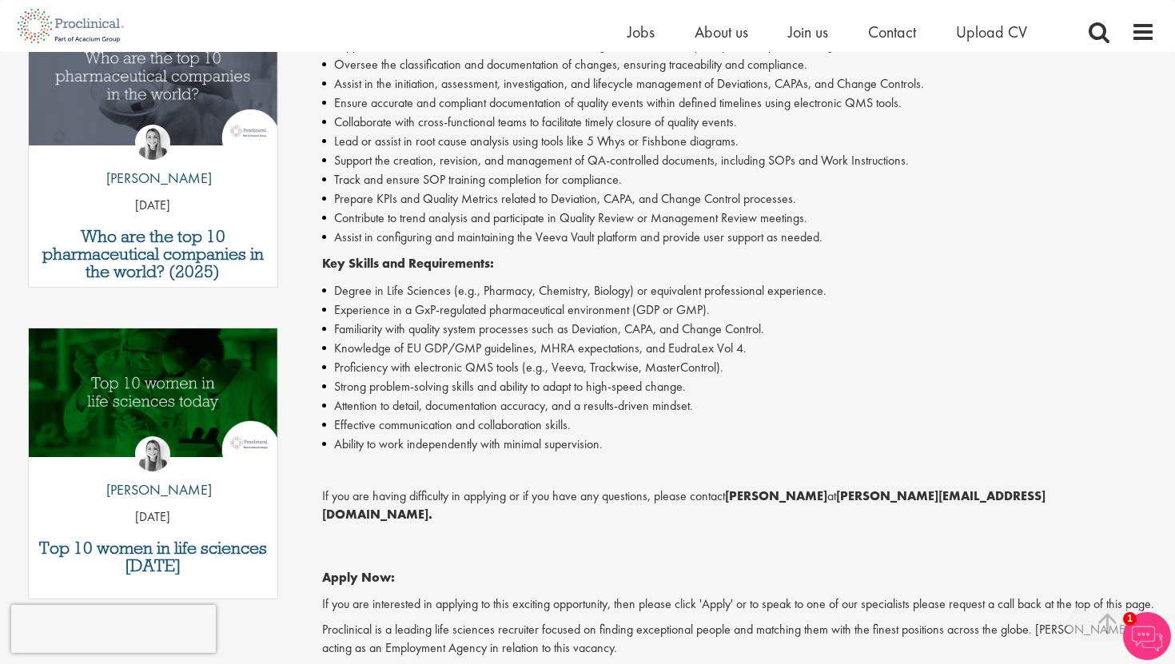
click at [409, 402] on li "Attention to detail, documentation accuracy, and a results-driven mindset." at bounding box center [739, 406] width 834 height 19
click at [404, 426] on li "Effective communication and collaboration skills." at bounding box center [739, 425] width 834 height 19
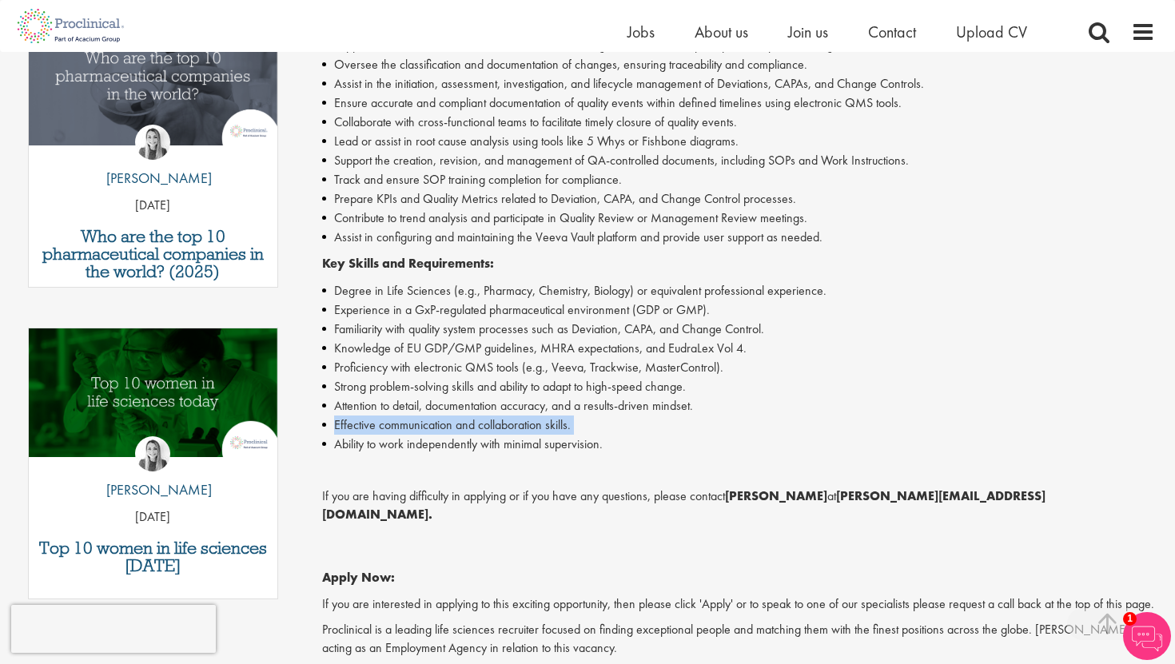
click at [404, 426] on li "Effective communication and collaboration skills." at bounding box center [739, 425] width 834 height 19
click at [400, 449] on li "Ability to work independently with minimal supervision." at bounding box center [739, 444] width 834 height 19
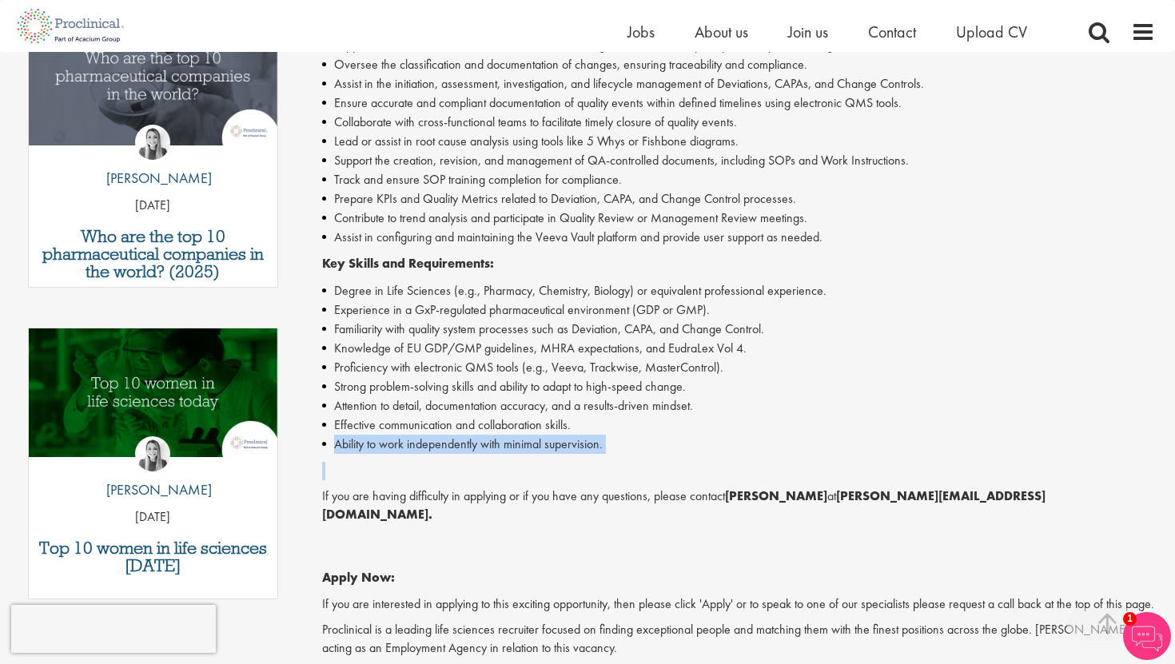
click at [400, 449] on li "Ability to work independently with minimal supervision." at bounding box center [739, 444] width 834 height 19
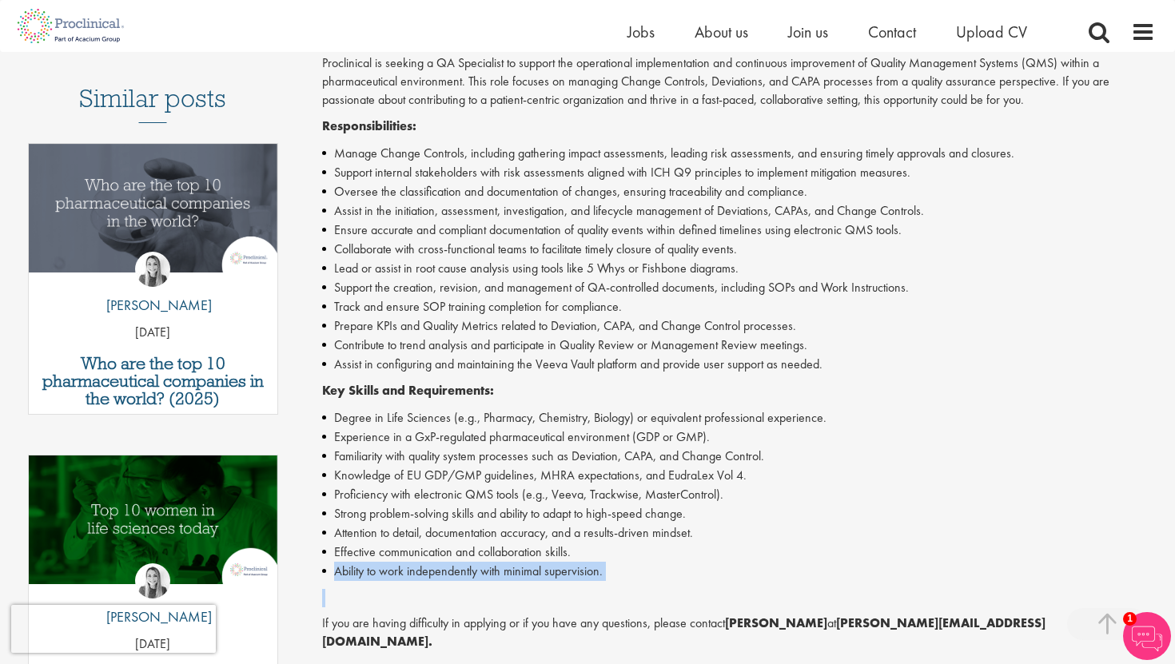
scroll to position [422, 0]
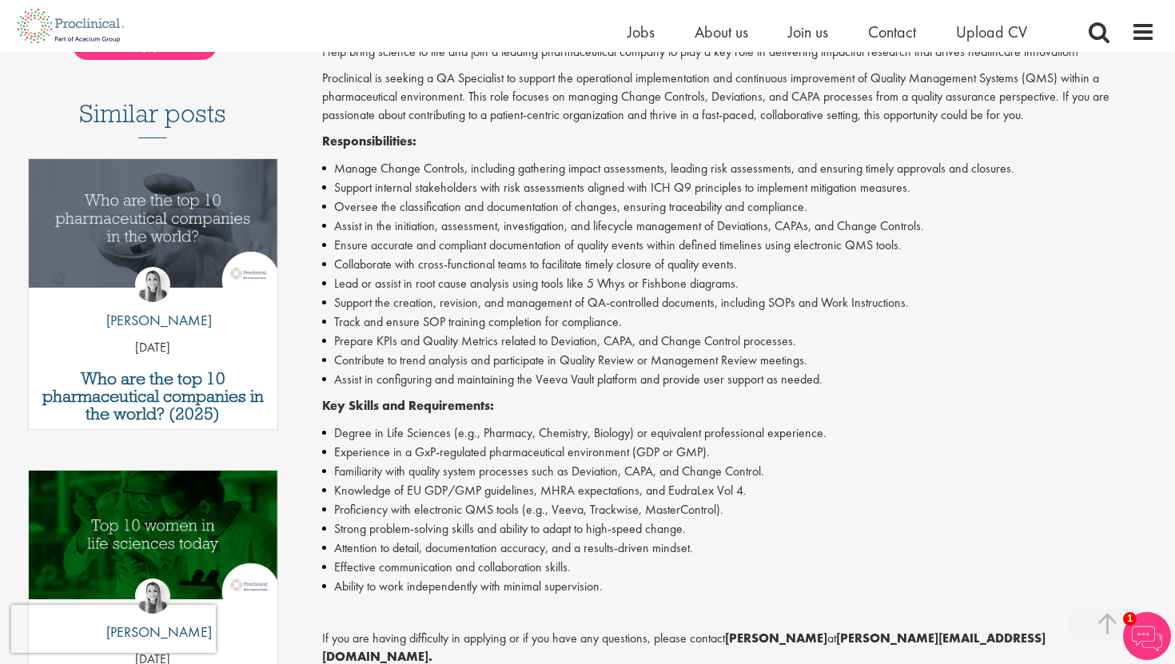
click at [425, 327] on li "Track and ensure SOP training completion for compliance." at bounding box center [739, 322] width 834 height 19
click at [451, 331] on li "Track and ensure SOP training completion for compliance." at bounding box center [739, 322] width 834 height 19
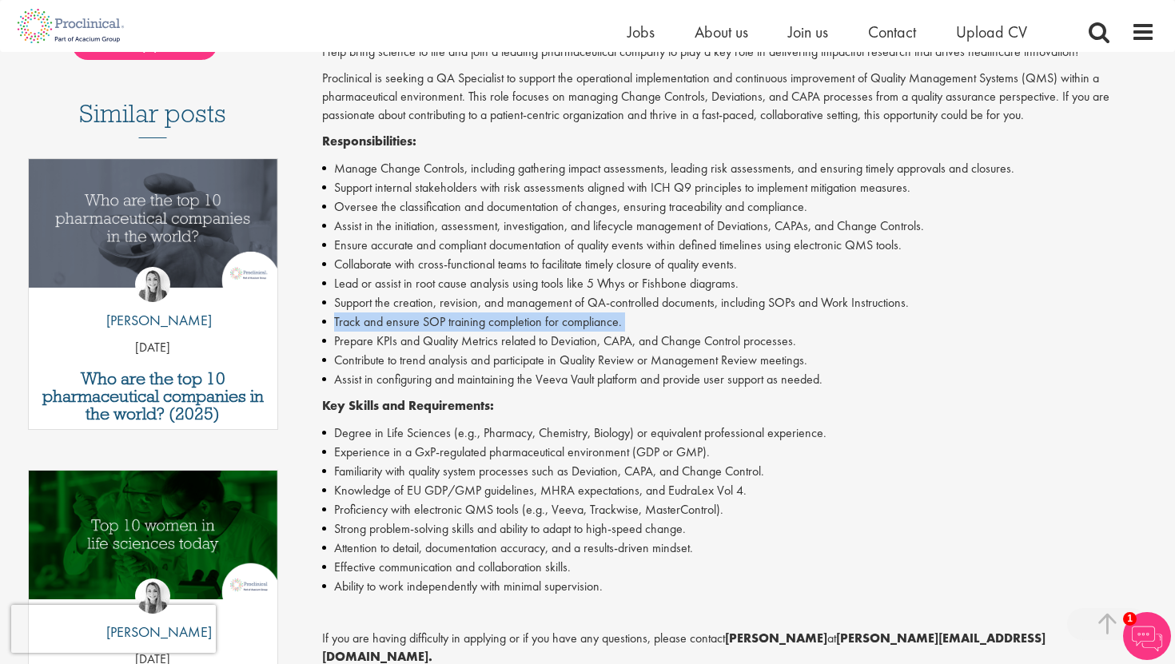
click at [451, 331] on li "Track and ensure SOP training completion for compliance." at bounding box center [739, 322] width 834 height 19
click at [450, 342] on li "Prepare KPIs and Quality Metrics related to Deviation, CAPA, and Change Control…" at bounding box center [739, 341] width 834 height 19
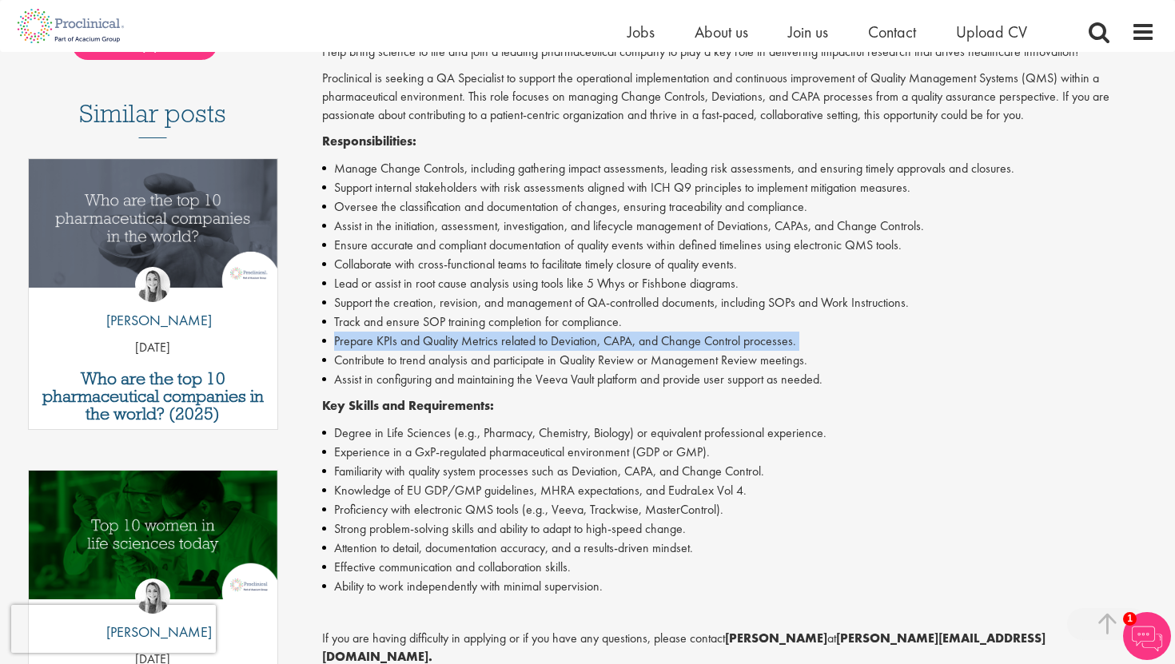
click at [450, 342] on li "Prepare KPIs and Quality Metrics related to Deviation, CAPA, and Change Control…" at bounding box center [739, 341] width 834 height 19
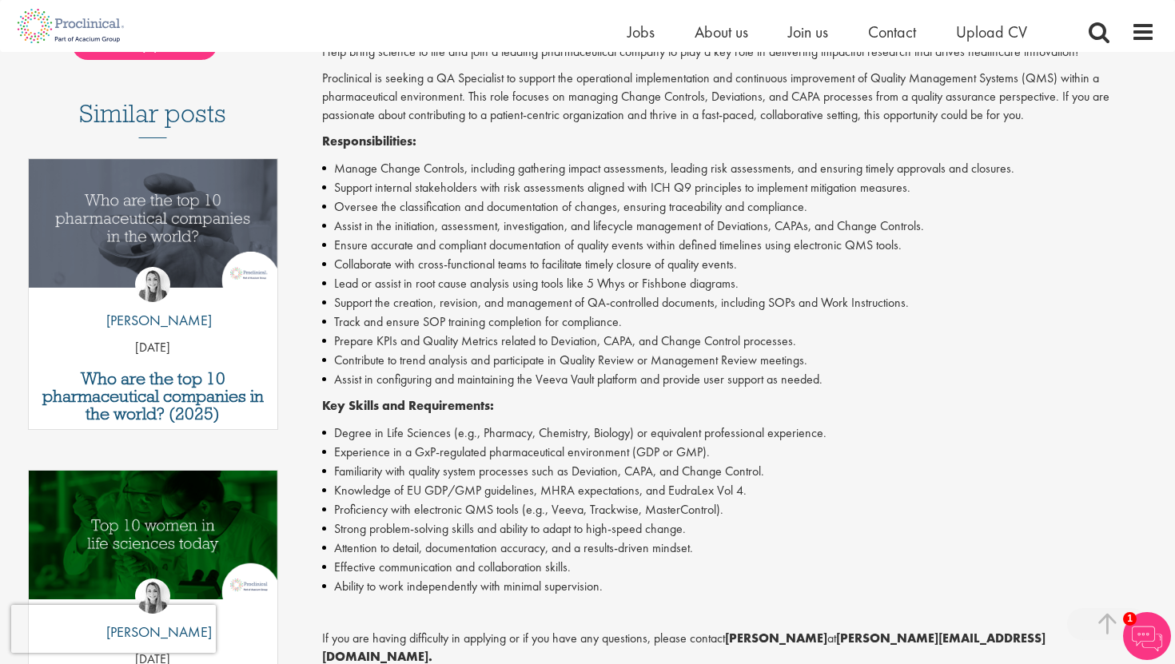
click at [450, 321] on li "Track and ensure SOP training completion for compliance." at bounding box center [739, 322] width 834 height 19
click at [445, 342] on li "Prepare KPIs and Quality Metrics related to Deviation, CAPA, and Change Control…" at bounding box center [739, 341] width 834 height 19
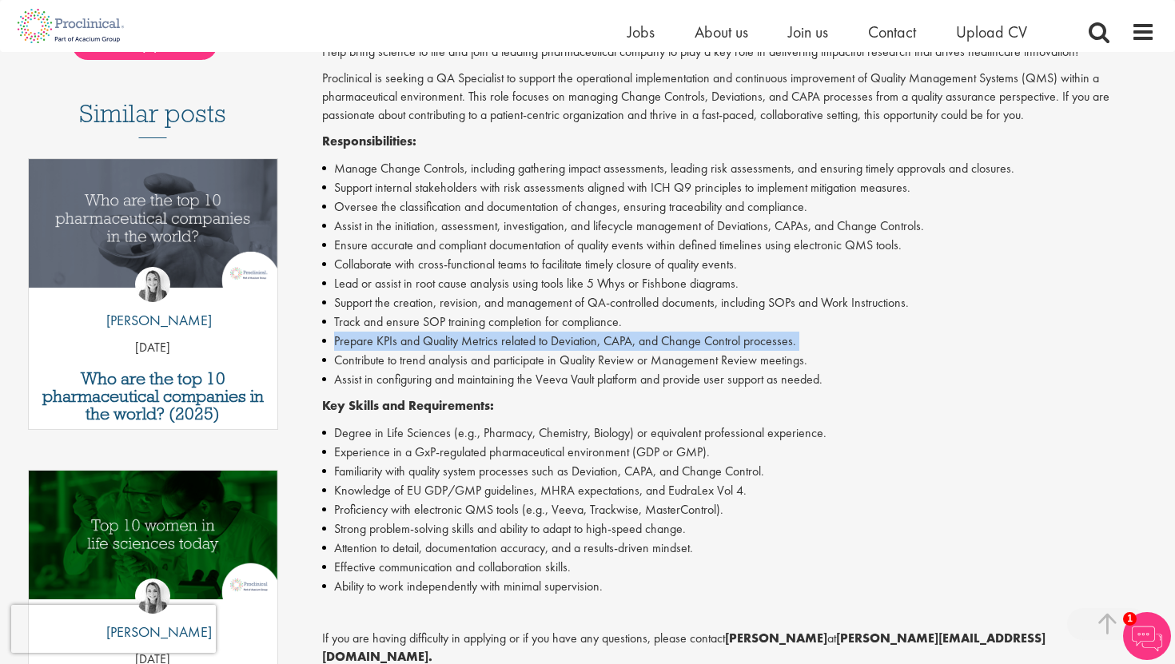
click at [445, 342] on li "Prepare KPIs and Quality Metrics related to Deviation, CAPA, and Change Control…" at bounding box center [739, 341] width 834 height 19
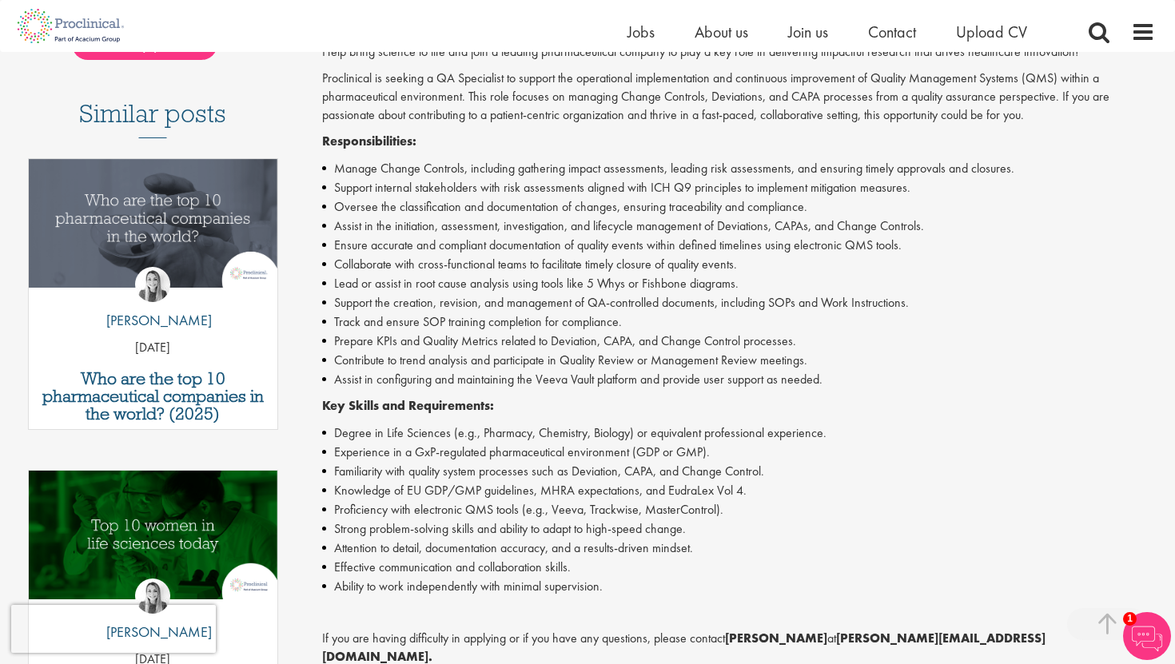
click at [453, 308] on li "Support the creation, revision, and management of QA-controlled documents, incl…" at bounding box center [739, 302] width 834 height 19
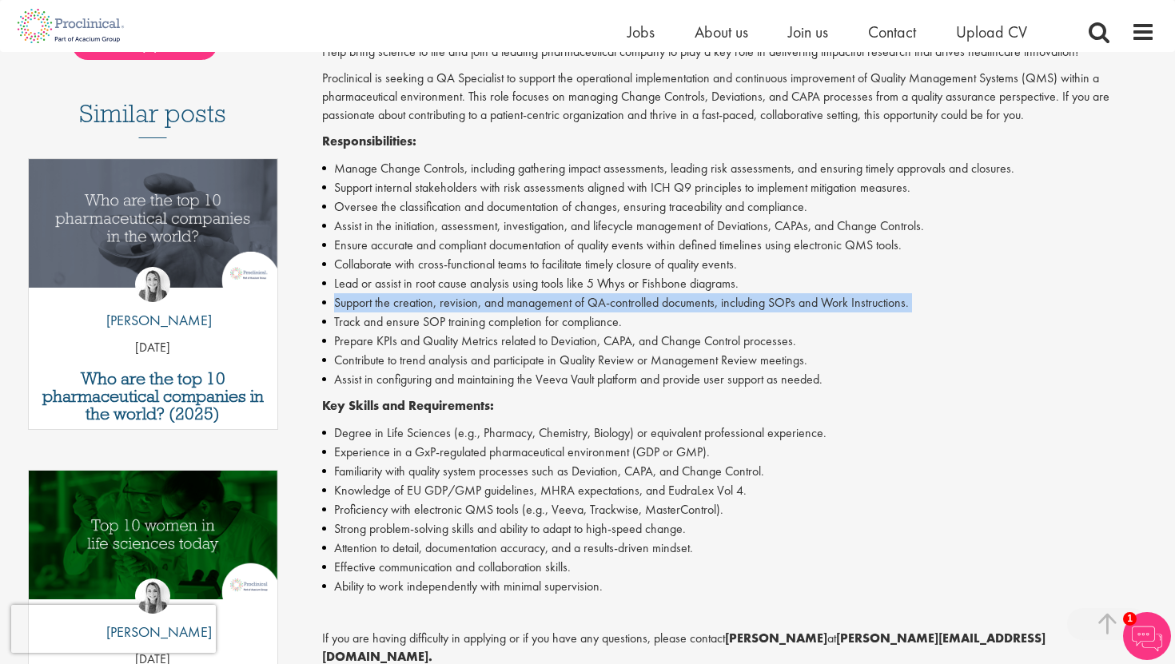
click at [453, 308] on li "Support the creation, revision, and management of QA-controlled documents, incl…" at bounding box center [739, 302] width 834 height 19
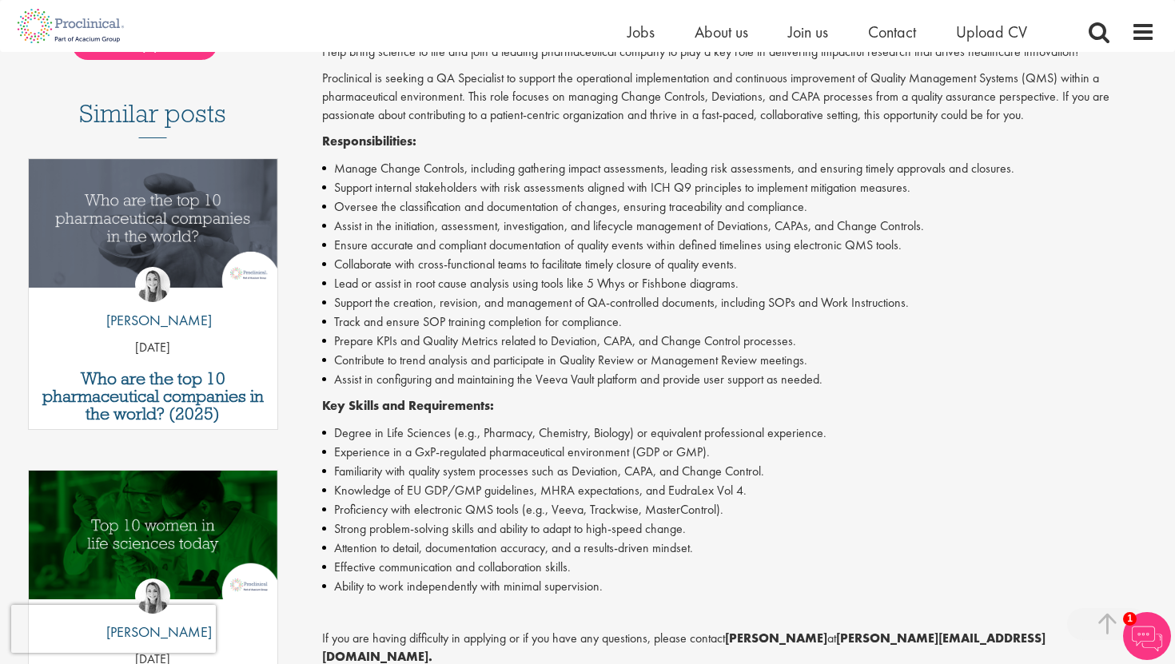
click at [461, 265] on li "Collaborate with cross-functional teams to facilitate timely closure of quality…" at bounding box center [739, 264] width 834 height 19
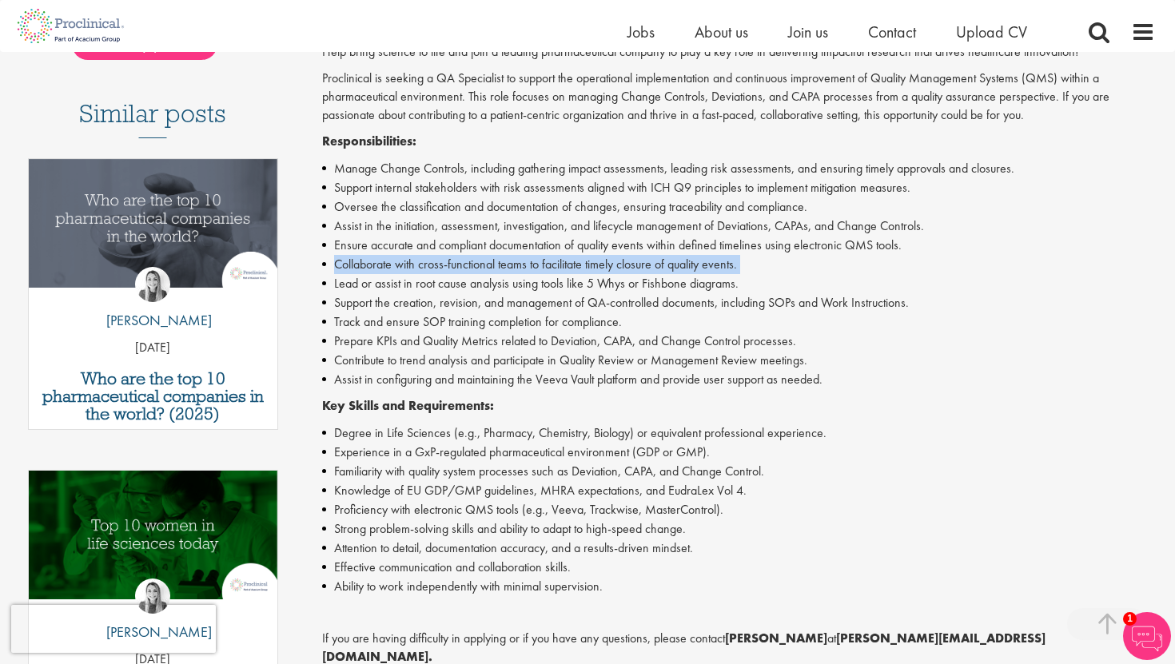
click at [461, 265] on li "Collaborate with cross-functional teams to facilitate timely closure of quality…" at bounding box center [739, 264] width 834 height 19
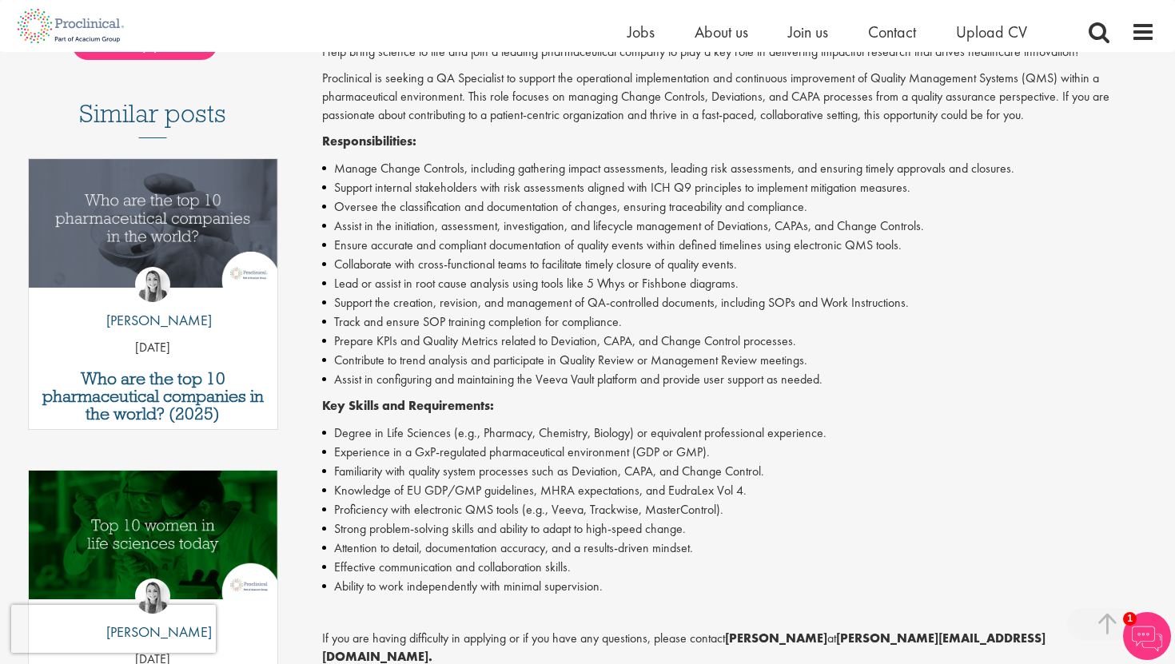
click at [461, 248] on li "Ensure accurate and compliant documentation of quality events within defined ti…" at bounding box center [739, 245] width 834 height 19
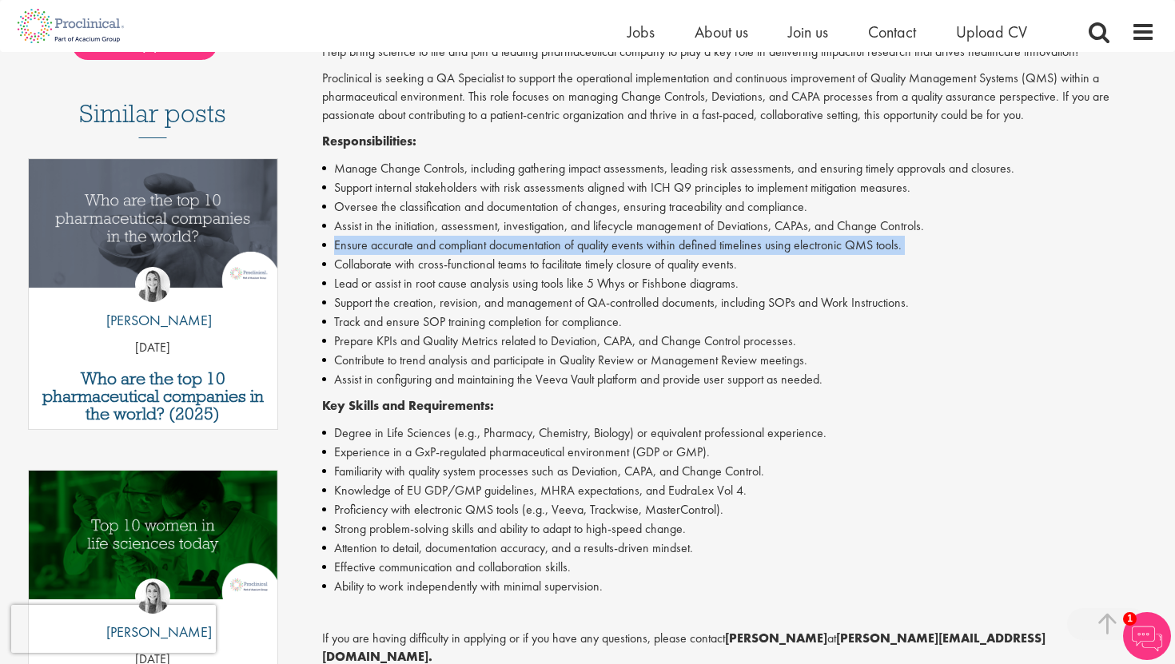
click at [461, 248] on li "Ensure accurate and compliant documentation of quality events within defined ti…" at bounding box center [739, 245] width 834 height 19
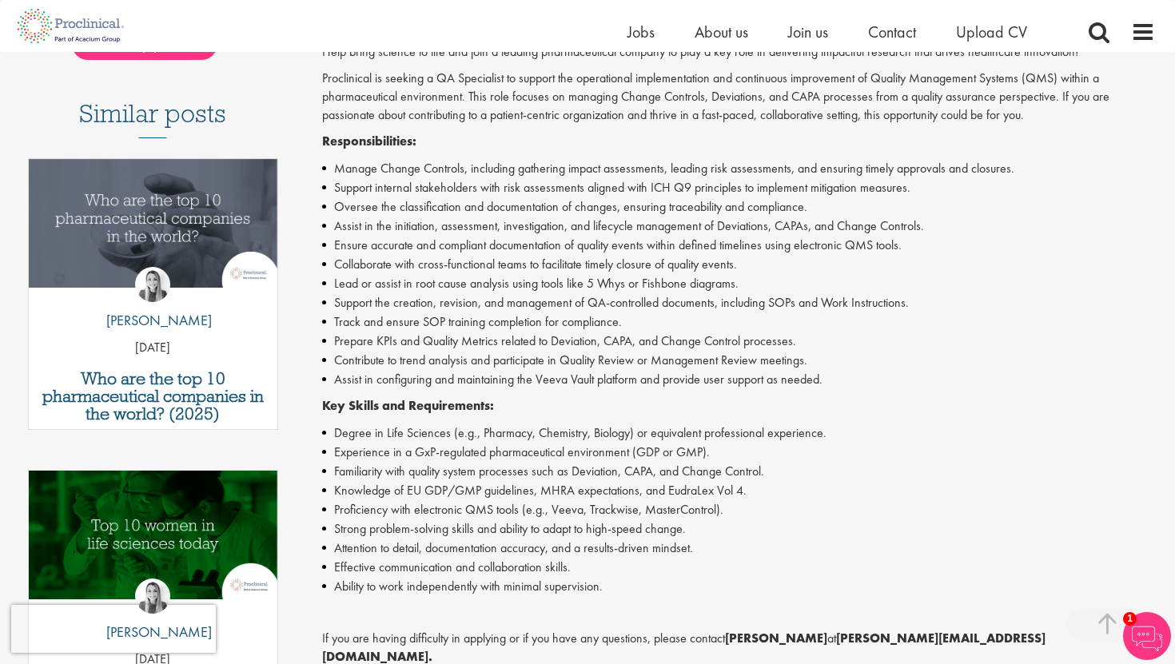
click at [446, 221] on li "Assist in the initiation, assessment, investigation, and lifecycle management o…" at bounding box center [739, 226] width 834 height 19
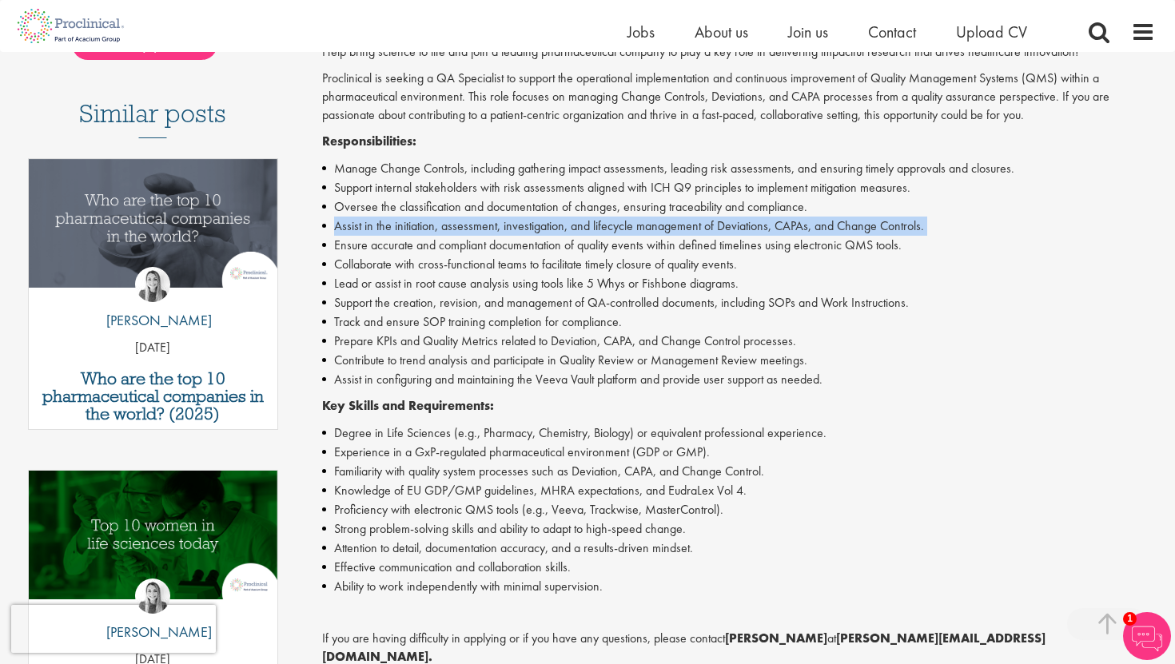
click at [446, 221] on li "Assist in the initiation, assessment, investigation, and lifecycle management o…" at bounding box center [739, 226] width 834 height 19
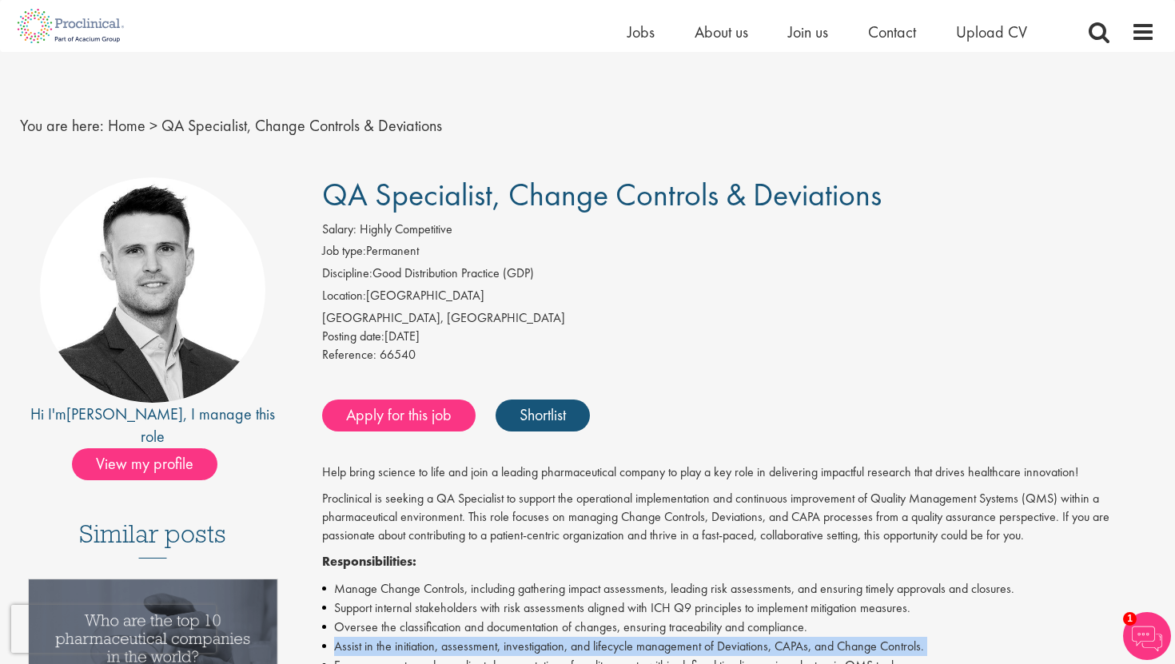
scroll to position [0, 0]
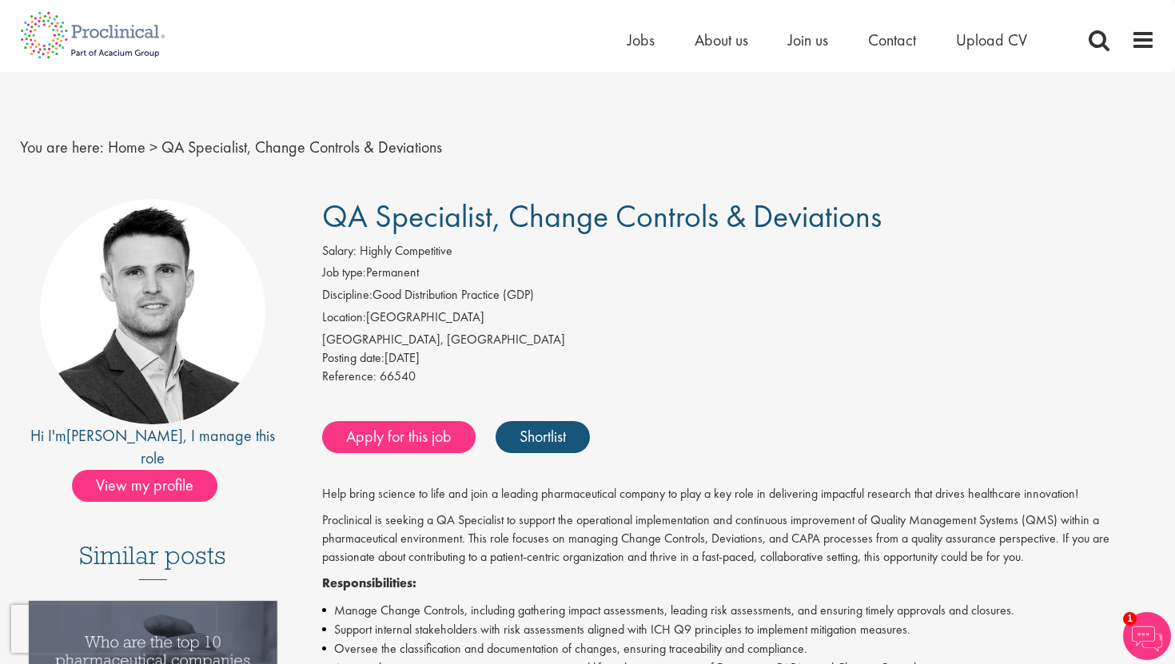
click at [728, 368] on div "Reference: 66540" at bounding box center [739, 379] width 834 height 22
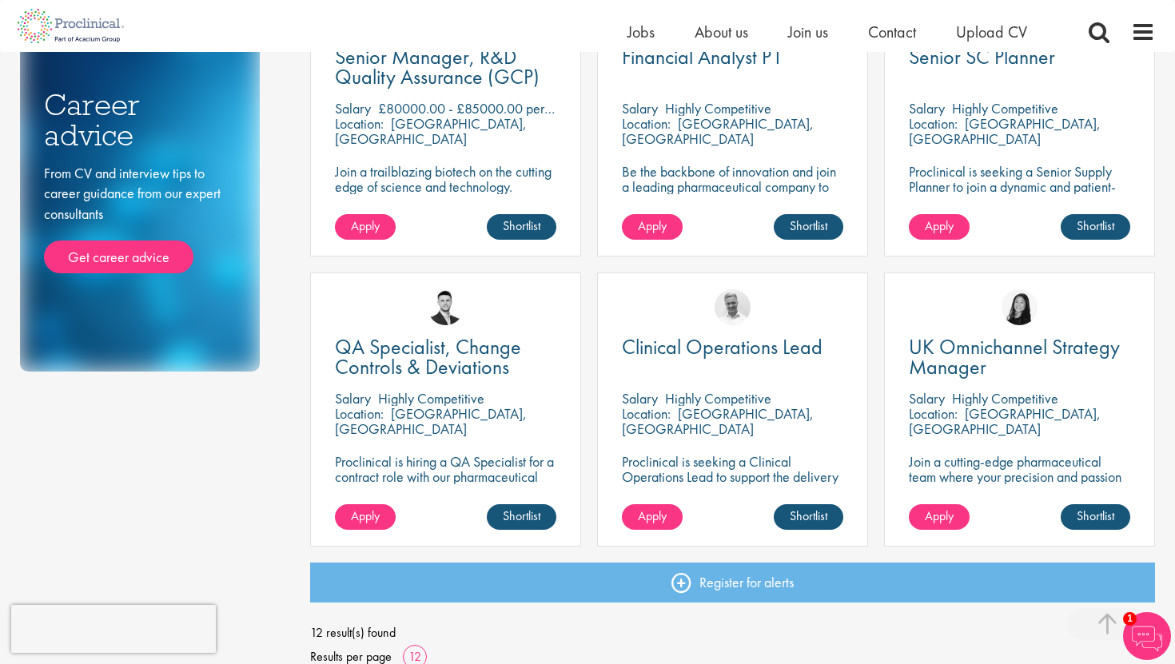
scroll to position [943, 0]
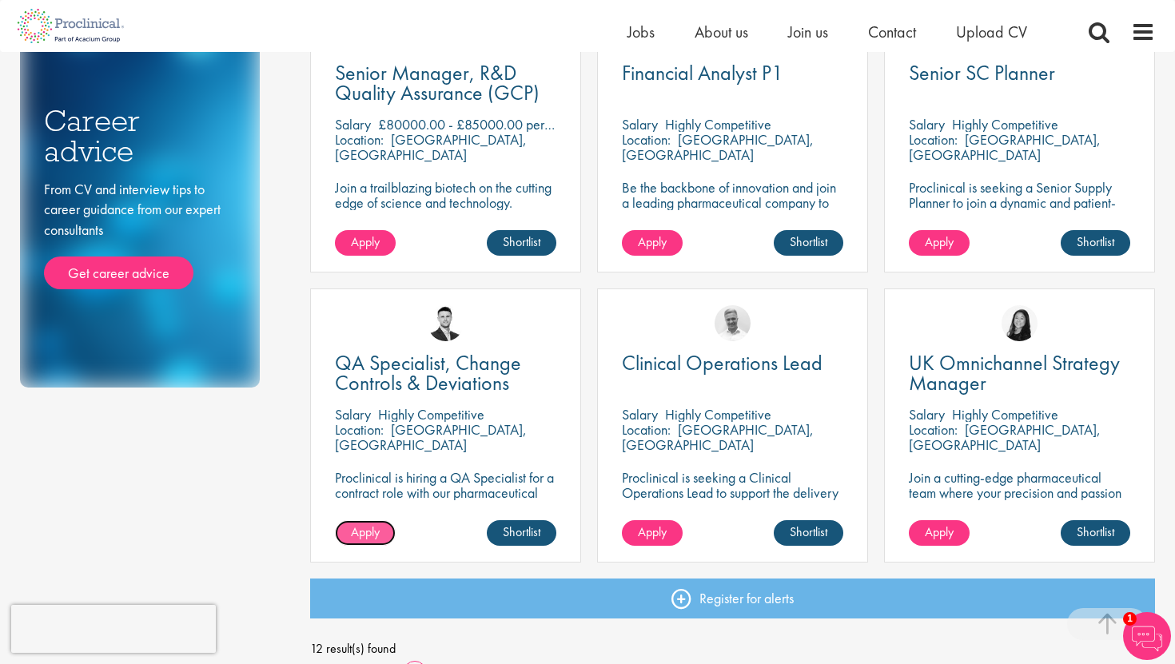
click at [375, 542] on link "Apply" at bounding box center [365, 534] width 61 height 26
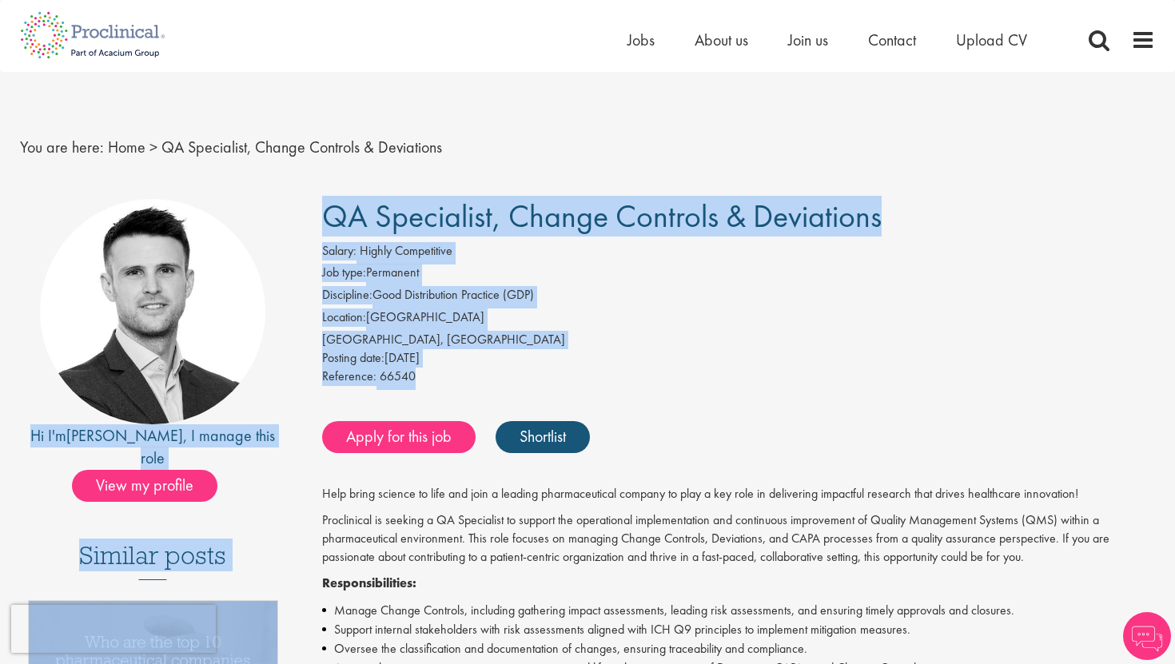
drag, startPoint x: 445, startPoint y: 375, endPoint x: 293, endPoint y: 252, distance: 194.9
click at [328, 230] on span "QA Specialist, Change Controls & Deviations" at bounding box center [602, 216] width 560 height 41
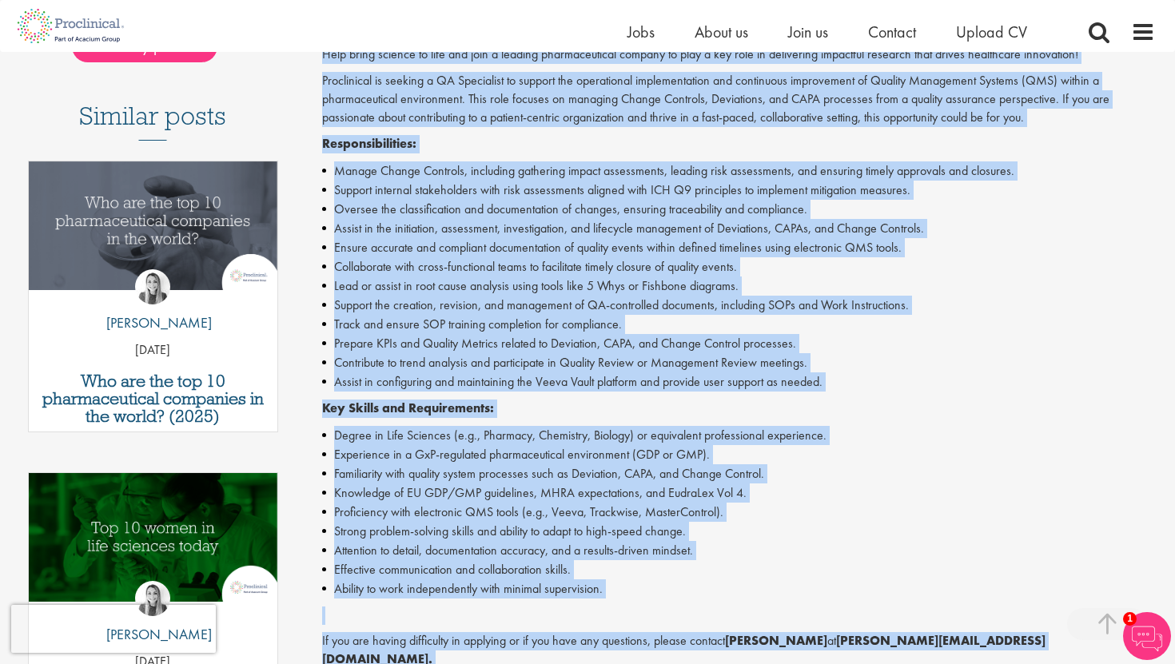
scroll to position [476, 0]
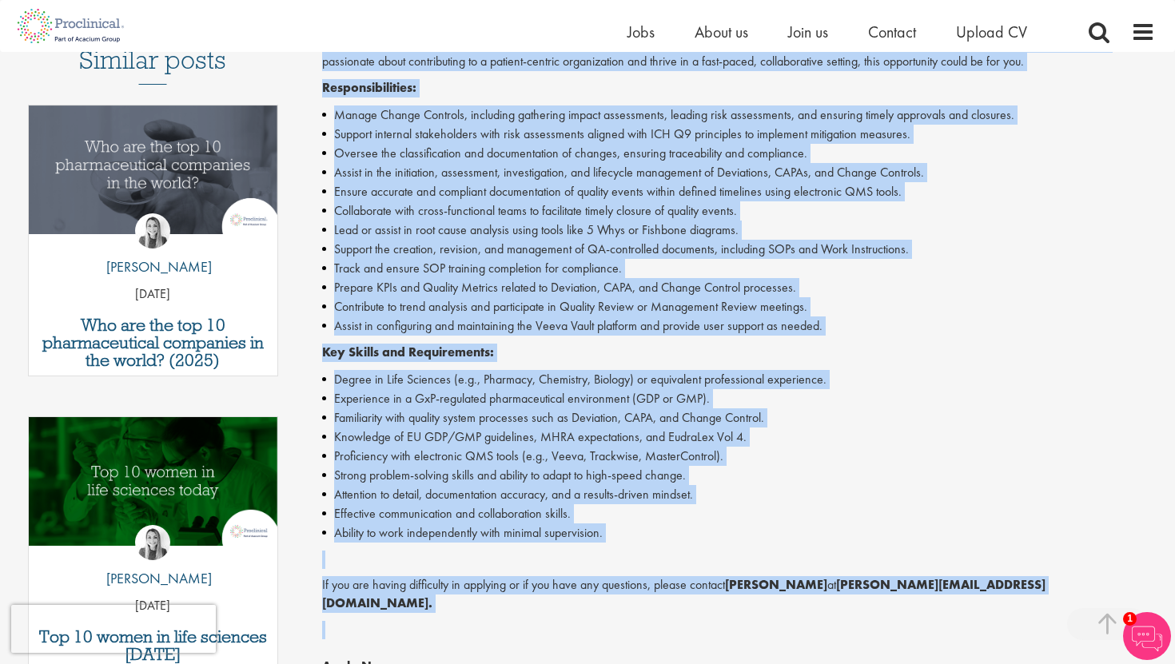
drag, startPoint x: 318, startPoint y: 218, endPoint x: 671, endPoint y: 617, distance: 532.5
click at [671, 617] on div "QA Specialist, Change Controls & Deviations Salary: Highly Competitive Job type…" at bounding box center [733, 356] width 870 height 1307
copy div "QA Specialist, Change Controls & Deviations Salary: Highly Competitive Job type…"
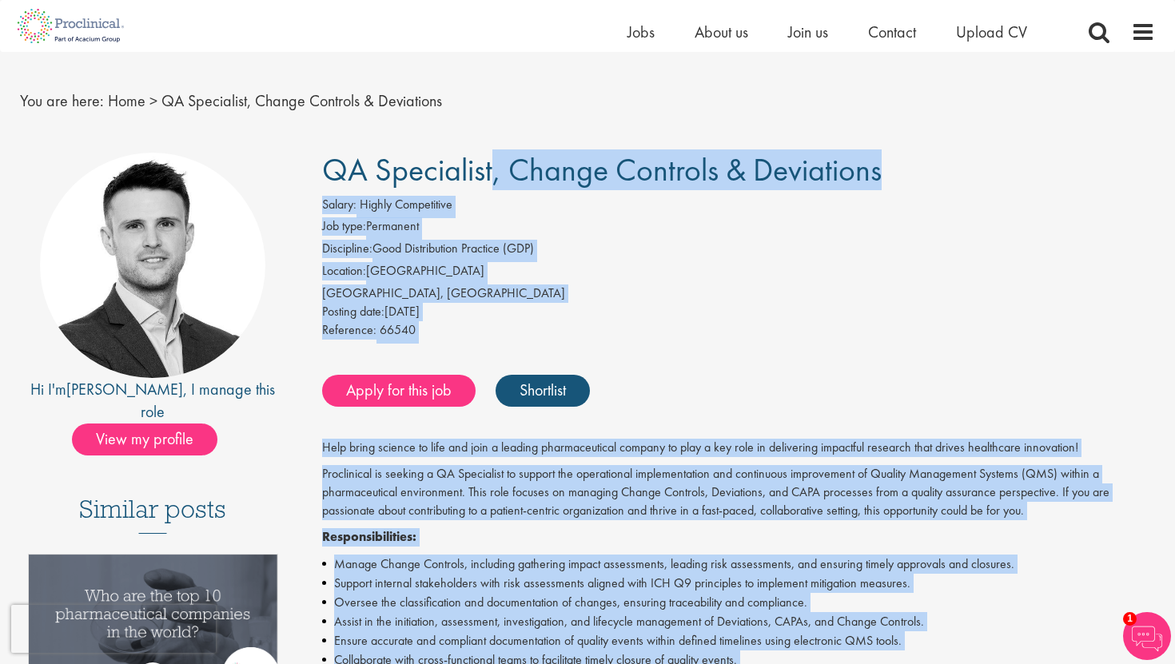
scroll to position [0, 0]
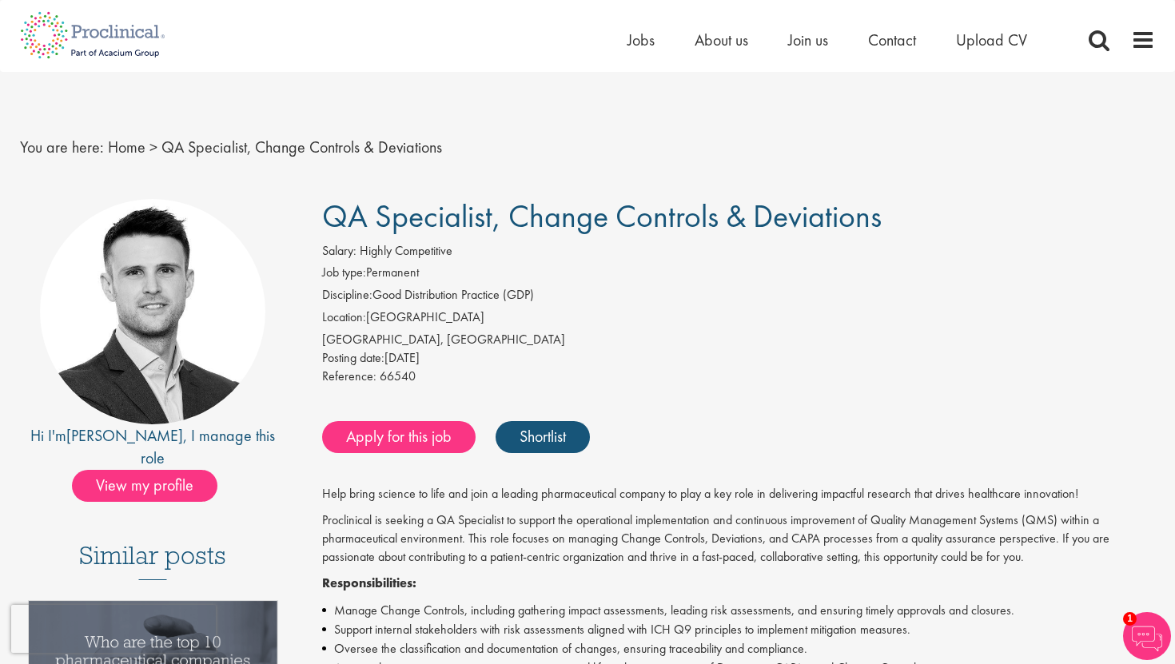
click at [563, 320] on li "Location: [GEOGRAPHIC_DATA]" at bounding box center [739, 320] width 834 height 22
click at [436, 437] on link "Apply for this job" at bounding box center [399, 437] width 154 height 32
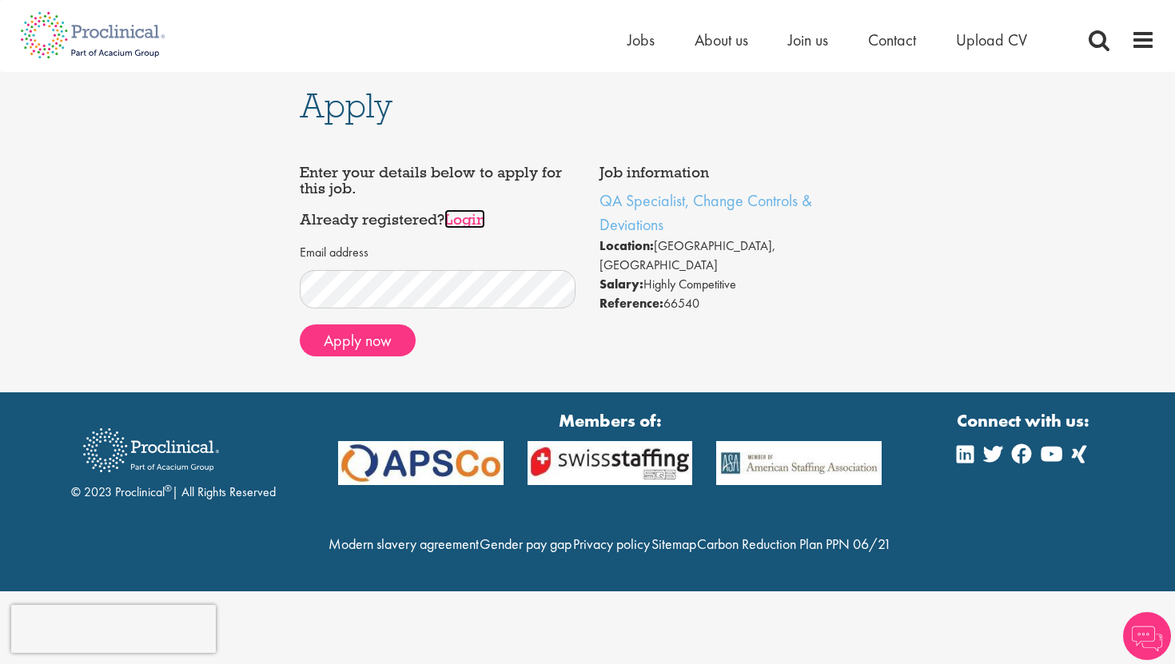
click at [458, 215] on link "Login" at bounding box center [465, 219] width 41 height 19
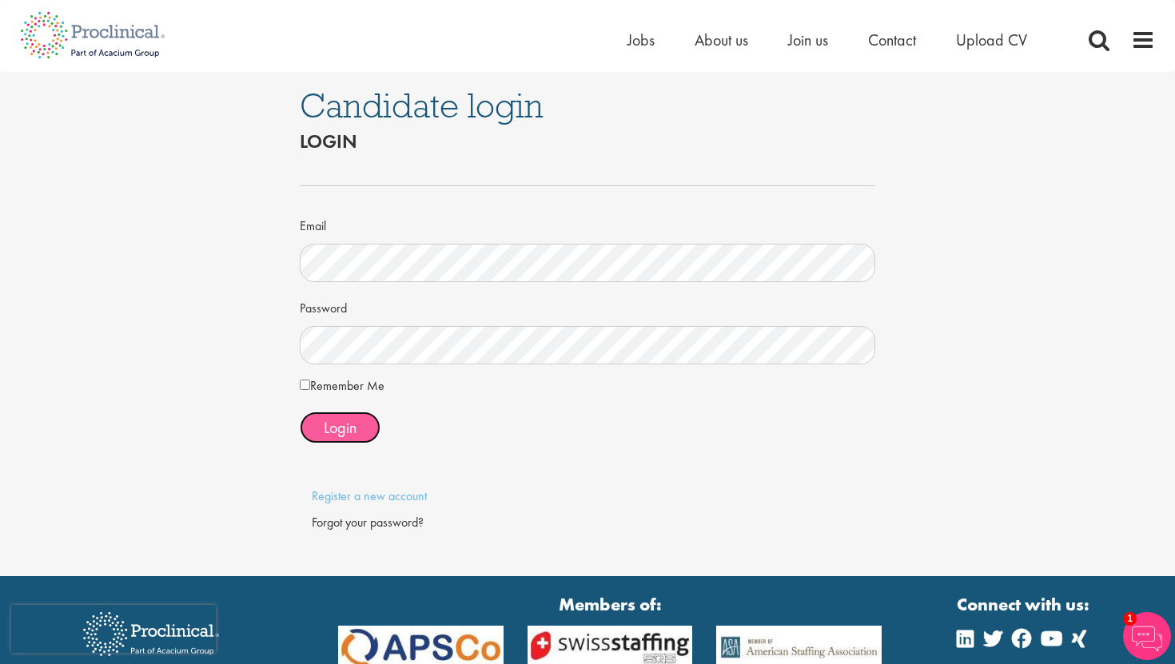
click at [338, 443] on div "Email Password Remember Me Login" at bounding box center [588, 308] width 576 height 296
click at [365, 421] on button "Login" at bounding box center [340, 428] width 81 height 32
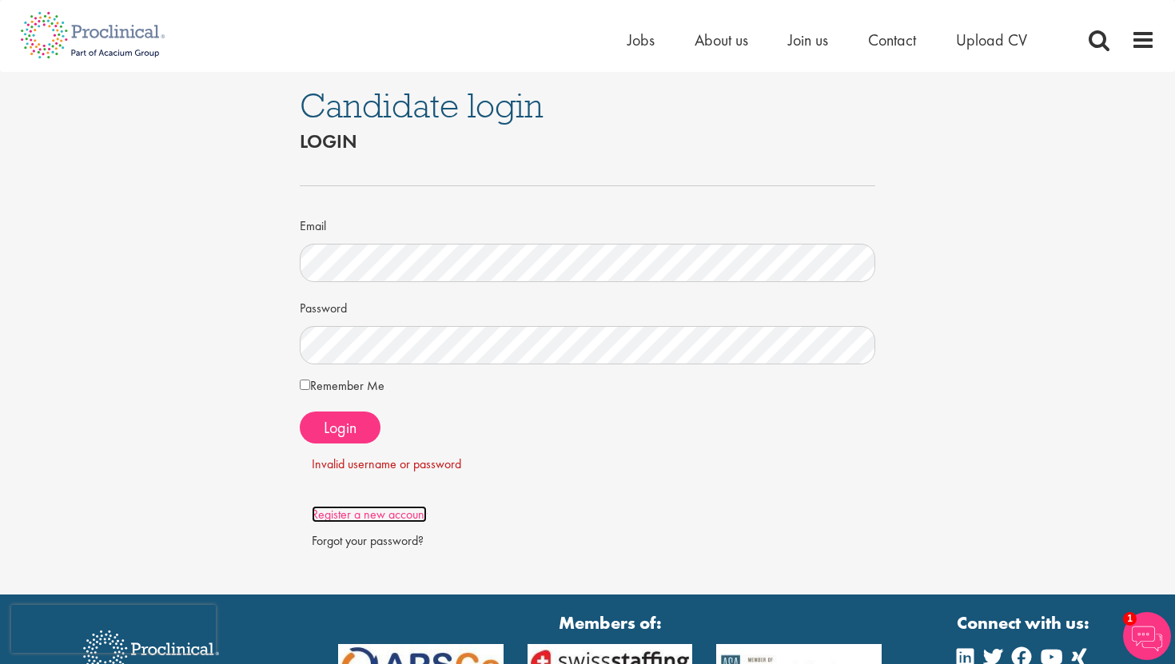
click at [390, 506] on link "Register a new account" at bounding box center [369, 514] width 115 height 17
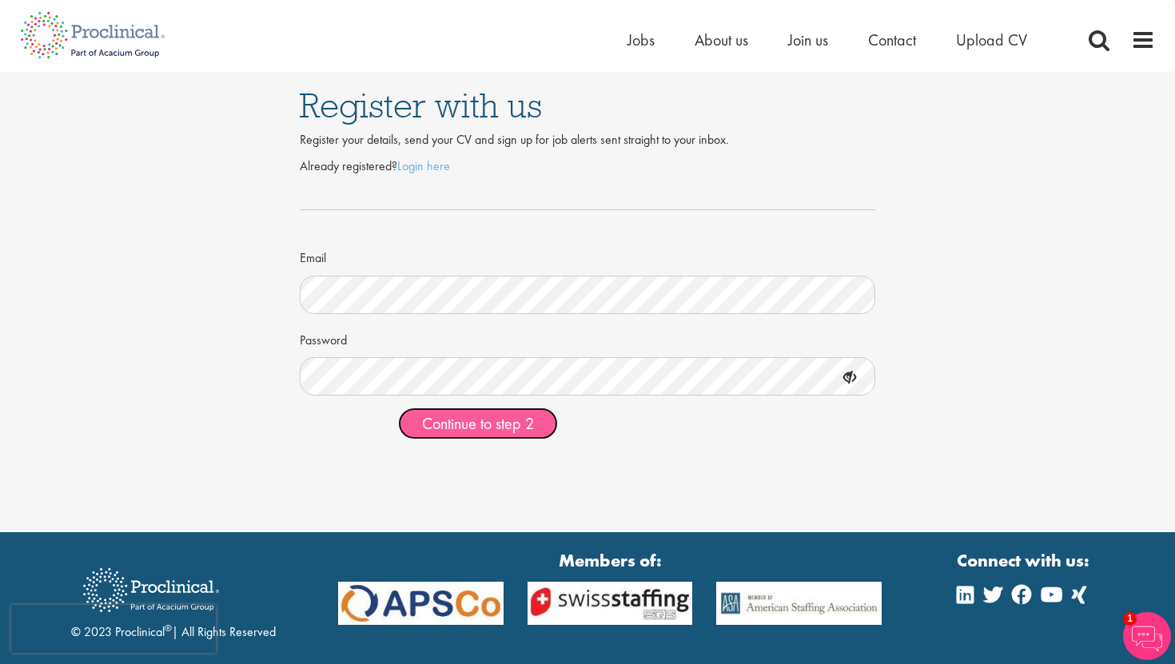
click at [480, 432] on span "Continue to step 2" at bounding box center [478, 423] width 112 height 21
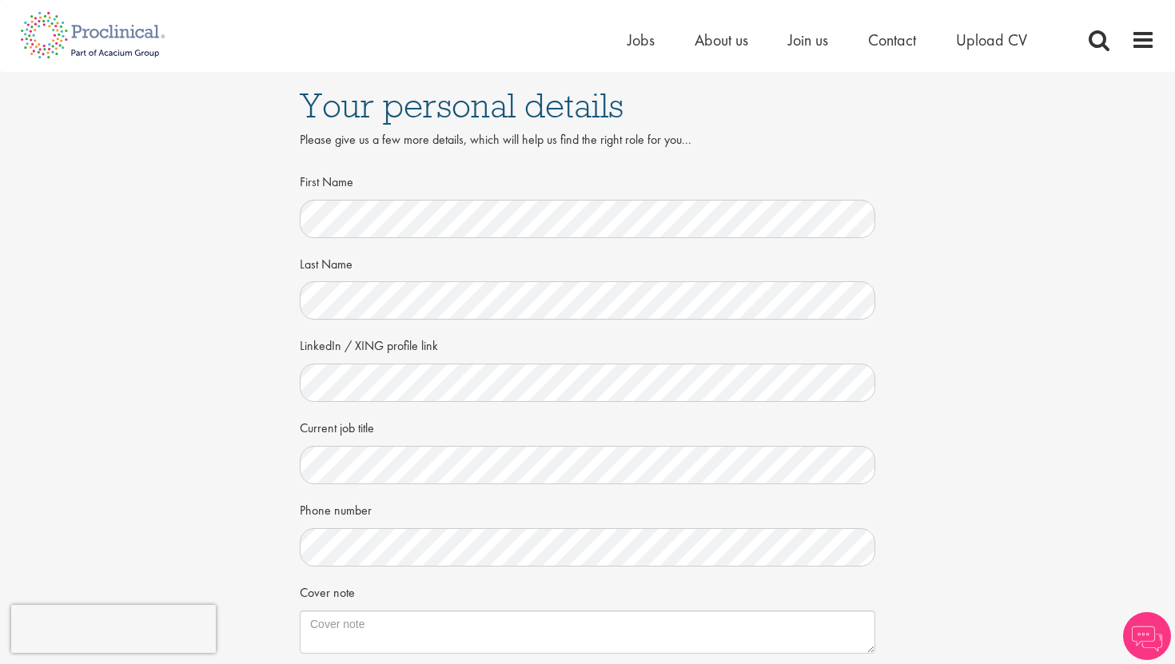
click at [242, 387] on div "Your personal details Please give us a few more details, which will help us fin…" at bounding box center [587, 438] width 1199 height 732
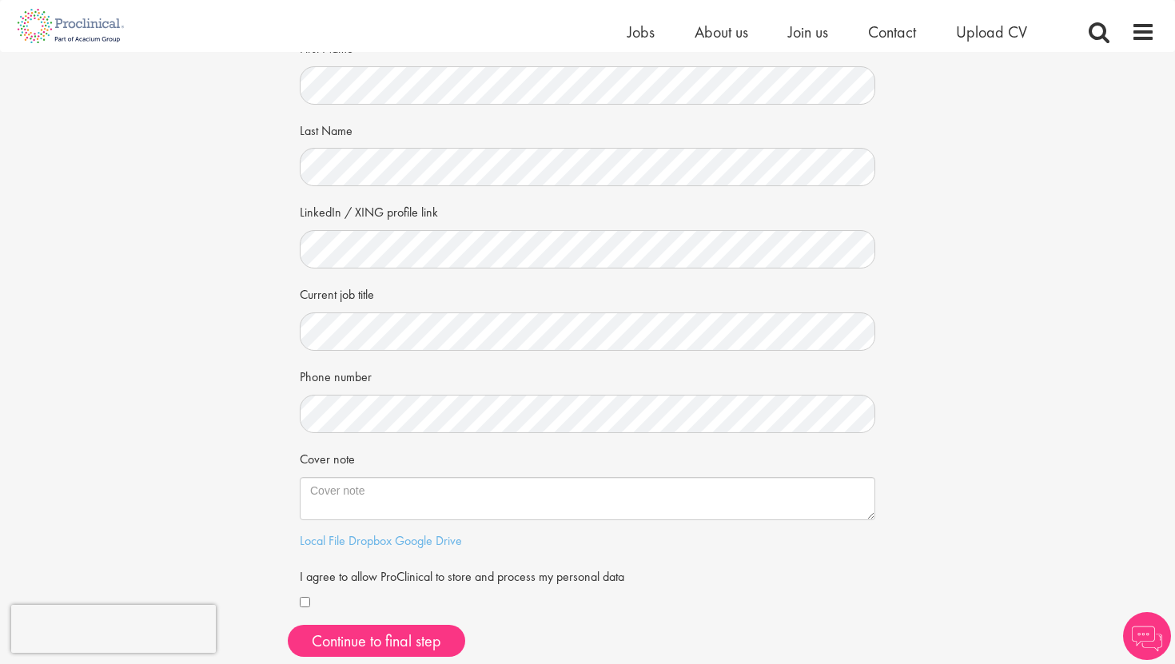
scroll to position [118, 0]
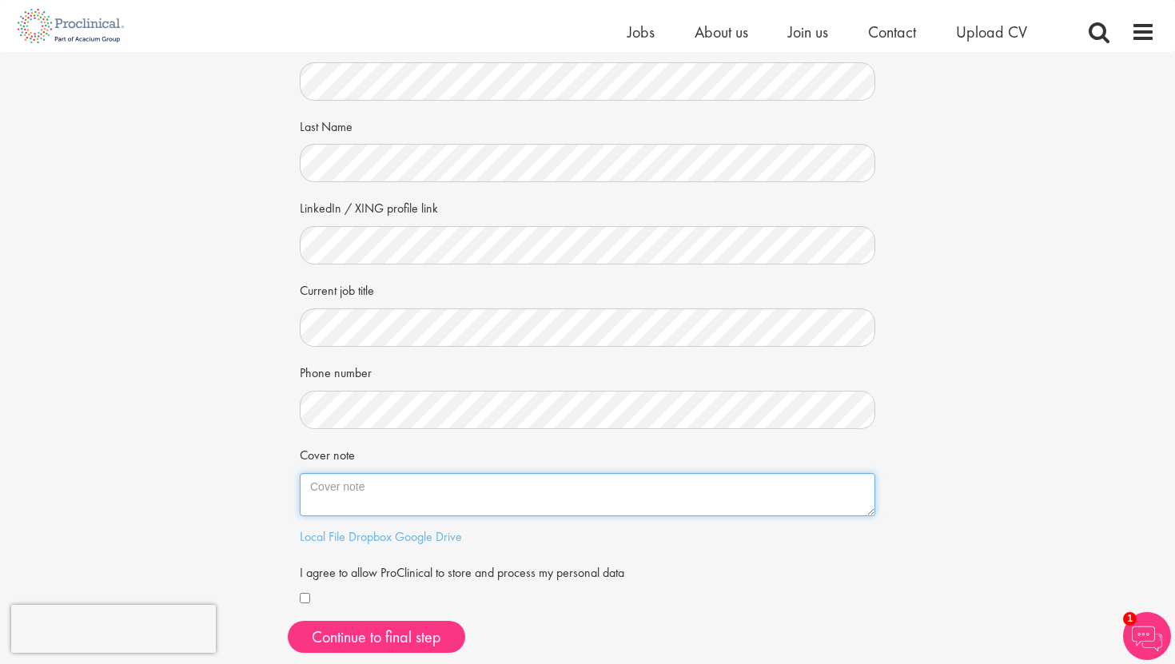
click at [304, 481] on textarea "Cover note" at bounding box center [588, 494] width 576 height 43
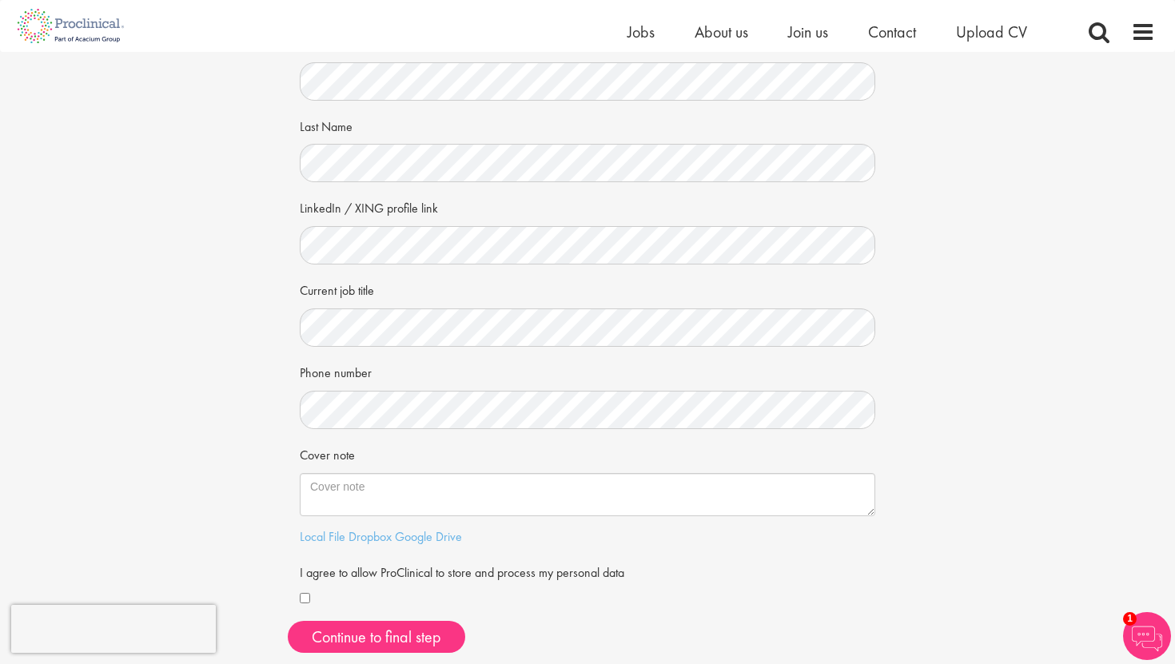
click at [220, 477] on div "Your personal details Please give us a few more details, which will help us fin…" at bounding box center [587, 300] width 1199 height 732
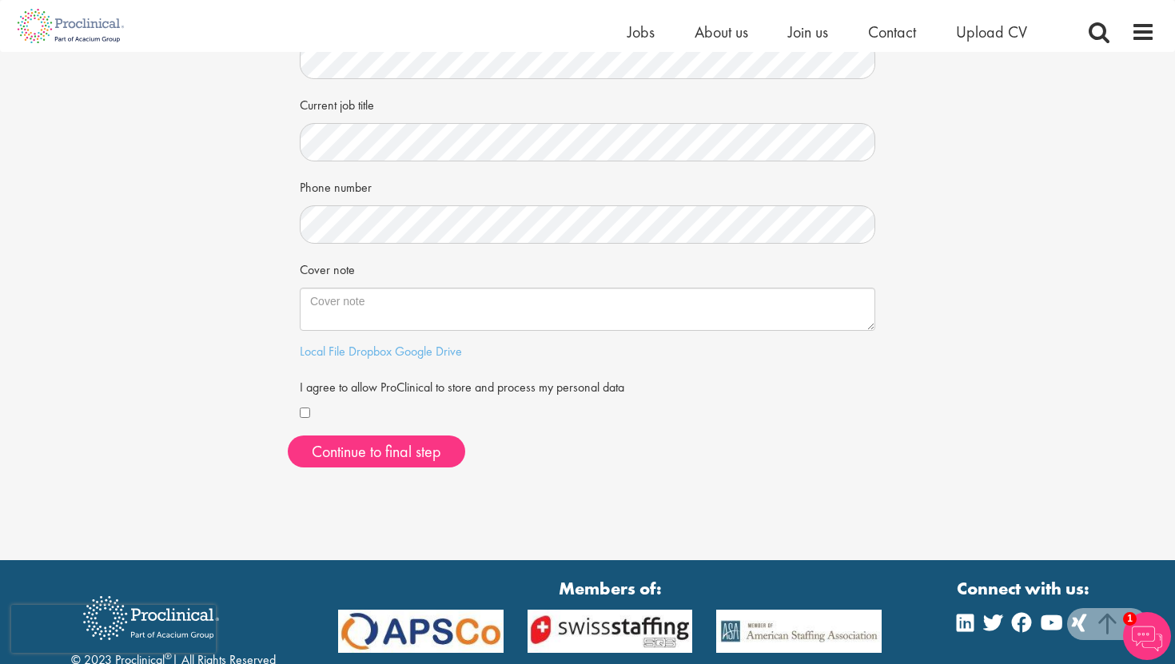
scroll to position [305, 0]
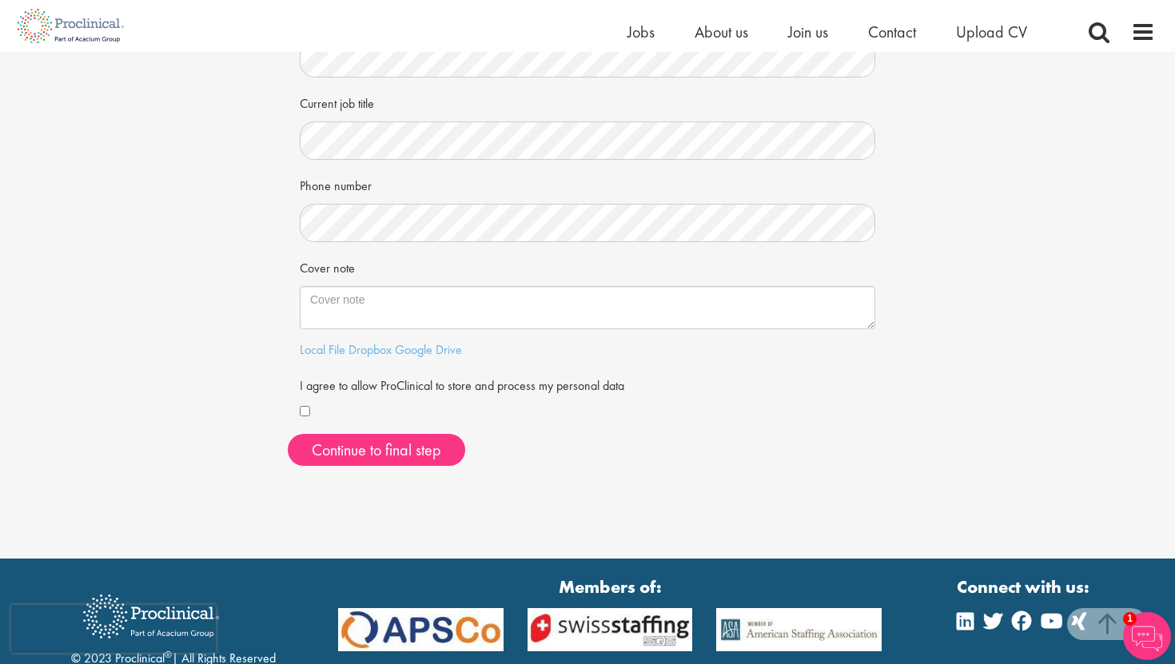
click at [366, 428] on div "First Name Last Name LinkedIn / XING profile link Current job title Phone numbe…" at bounding box center [588, 139] width 576 height 592
click at [366, 447] on button "Continue to final step" at bounding box center [377, 450] width 178 height 32
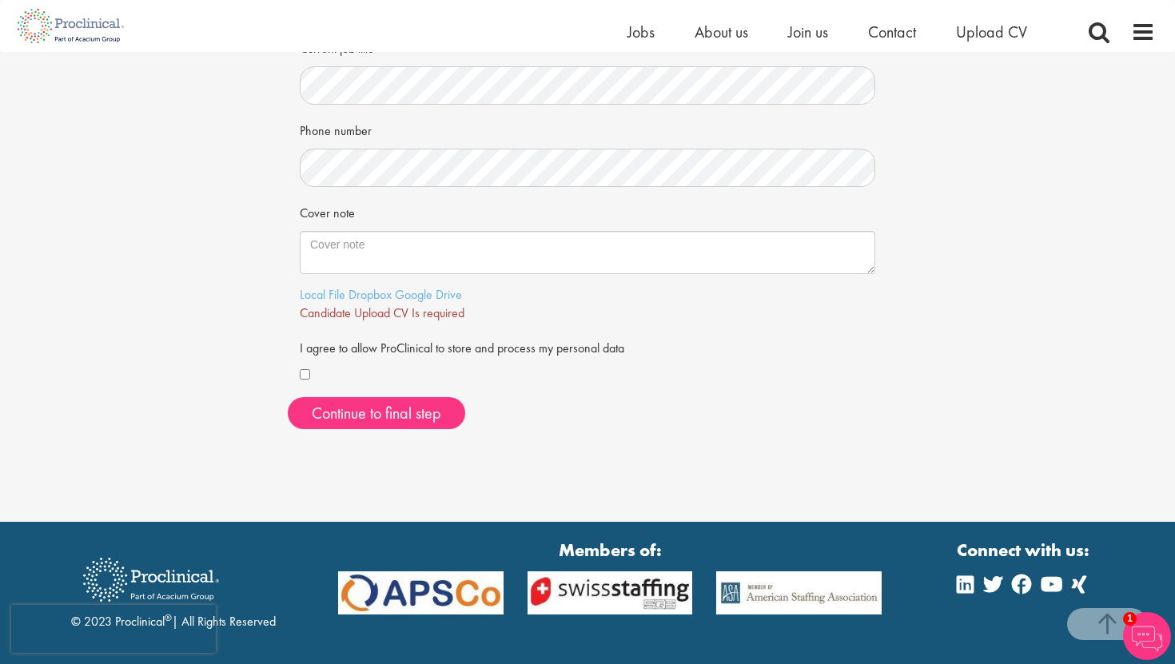
scroll to position [357, 0]
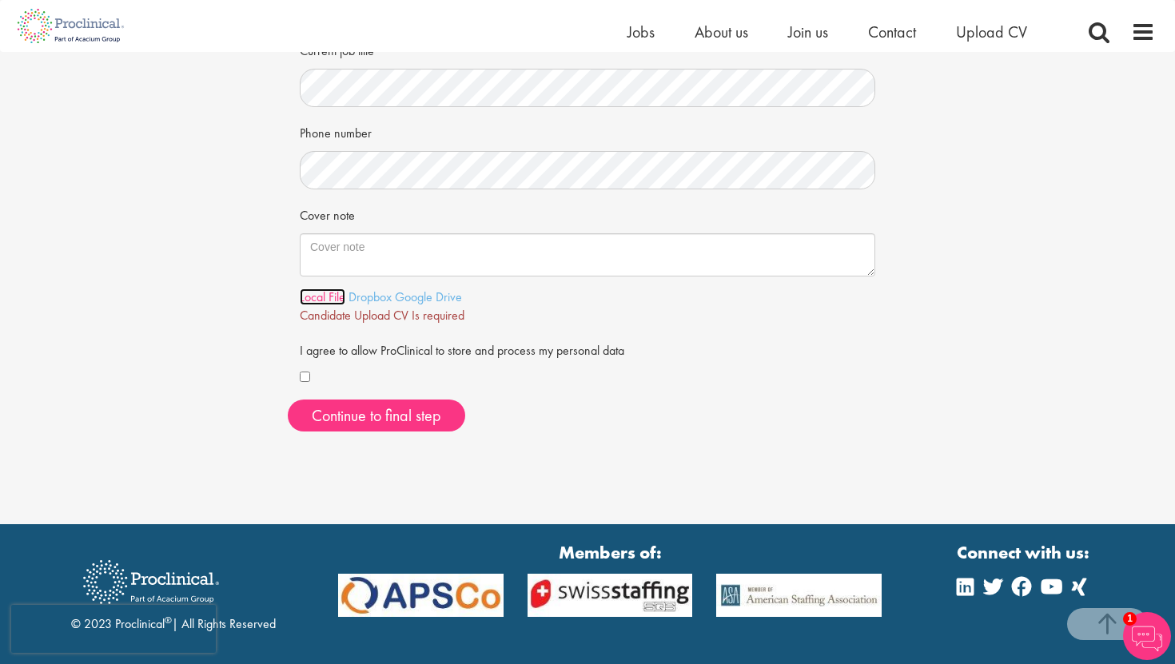
click at [321, 300] on link "Local File" at bounding box center [323, 297] width 46 height 17
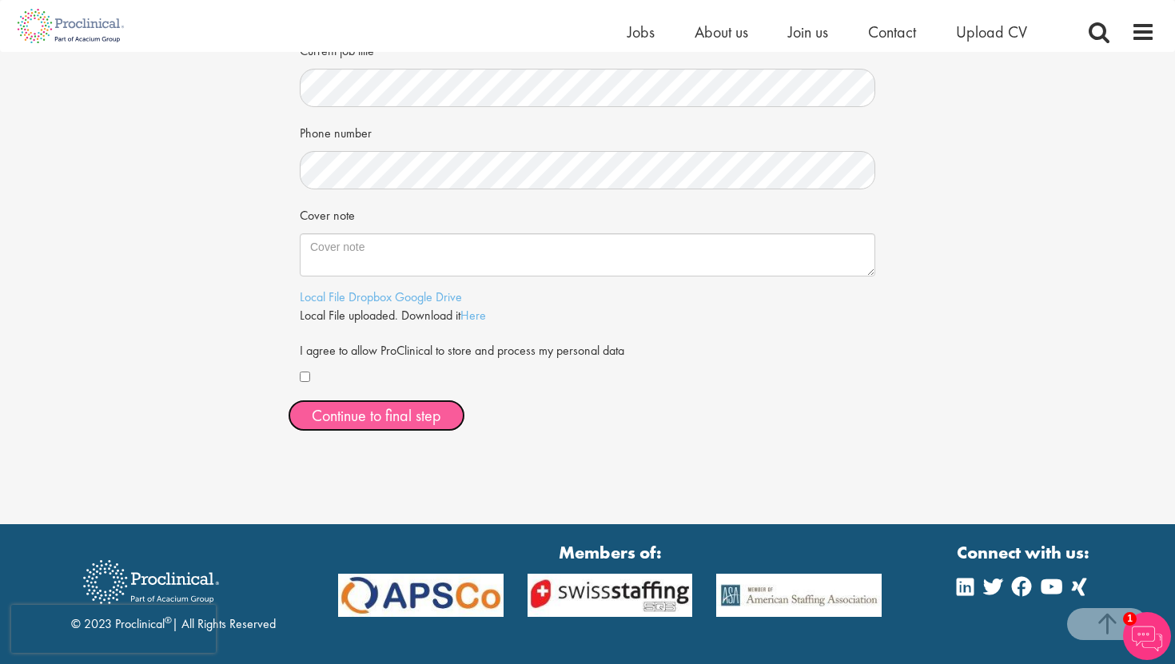
click at [384, 422] on span "Continue to final step" at bounding box center [377, 415] width 130 height 21
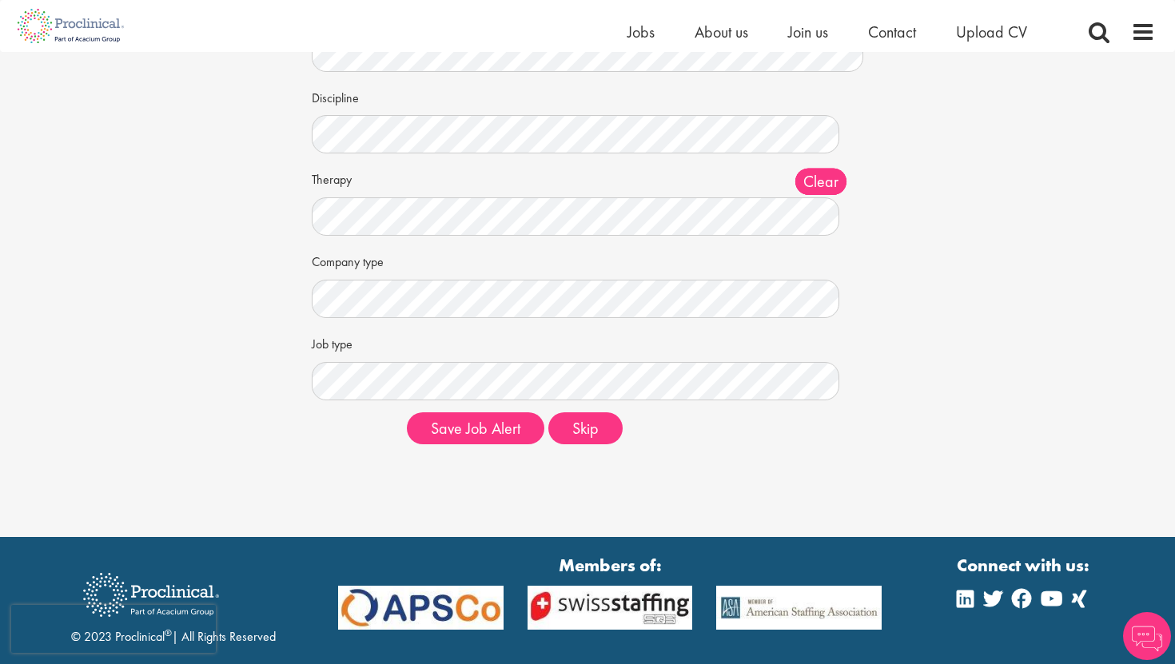
scroll to position [149, 0]
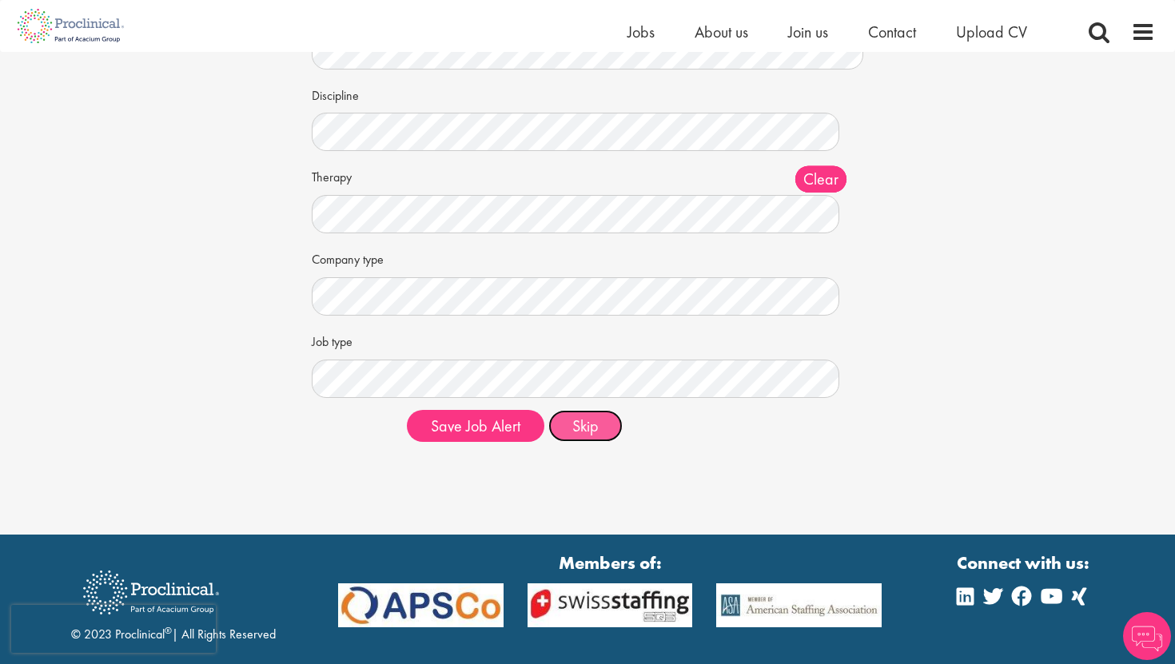
click at [597, 436] on button "Skip" at bounding box center [586, 426] width 74 height 32
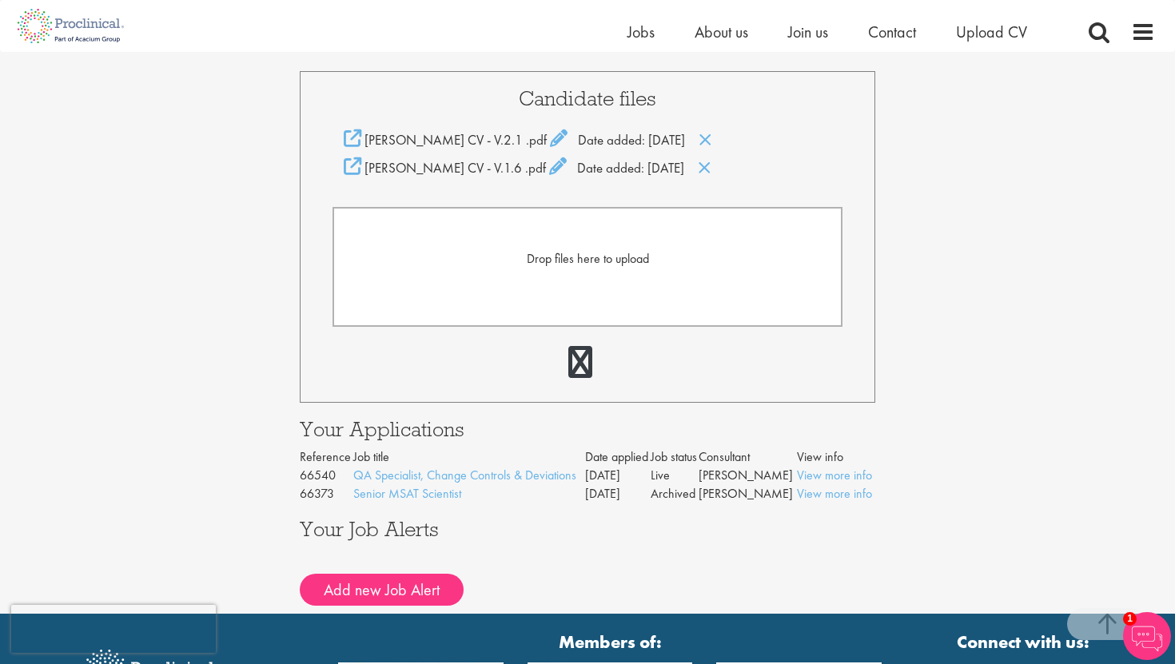
scroll to position [357, 0]
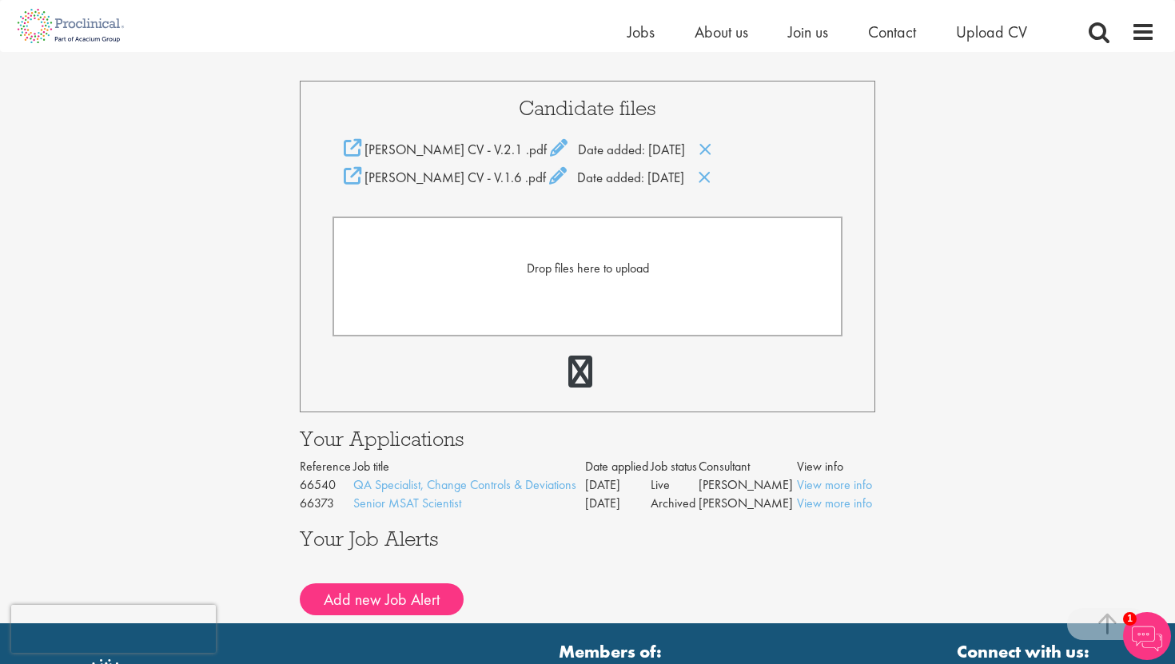
click at [674, 510] on td "Archived" at bounding box center [675, 504] width 48 height 18
click at [664, 487] on td "Live" at bounding box center [675, 486] width 48 height 18
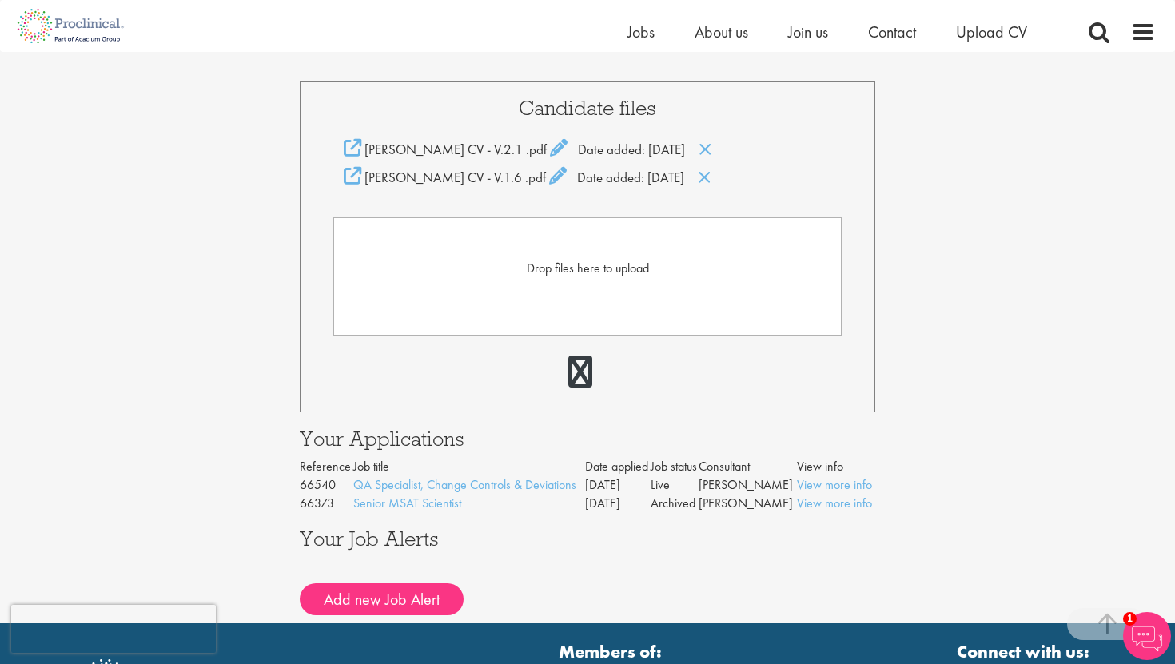
click at [667, 504] on td "Archived" at bounding box center [675, 504] width 48 height 18
click at [684, 494] on td "Live" at bounding box center [675, 486] width 48 height 18
click at [676, 488] on td "Live" at bounding box center [675, 486] width 48 height 18
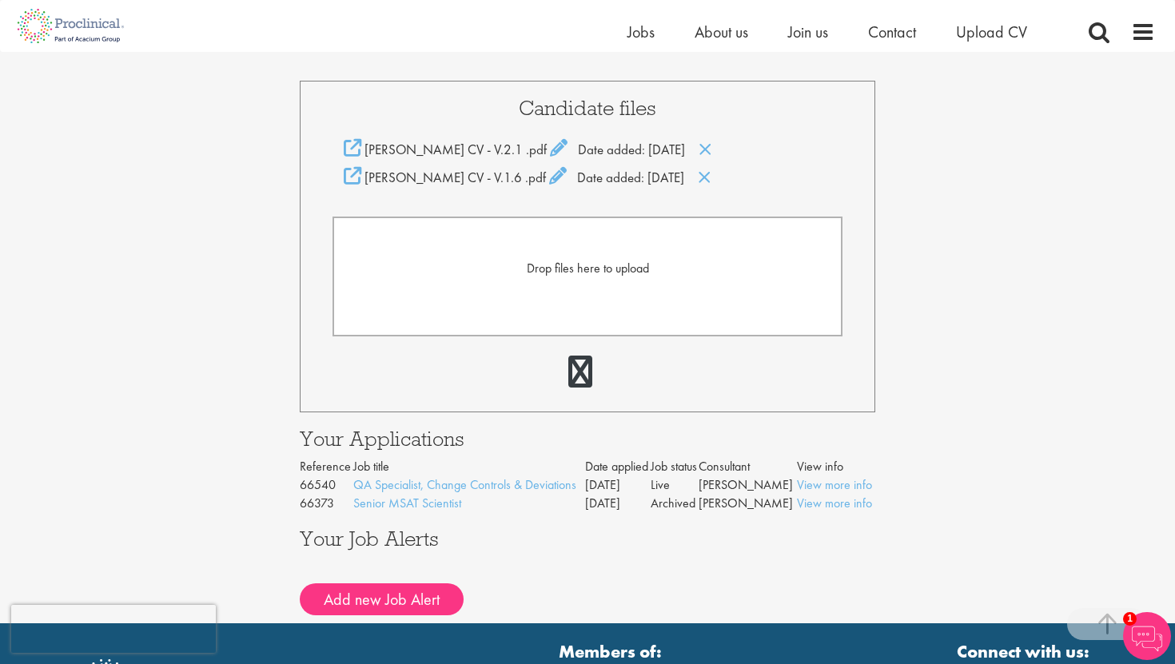
click at [676, 488] on td "Live" at bounding box center [675, 486] width 48 height 18
click at [616, 488] on td "[DATE]" at bounding box center [618, 486] width 66 height 18
click at [616, 488] on td "05 Aug 25" at bounding box center [618, 486] width 66 height 18
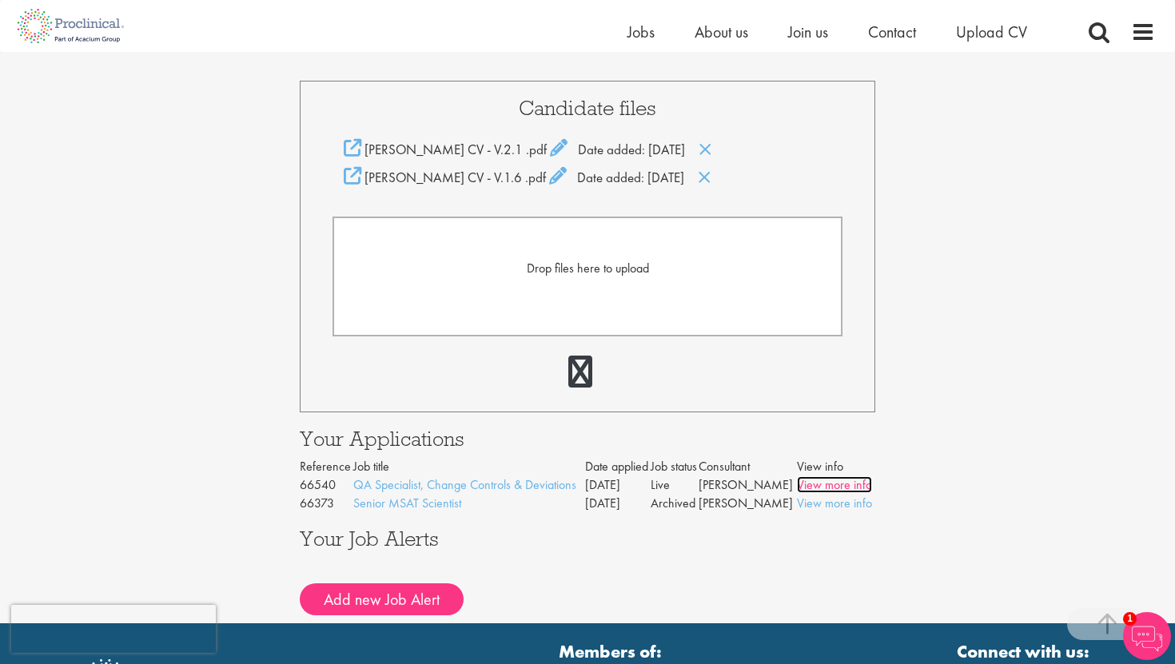
click at [823, 483] on link "View more info" at bounding box center [834, 485] width 75 height 17
click at [712, 149] on icon at bounding box center [706, 150] width 14 height 18
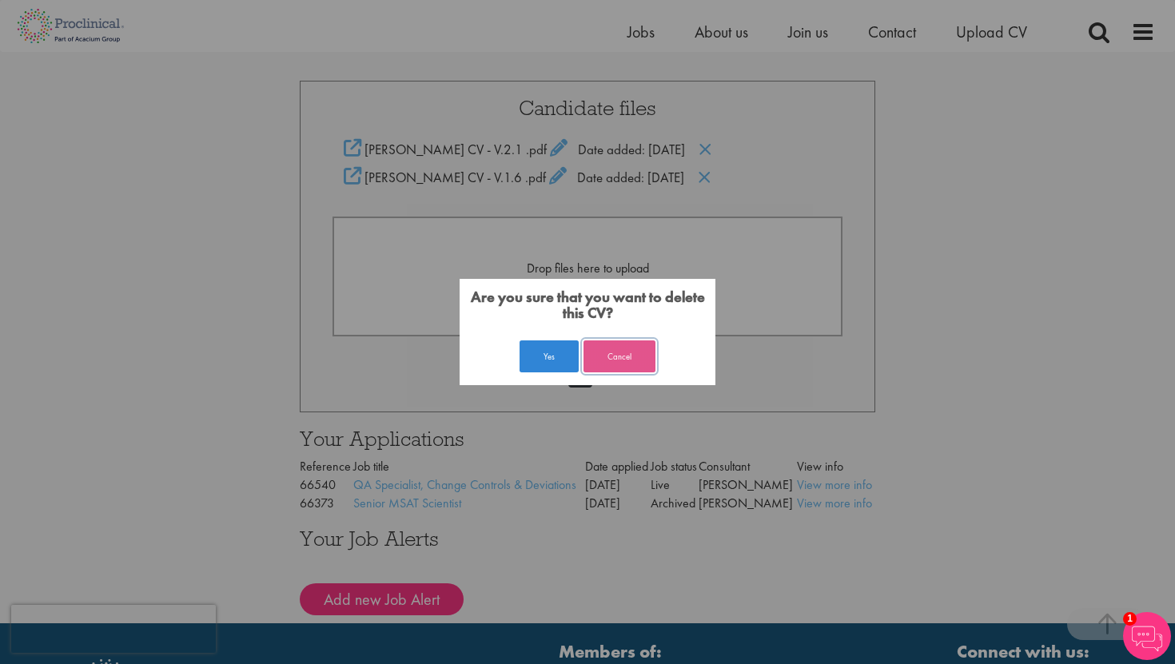
click at [621, 359] on button "Cancel" at bounding box center [620, 357] width 72 height 32
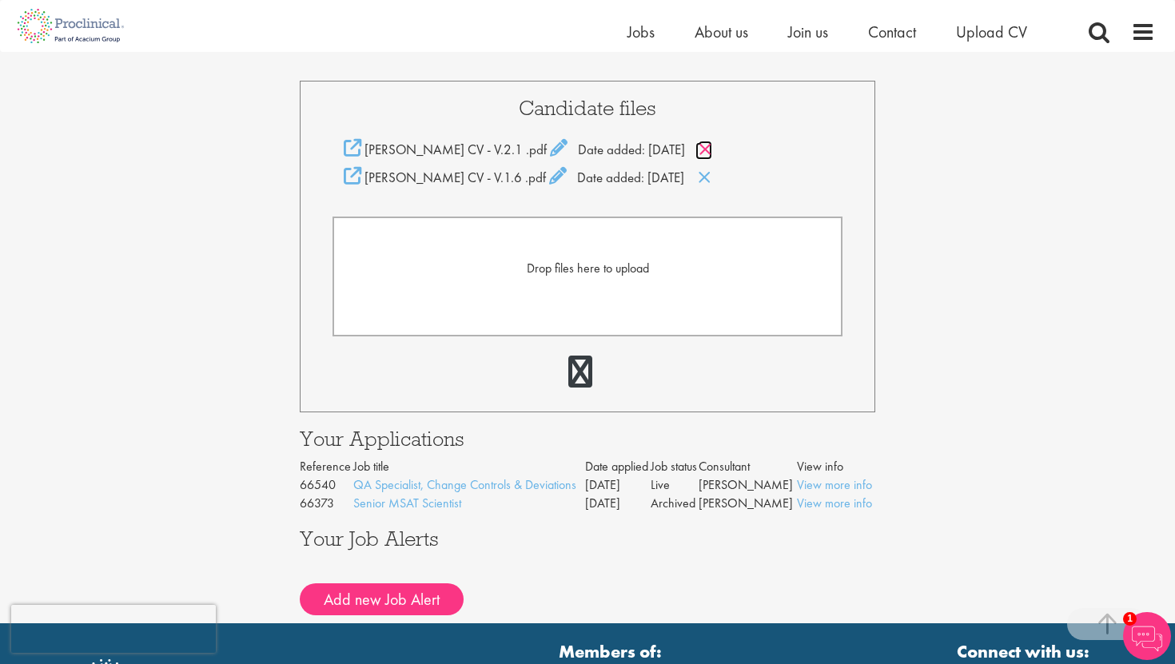
click at [712, 143] on icon at bounding box center [706, 150] width 14 height 18
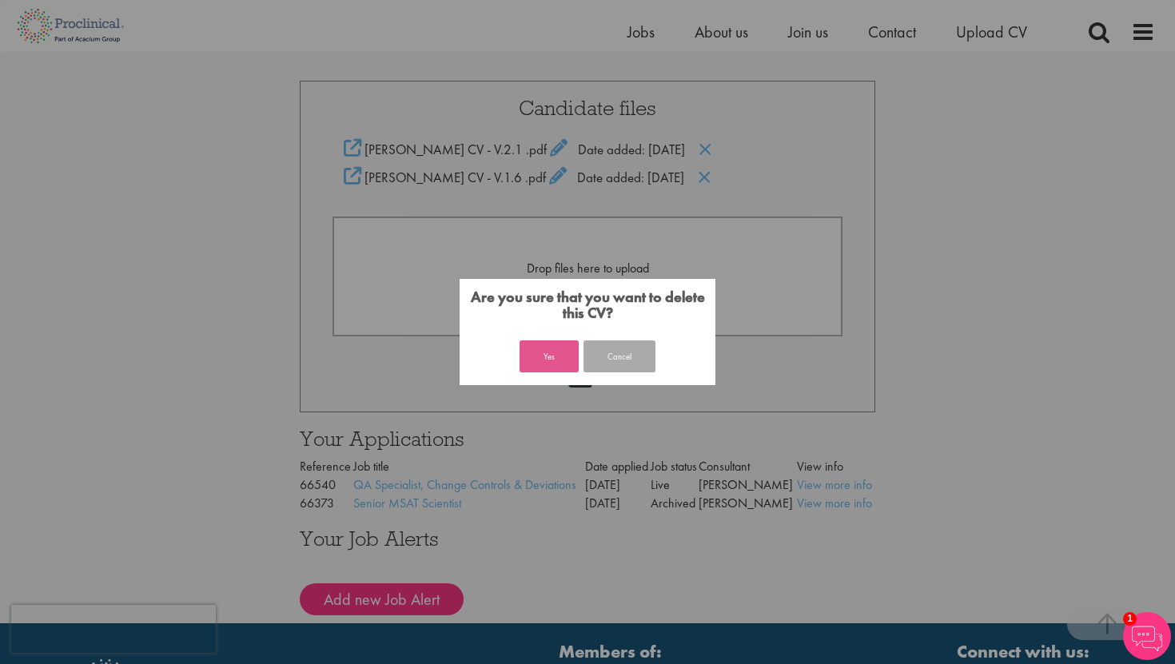
click at [555, 361] on button "Yes" at bounding box center [549, 357] width 59 height 32
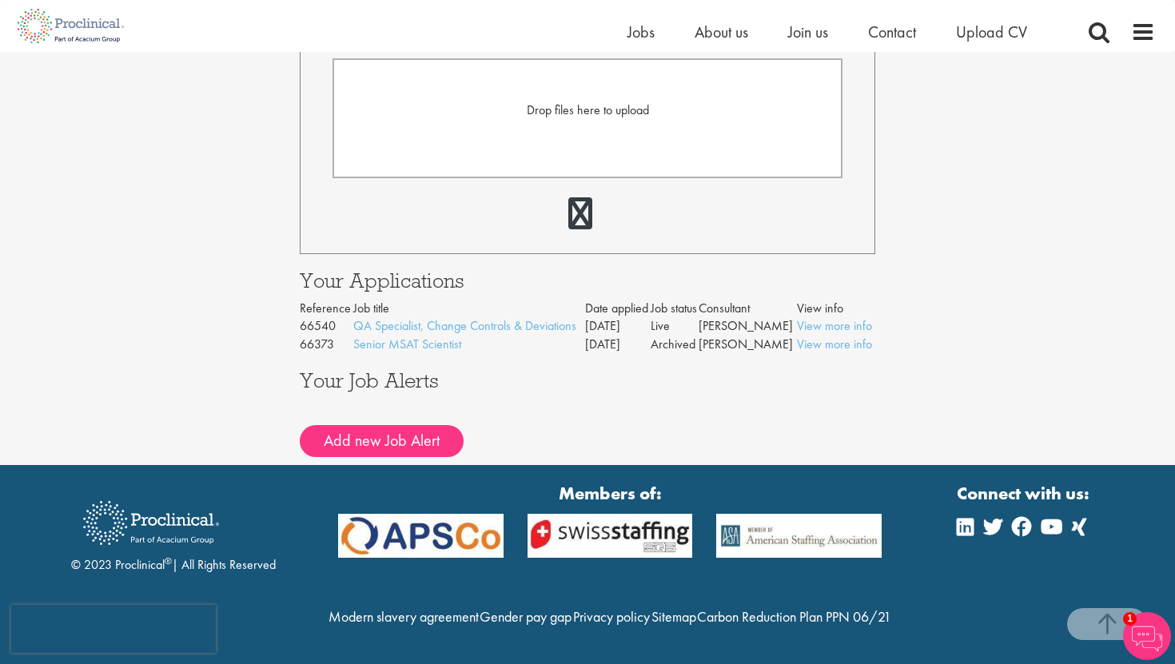
scroll to position [521, 0]
click at [820, 317] on link "View more info" at bounding box center [834, 325] width 75 height 17
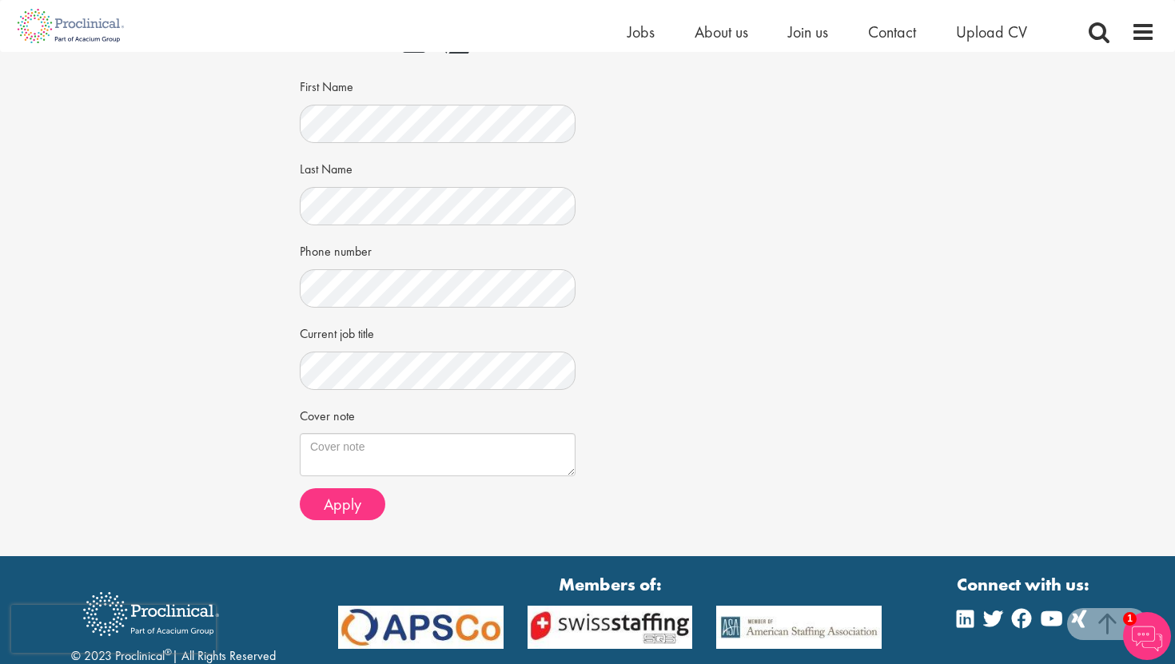
scroll to position [349, 0]
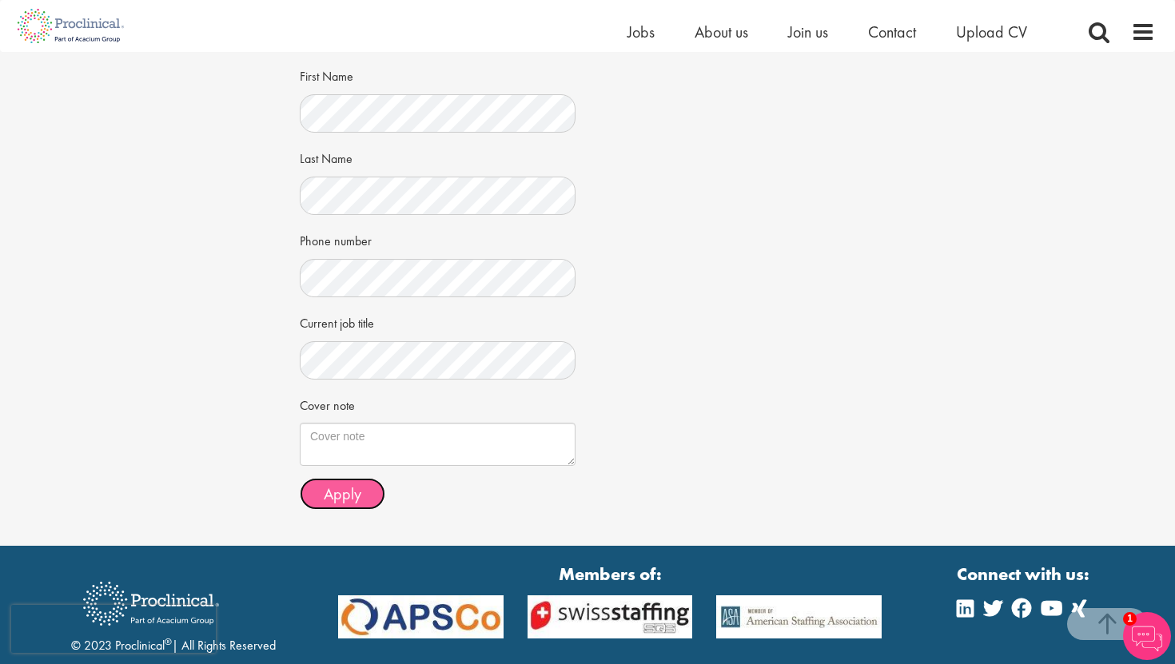
click at [317, 483] on button "Apply" at bounding box center [343, 494] width 86 height 32
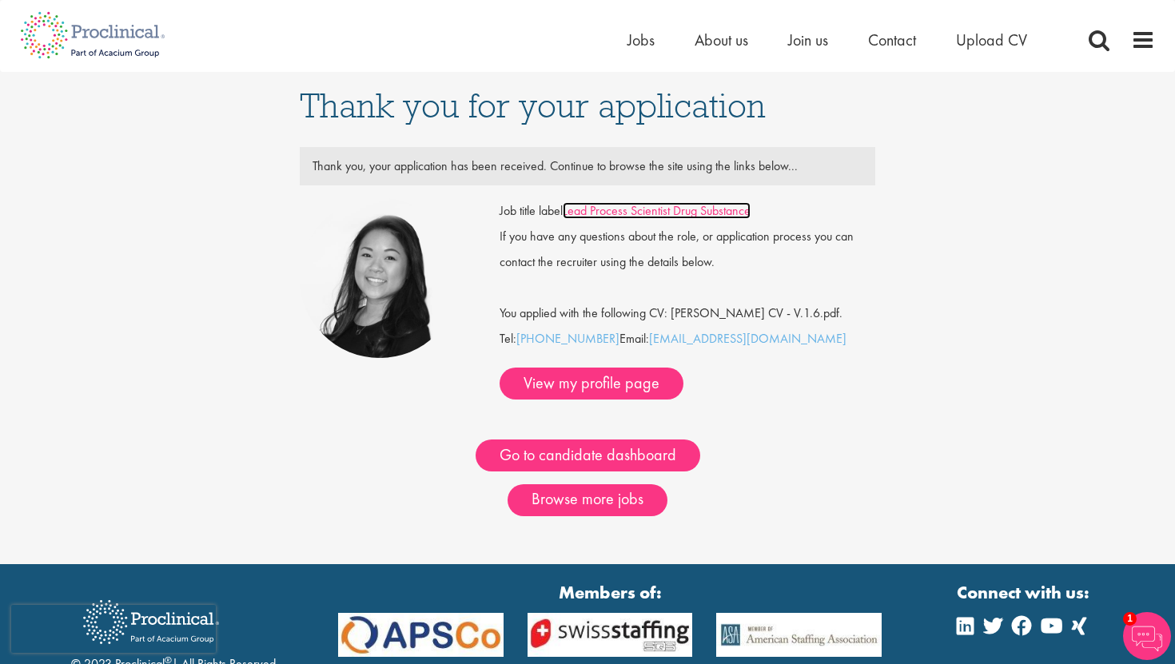
click at [653, 217] on link "Lead Process Scientist Drug Substance" at bounding box center [657, 210] width 188 height 17
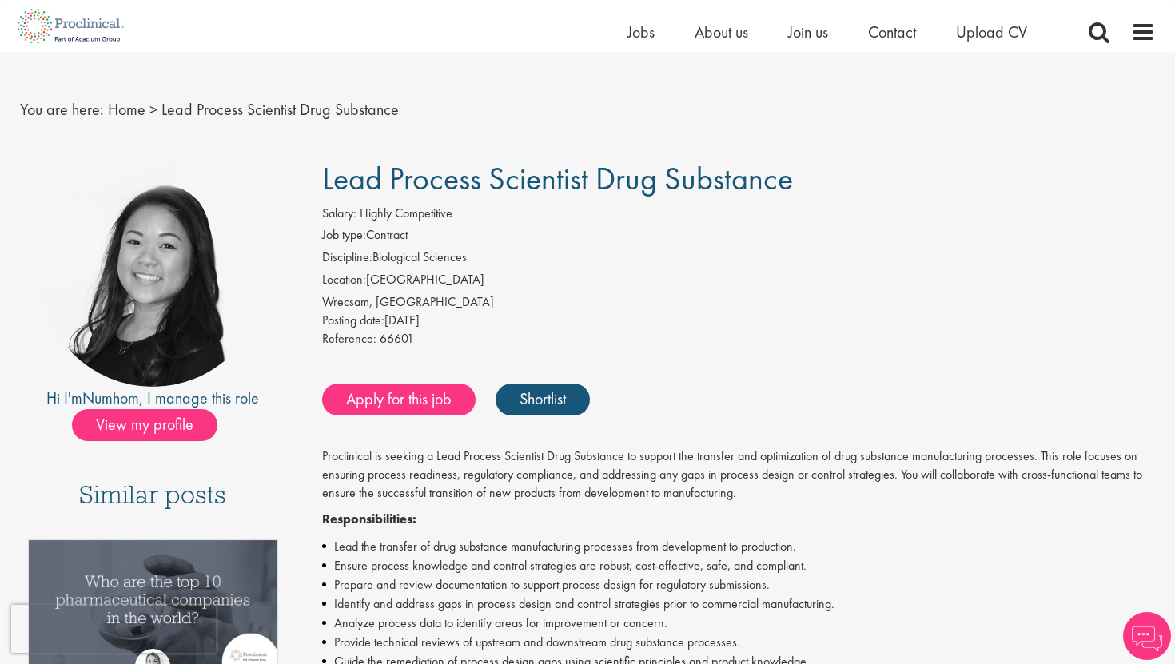
scroll to position [21, 0]
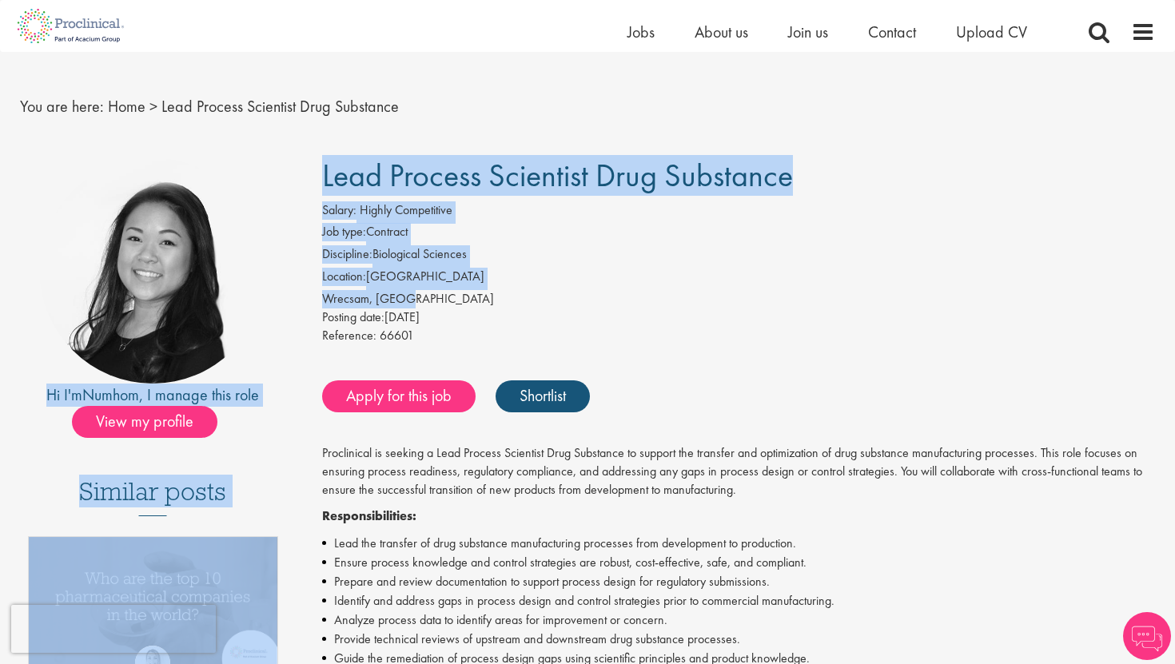
drag, startPoint x: 449, startPoint y: 296, endPoint x: 275, endPoint y: 294, distance: 174.3
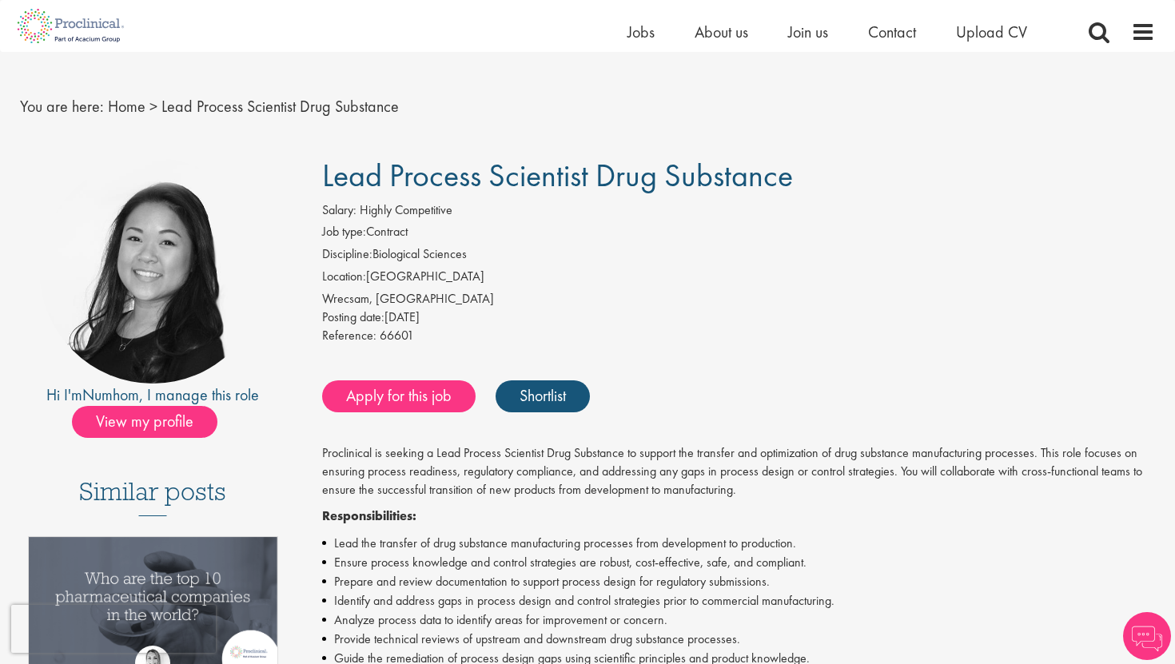
click at [387, 299] on div "Wrecsam, Cymru" at bounding box center [739, 299] width 834 height 18
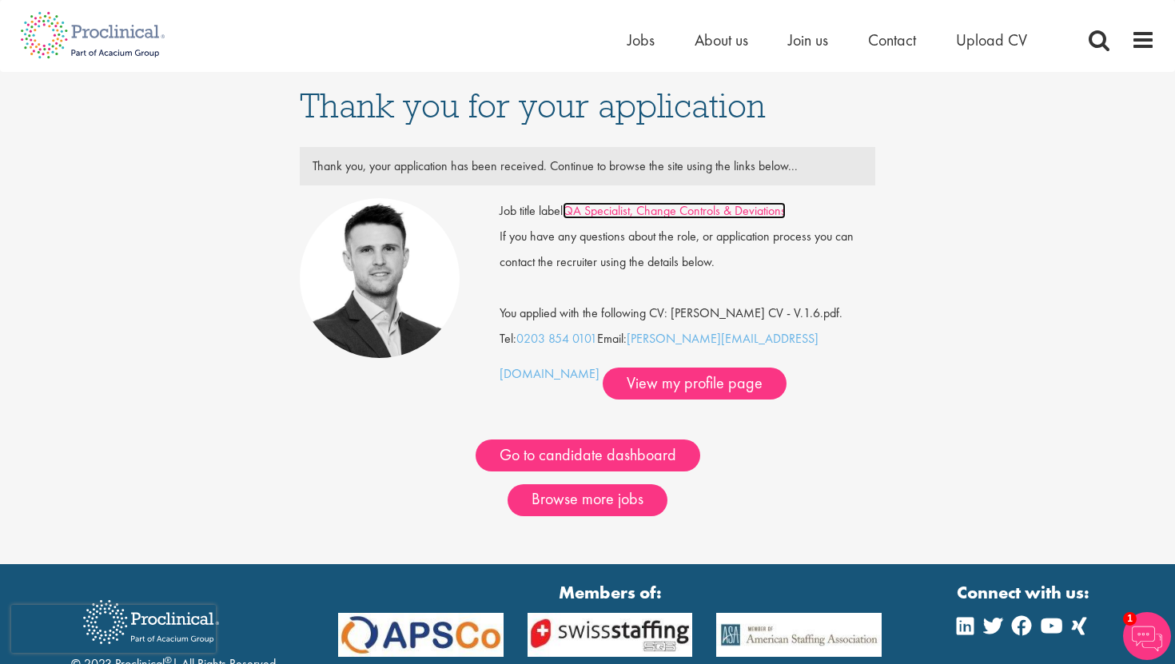
click at [690, 213] on link "QA Specialist, Change Controls & Deviations" at bounding box center [674, 210] width 223 height 17
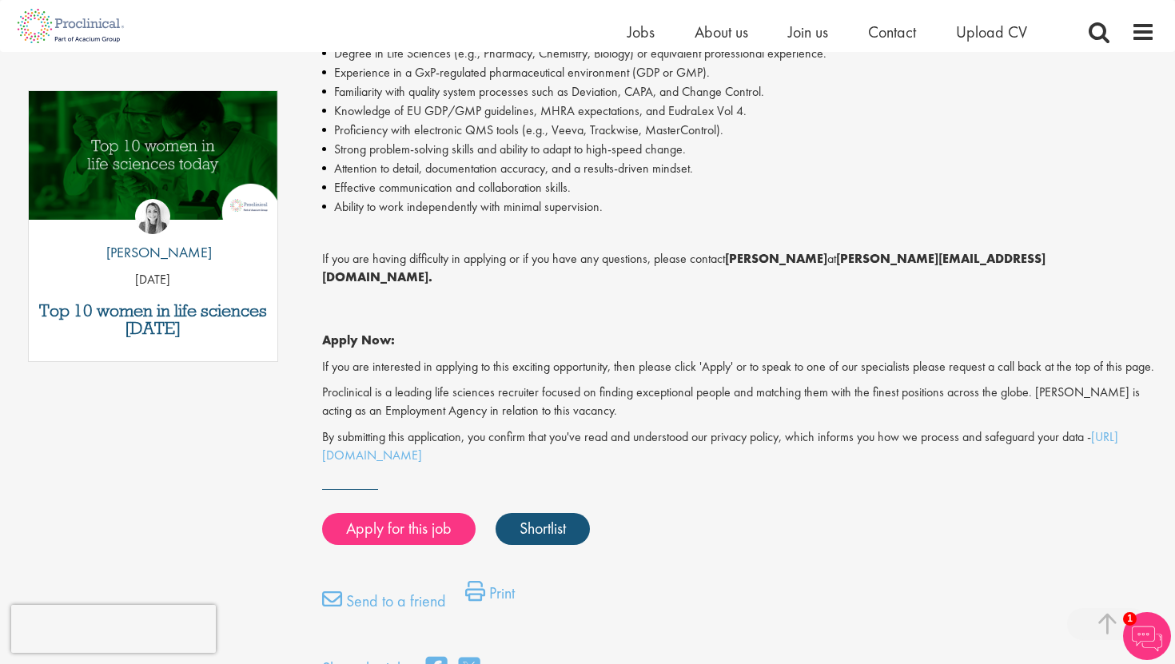
scroll to position [798, 0]
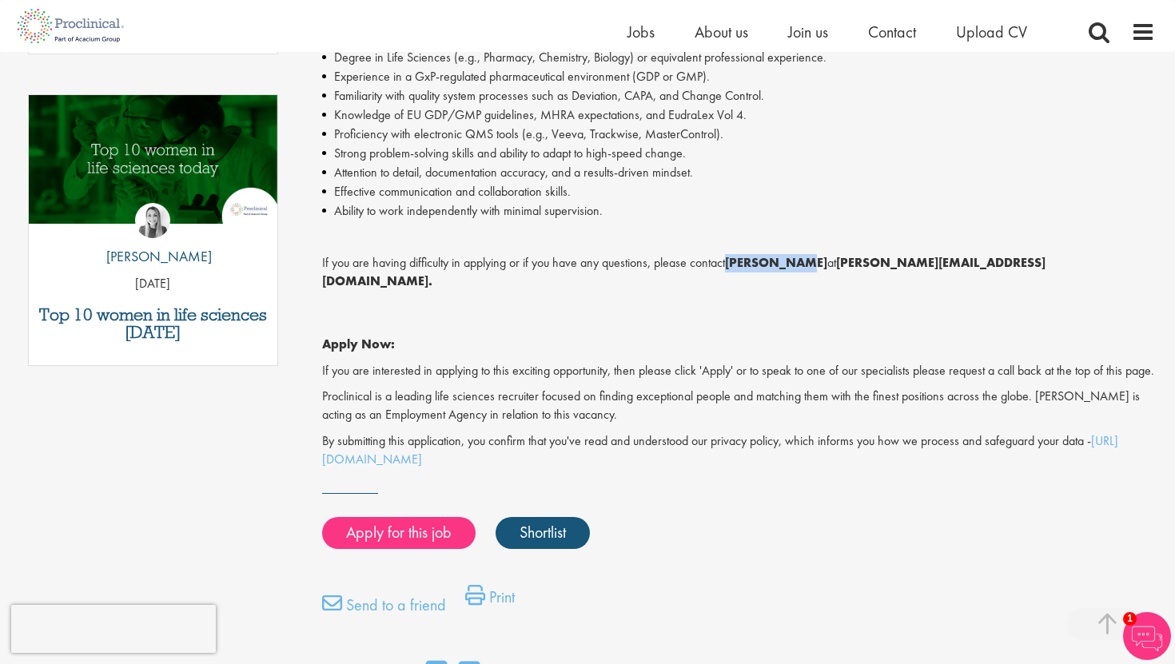
drag, startPoint x: 731, startPoint y: 265, endPoint x: 808, endPoint y: 265, distance: 77.6
click at [808, 265] on strong "Josh Godden" at bounding box center [776, 262] width 102 height 17
copy strong "Josh Godden"
drag, startPoint x: 822, startPoint y: 266, endPoint x: 1017, endPoint y: 264, distance: 195.1
click at [1017, 264] on p "If you are having difficulty in applying or if you have any questions, please c…" at bounding box center [739, 272] width 834 height 37
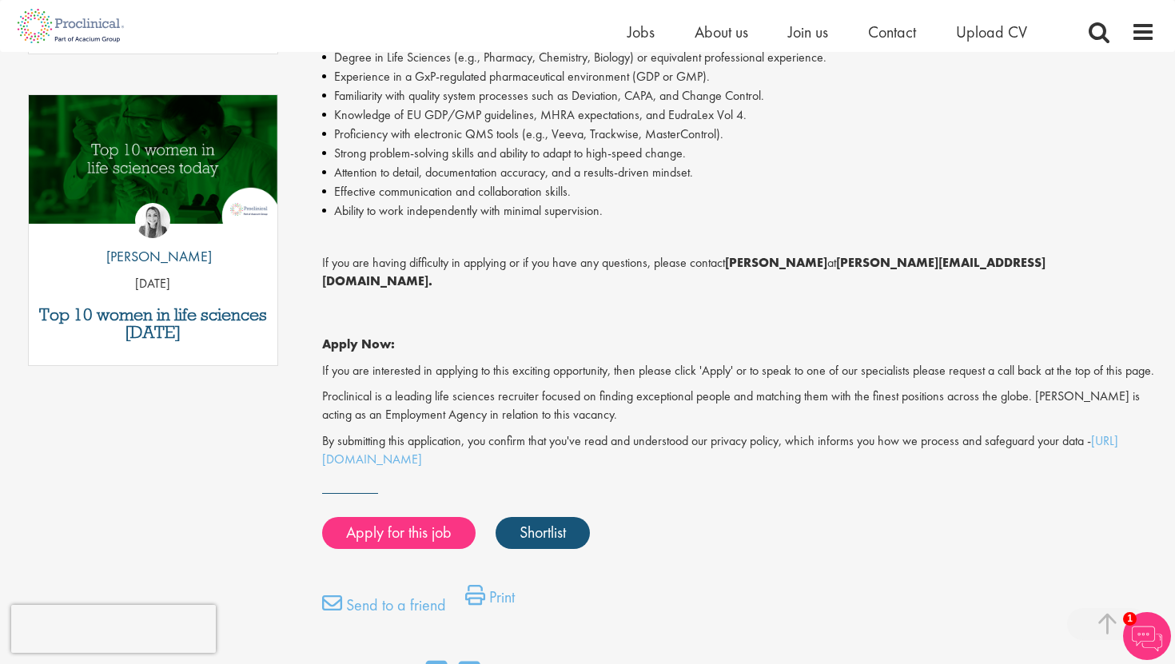
click at [972, 271] on strong "j.godden@proclinical.com." at bounding box center [684, 271] width 724 height 35
drag, startPoint x: 978, startPoint y: 268, endPoint x: 825, endPoint y: 269, distance: 152.7
click at [825, 269] on strong "j.godden@proclinical.com." at bounding box center [684, 271] width 724 height 35
copy strong "j.godden@proclinical.com"
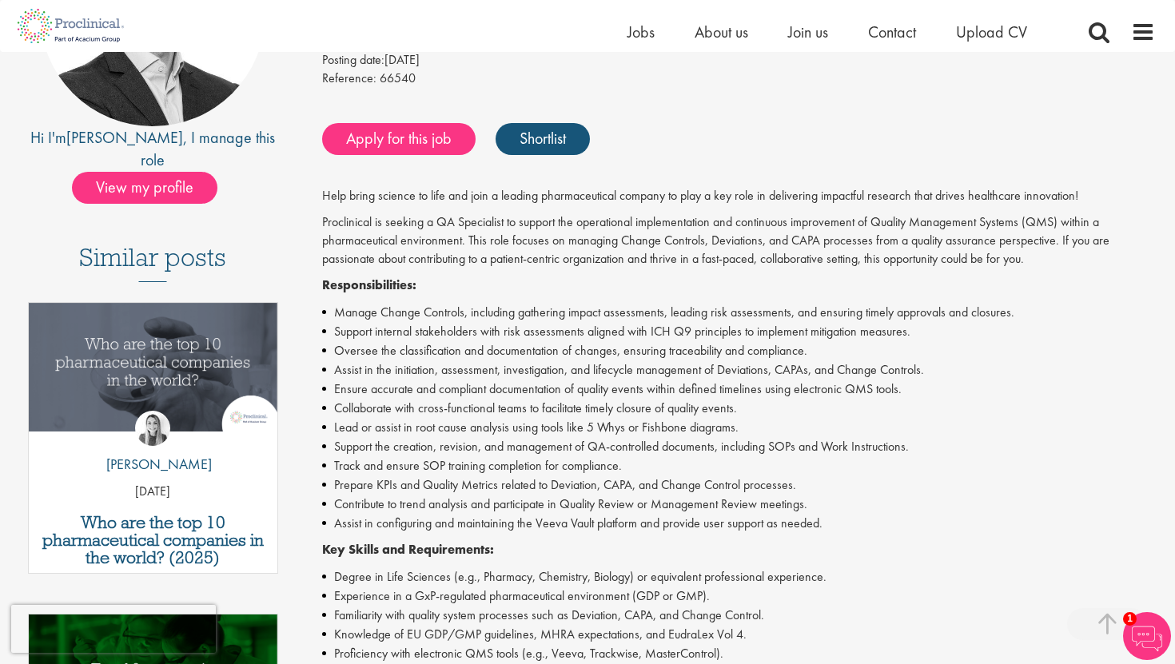
scroll to position [276, 0]
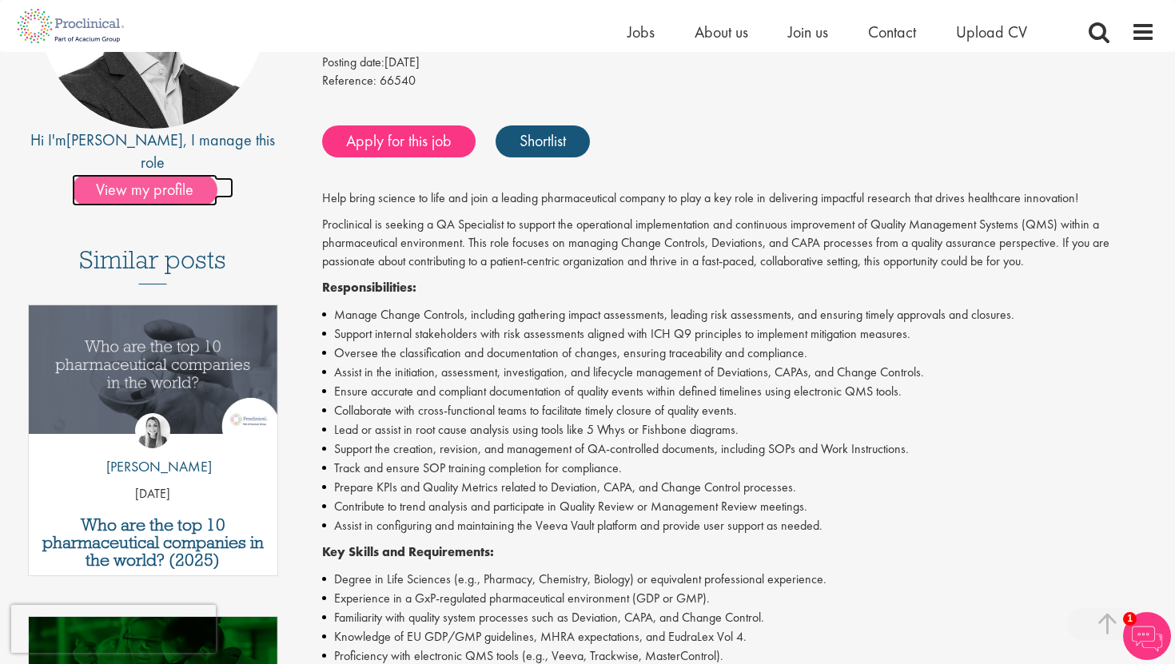
click at [167, 174] on span "View my profile" at bounding box center [145, 190] width 146 height 32
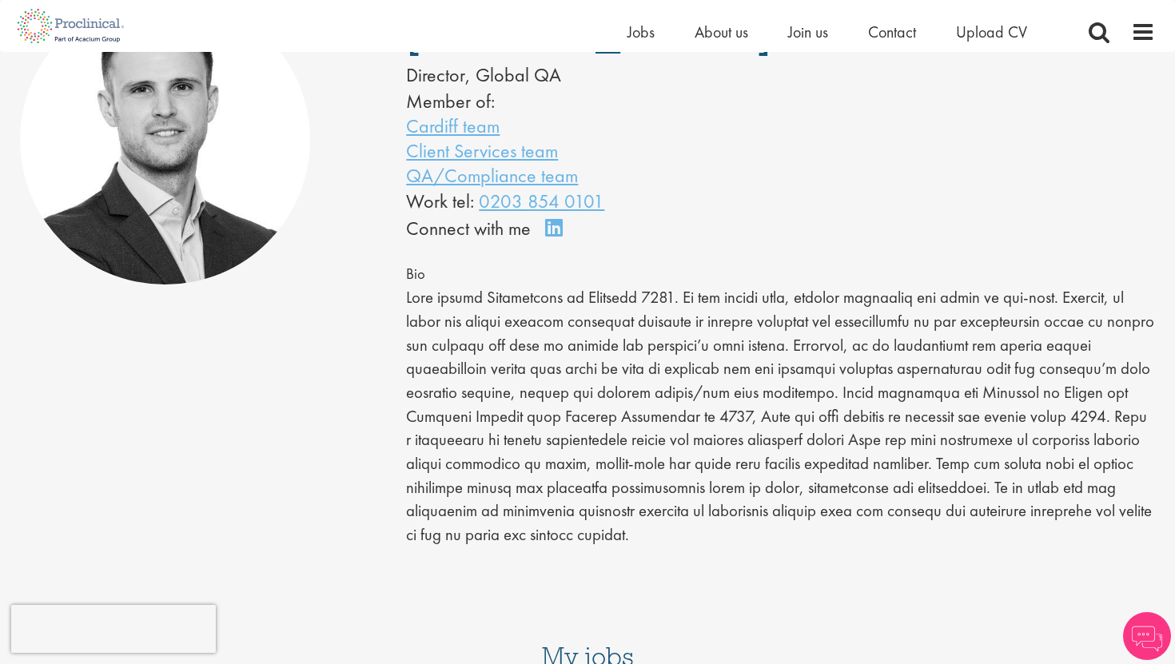
scroll to position [198, 0]
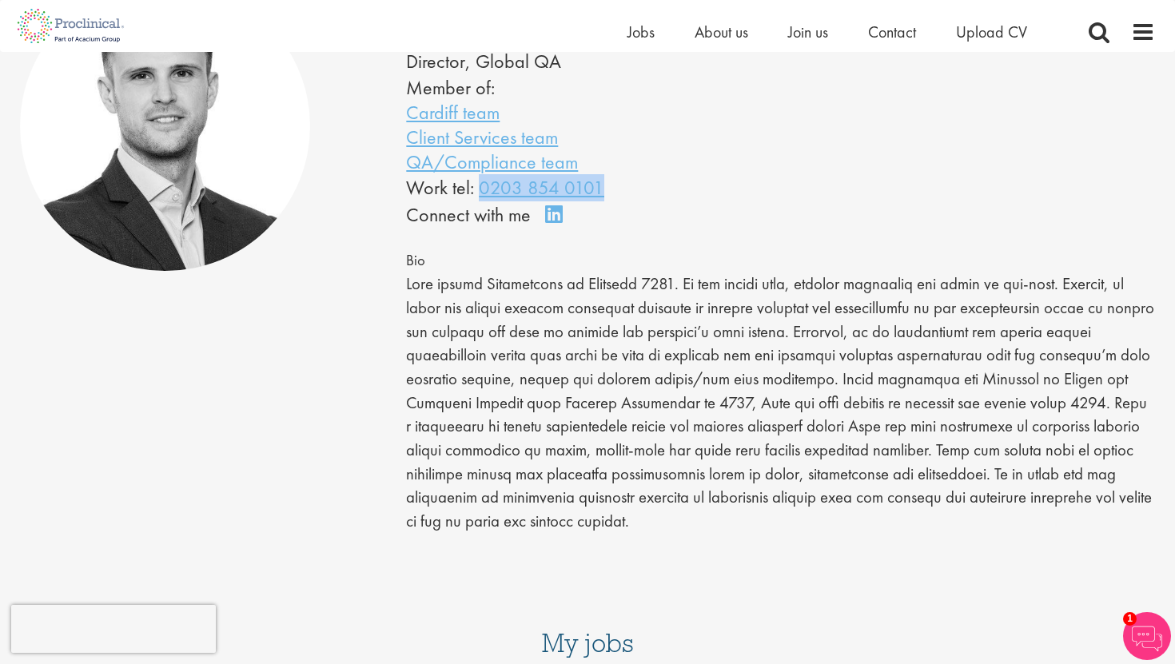
drag, startPoint x: 646, startPoint y: 186, endPoint x: 480, endPoint y: 190, distance: 166.4
click at [480, 190] on div "Work tel: [PHONE_NUMBER]" at bounding box center [569, 187] width 326 height 27
copy link "0203 854 0101"
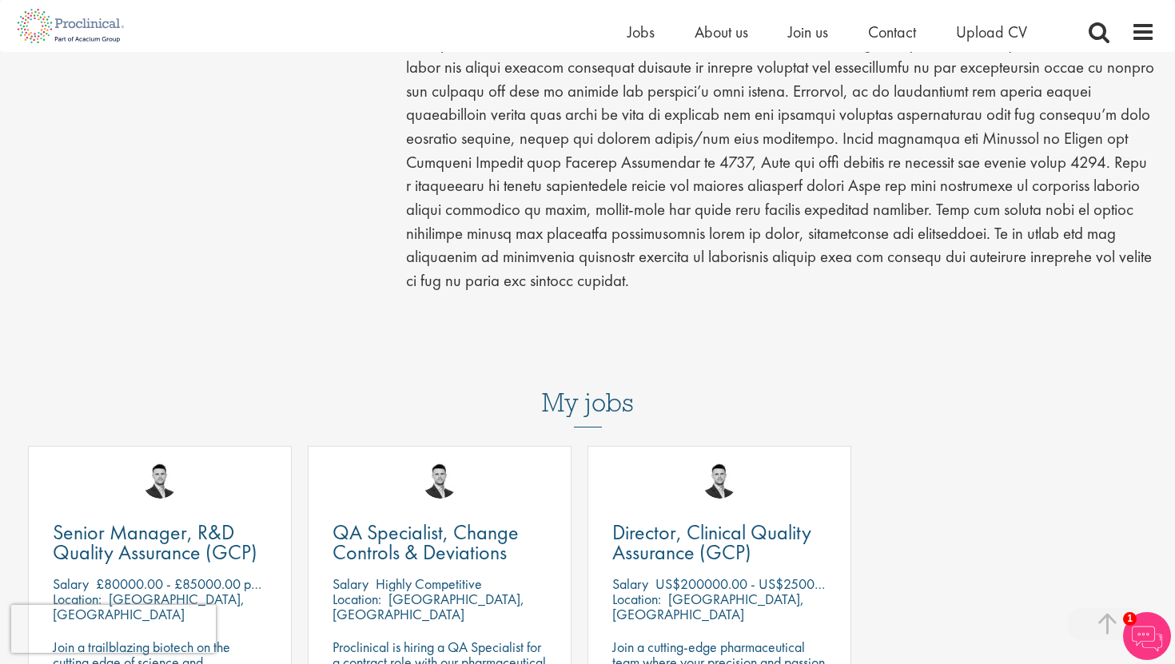
scroll to position [447, 0]
